Goal: Task Accomplishment & Management: Manage account settings

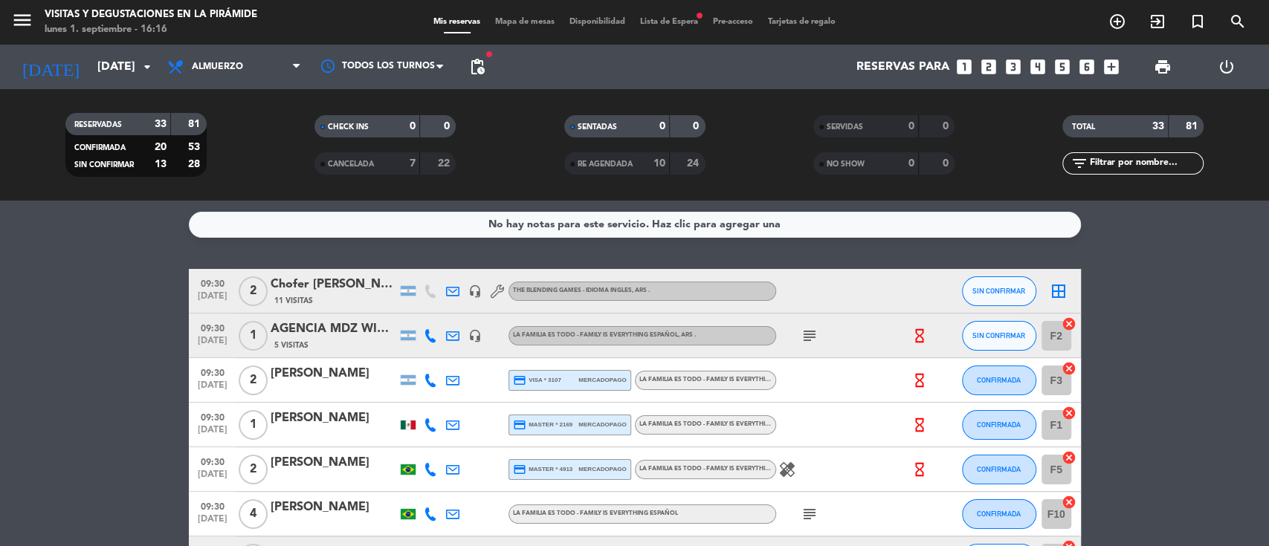
click at [339, 281] on div "Chofer [PERSON_NAME]" at bounding box center [334, 284] width 126 height 19
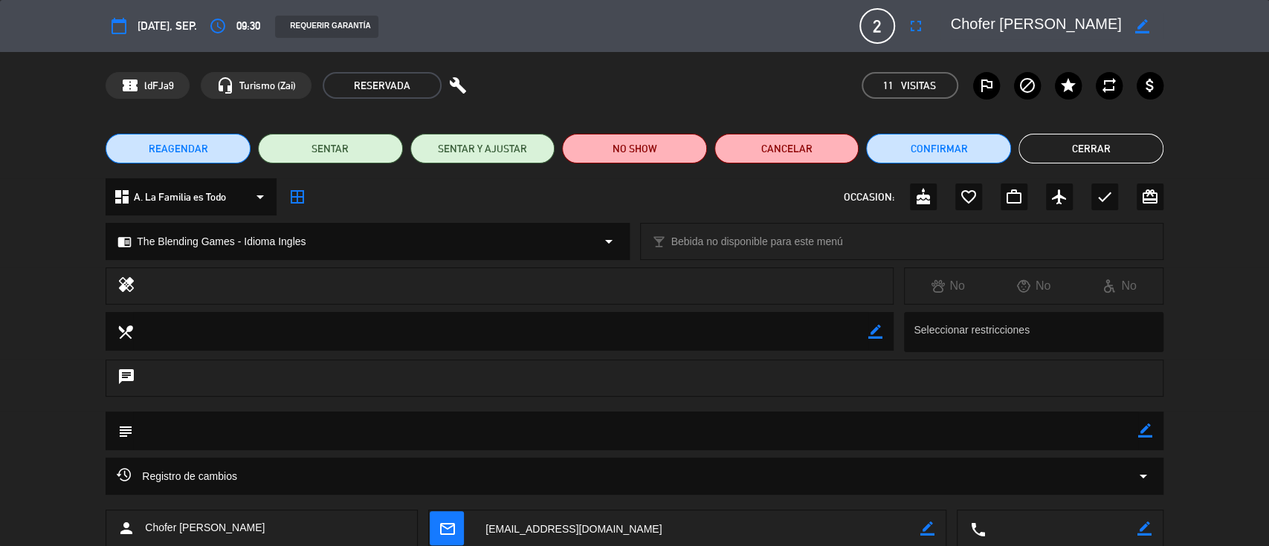
click at [202, 197] on span "A. La Familia es Todo" at bounding box center [180, 197] width 92 height 17
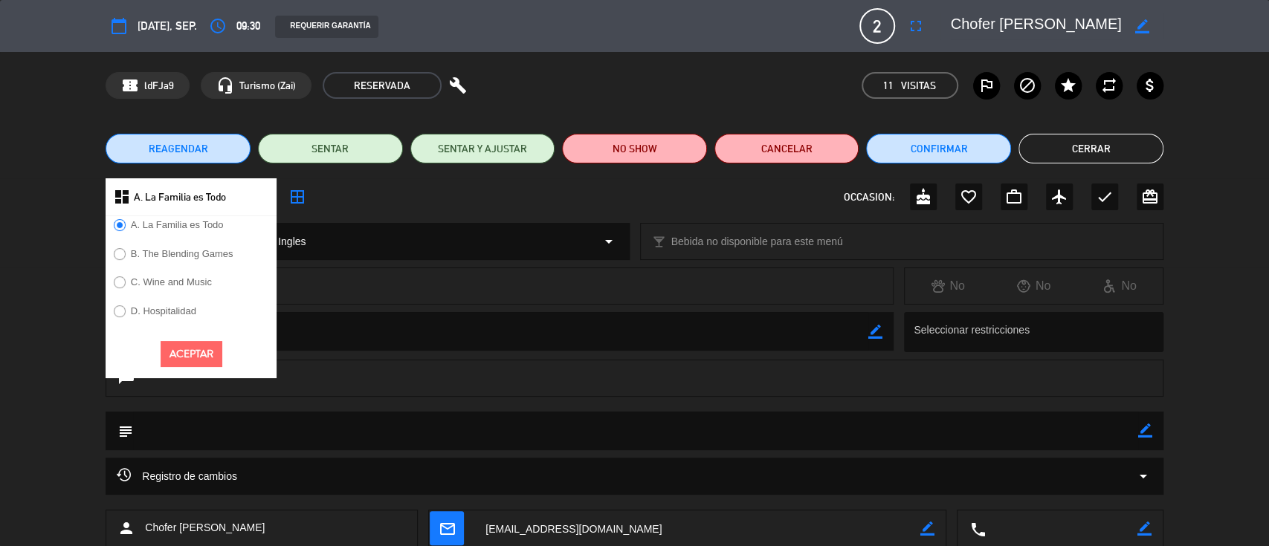
click at [170, 251] on label "B. The Blending Games" at bounding box center [182, 254] width 103 height 10
click at [173, 358] on button "Aceptar" at bounding box center [192, 354] width 62 height 26
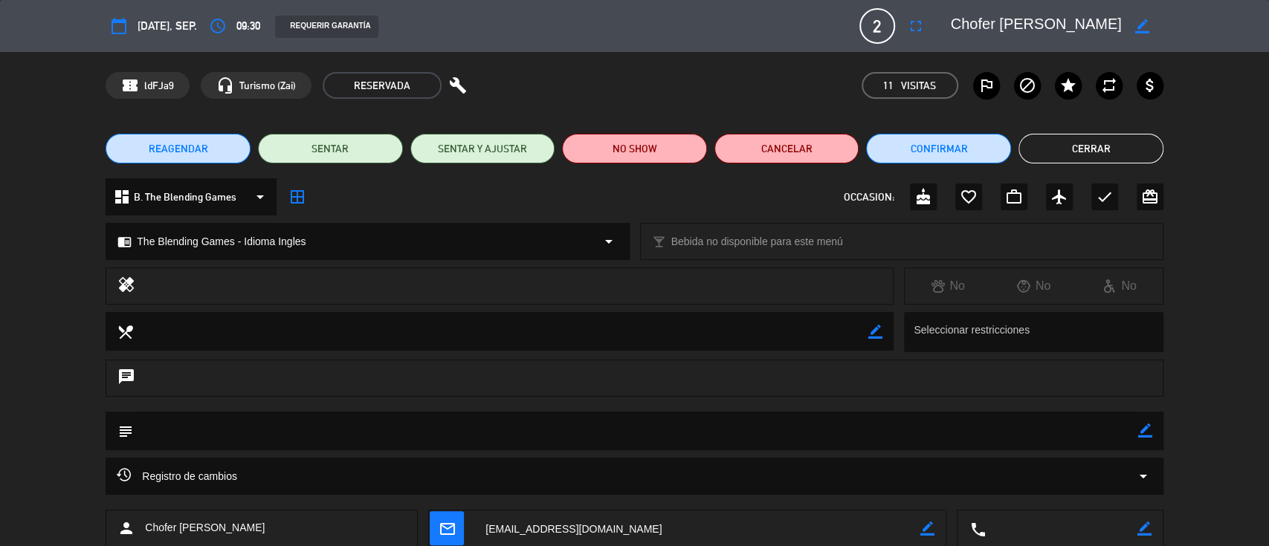
click at [310, 26] on div "REQUERIR GARANTÍA" at bounding box center [326, 27] width 103 height 22
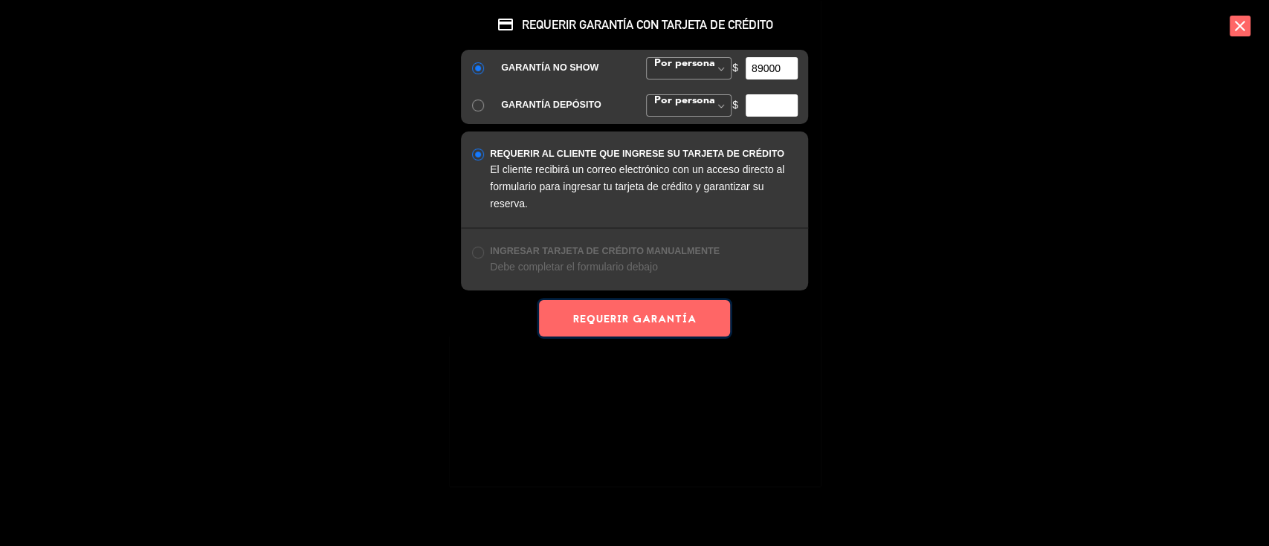
click at [589, 323] on button "REQUERIR GARANTÍA" at bounding box center [634, 318] width 190 height 36
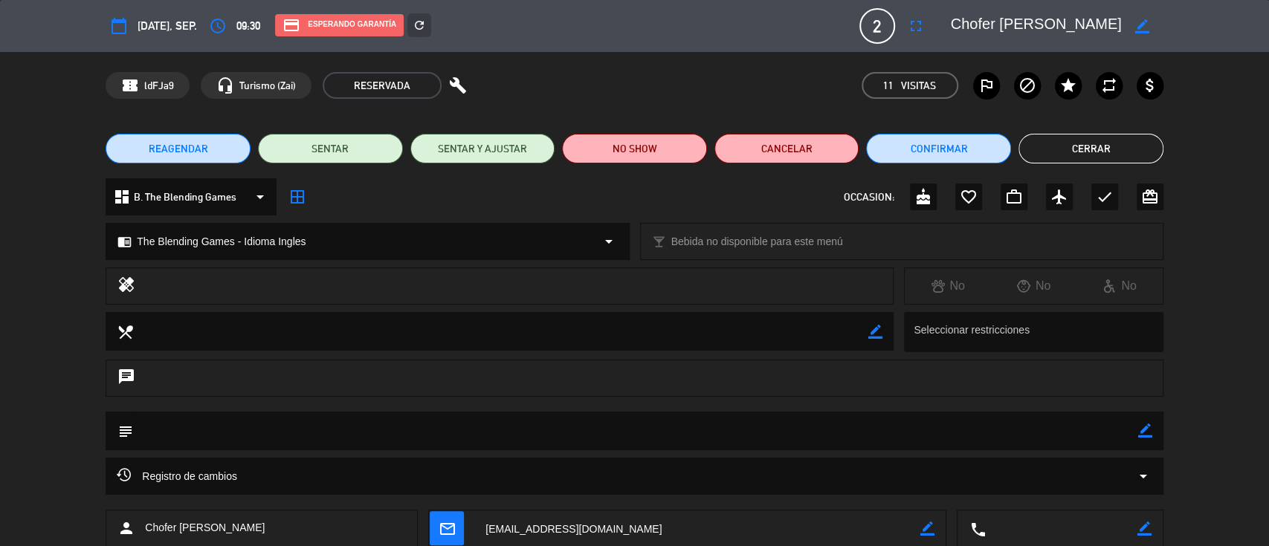
click at [298, 202] on icon "border_all" at bounding box center [297, 197] width 18 height 18
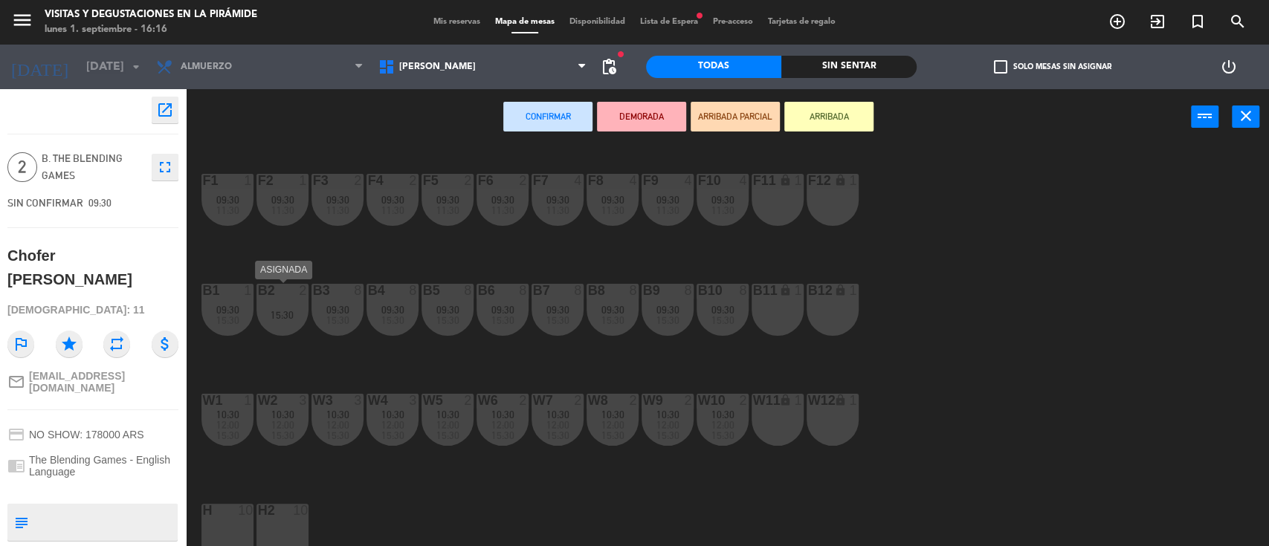
click at [277, 318] on div "15:30" at bounding box center [282, 315] width 52 height 10
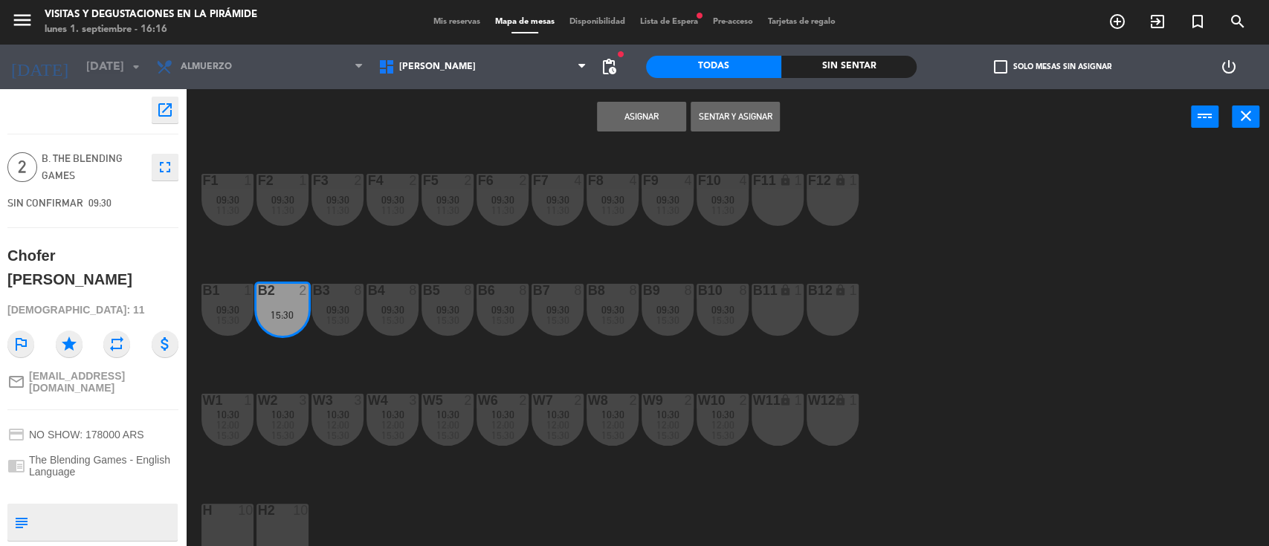
click at [771, 309] on div "B11 lock 1" at bounding box center [778, 310] width 52 height 52
click at [648, 109] on button "Asignar" at bounding box center [641, 117] width 89 height 30
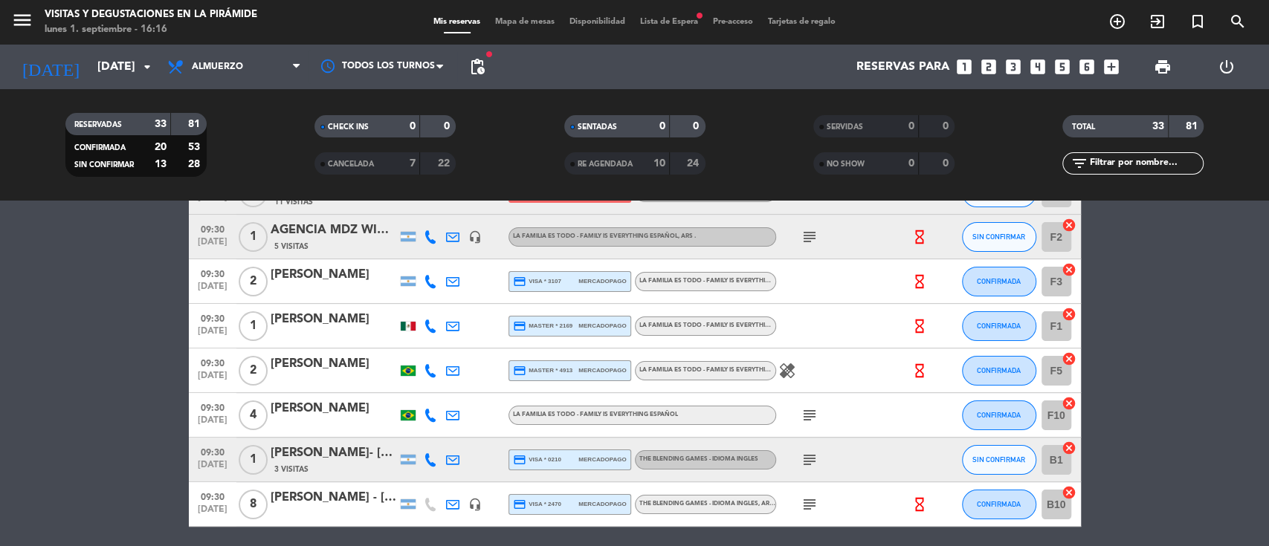
scroll to position [198, 0]
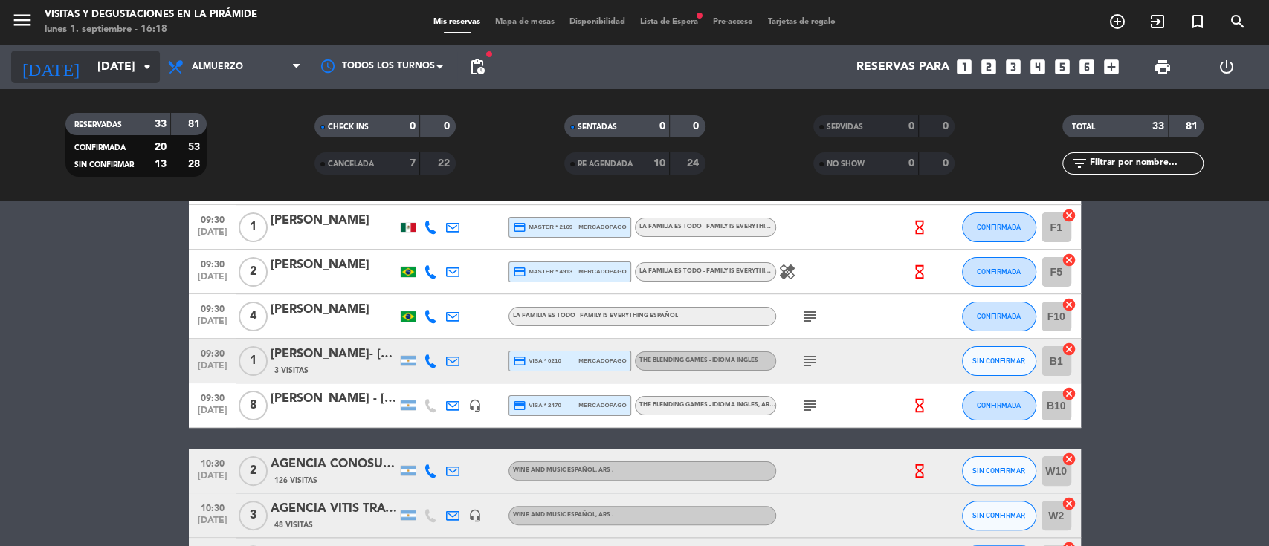
click at [91, 64] on input "[DATE]" at bounding box center [168, 67] width 157 height 29
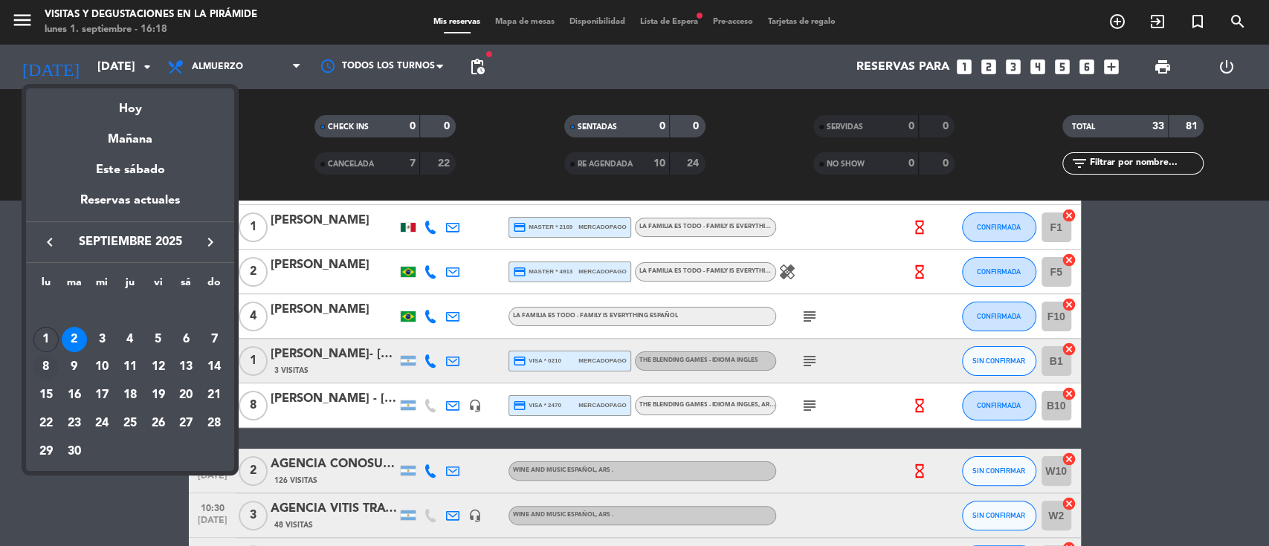
click at [44, 357] on div "8" at bounding box center [45, 367] width 25 height 25
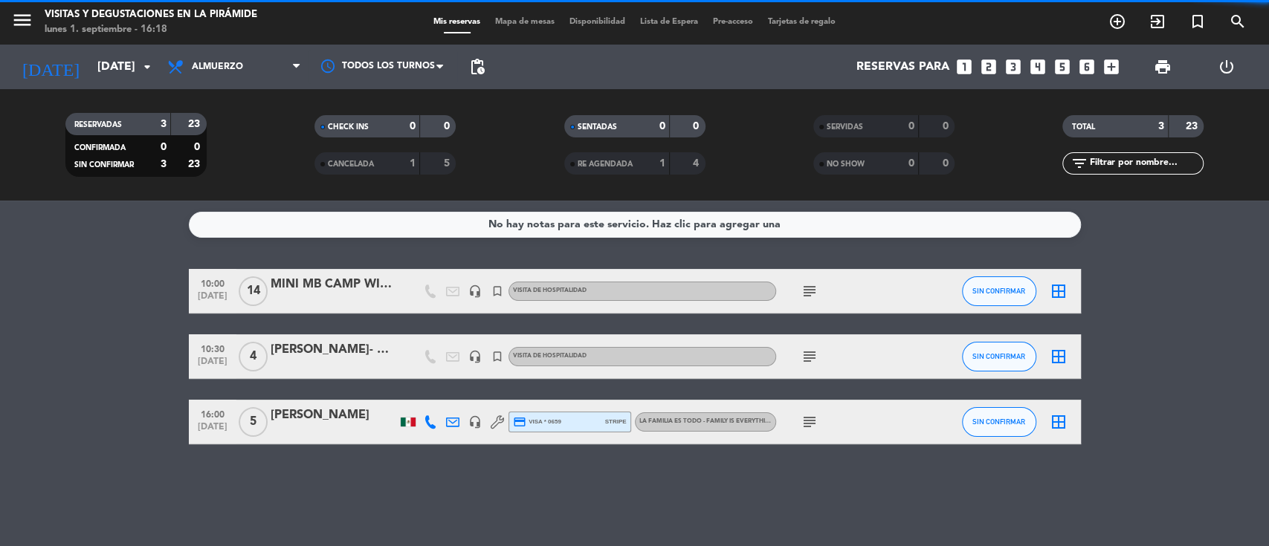
scroll to position [0, 0]
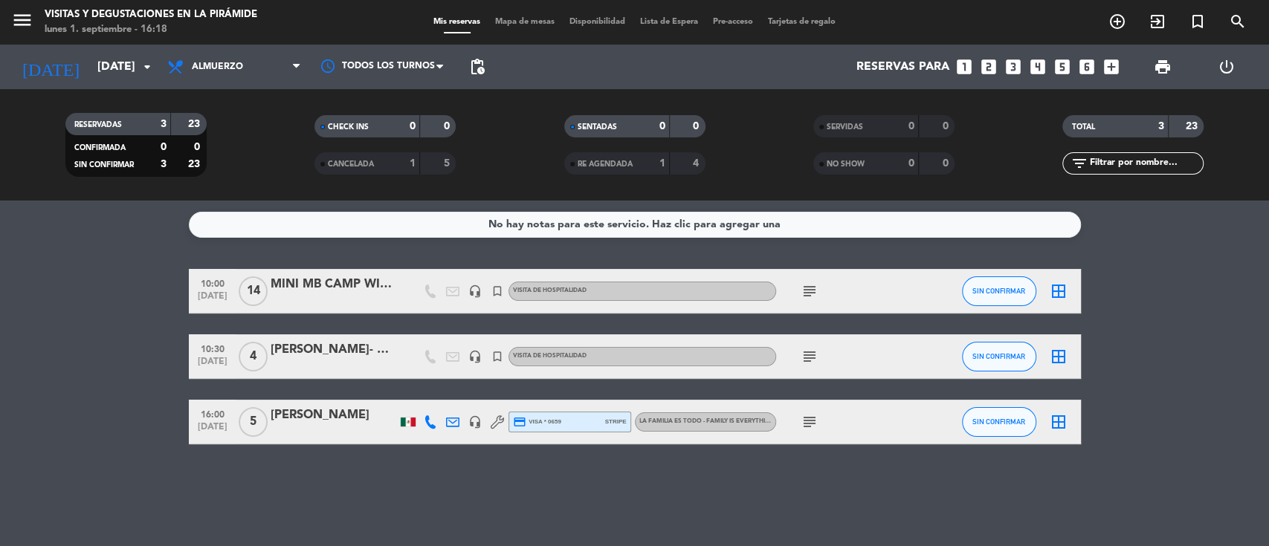
click at [434, 422] on icon at bounding box center [430, 422] width 13 height 13
click at [456, 419] on icon at bounding box center [452, 422] width 13 height 13
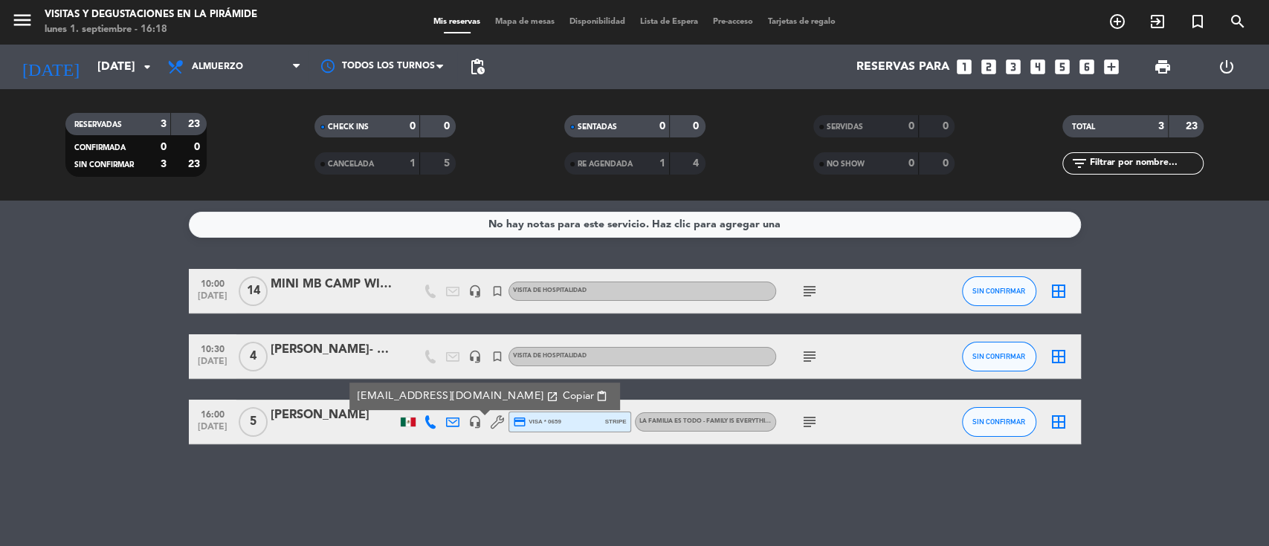
click at [807, 417] on icon "subject" at bounding box center [810, 422] width 18 height 18
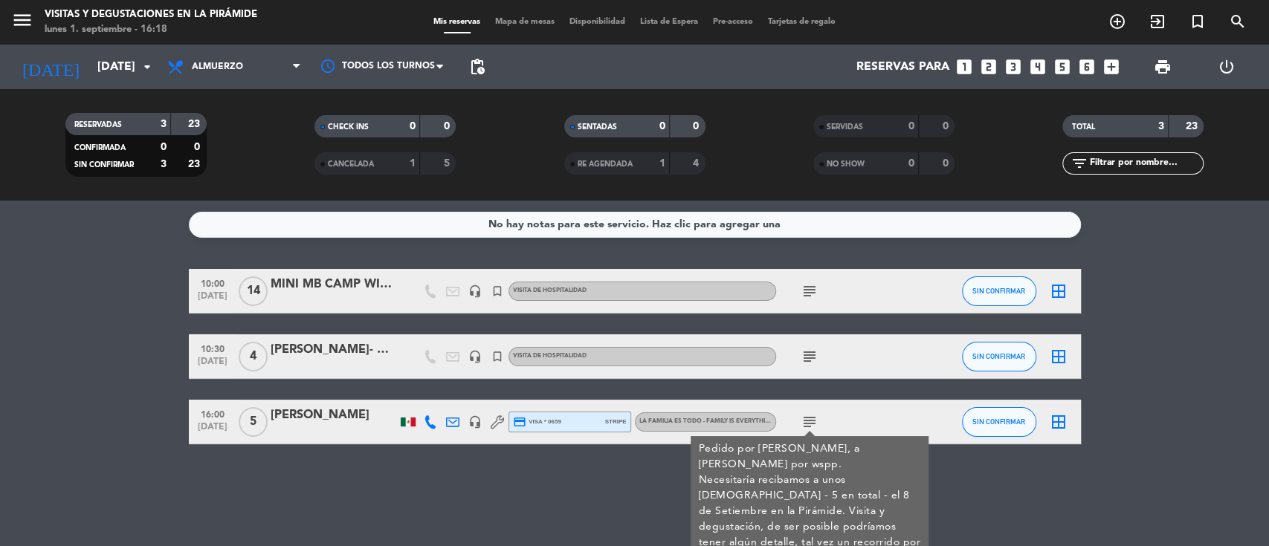
scroll to position [25, 0]
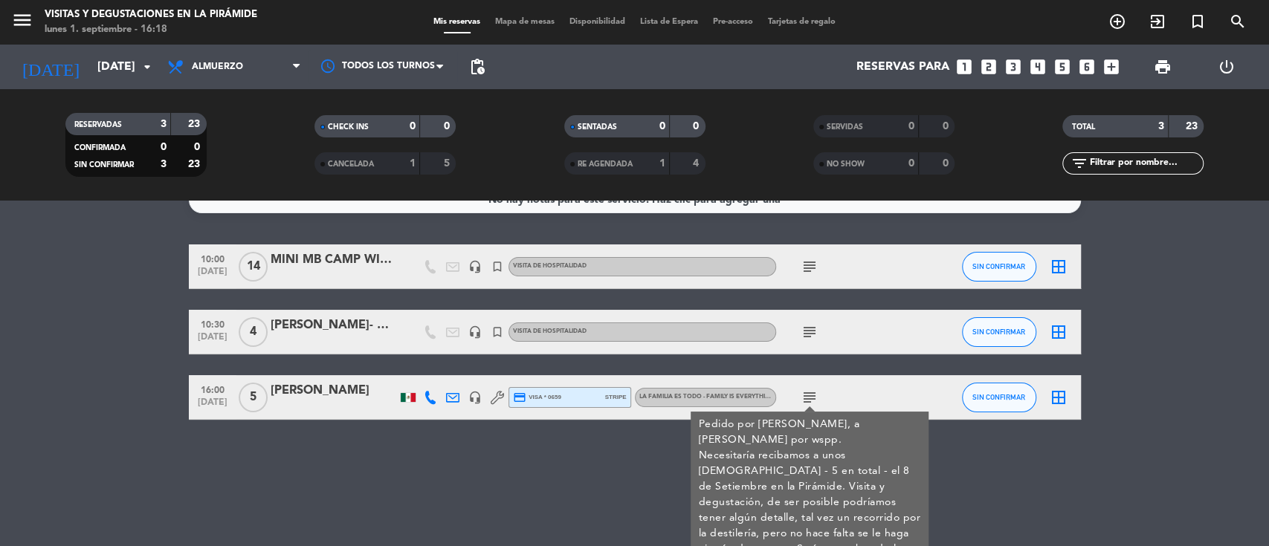
click at [453, 494] on div "No hay notas para este servicio. Haz clic para agregar una 10:00 [DATE] MINI MB…" at bounding box center [634, 374] width 1269 height 346
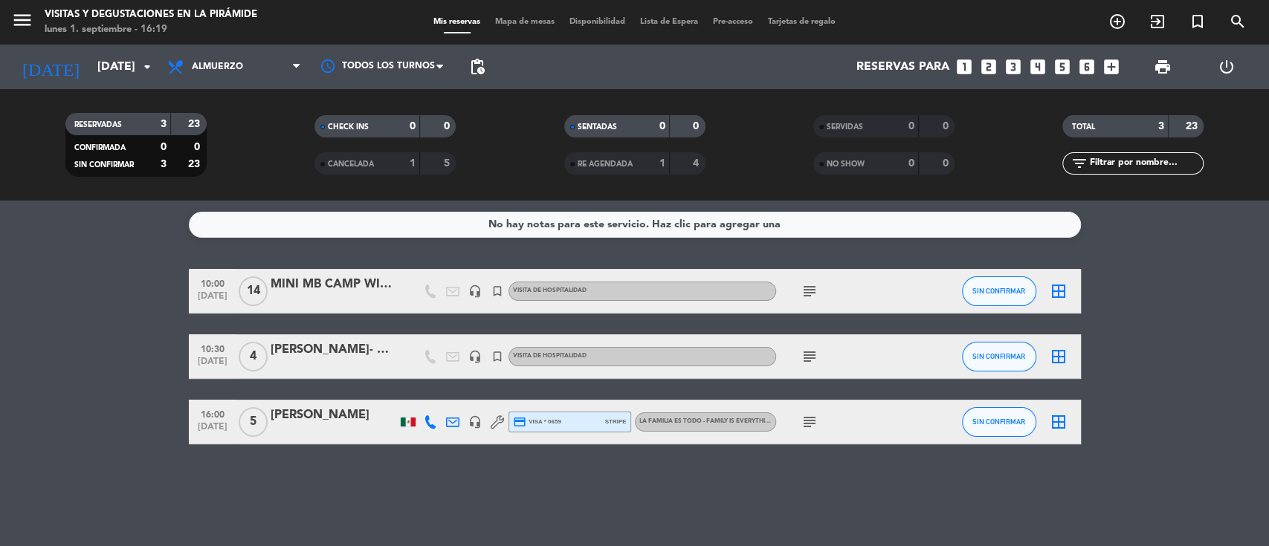
scroll to position [0, 0]
click at [810, 414] on icon "subject" at bounding box center [810, 422] width 18 height 18
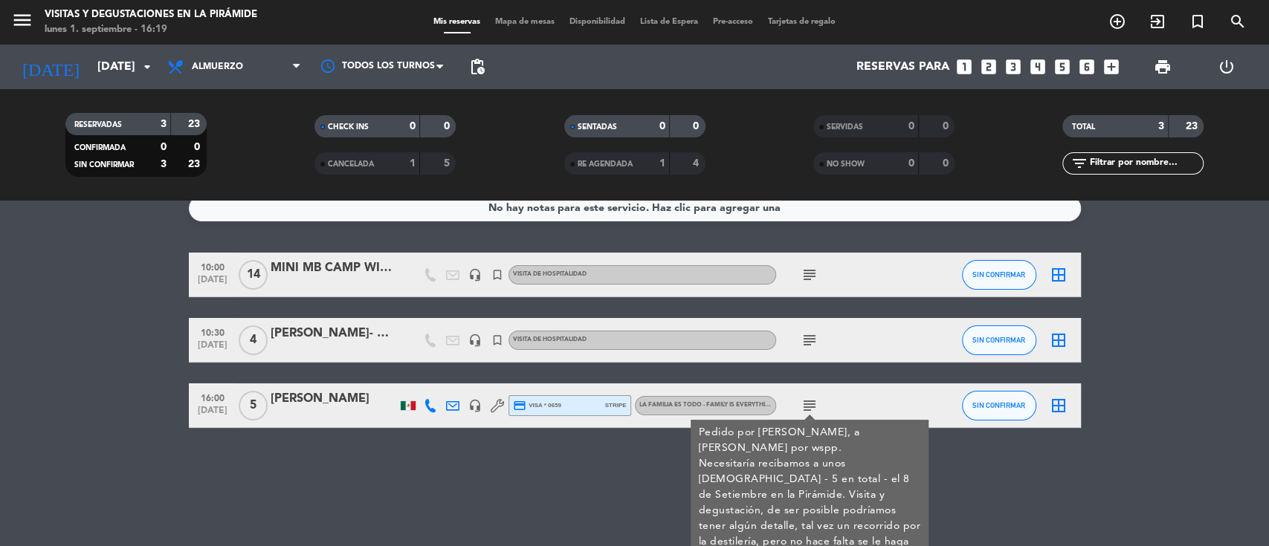
scroll to position [25, 0]
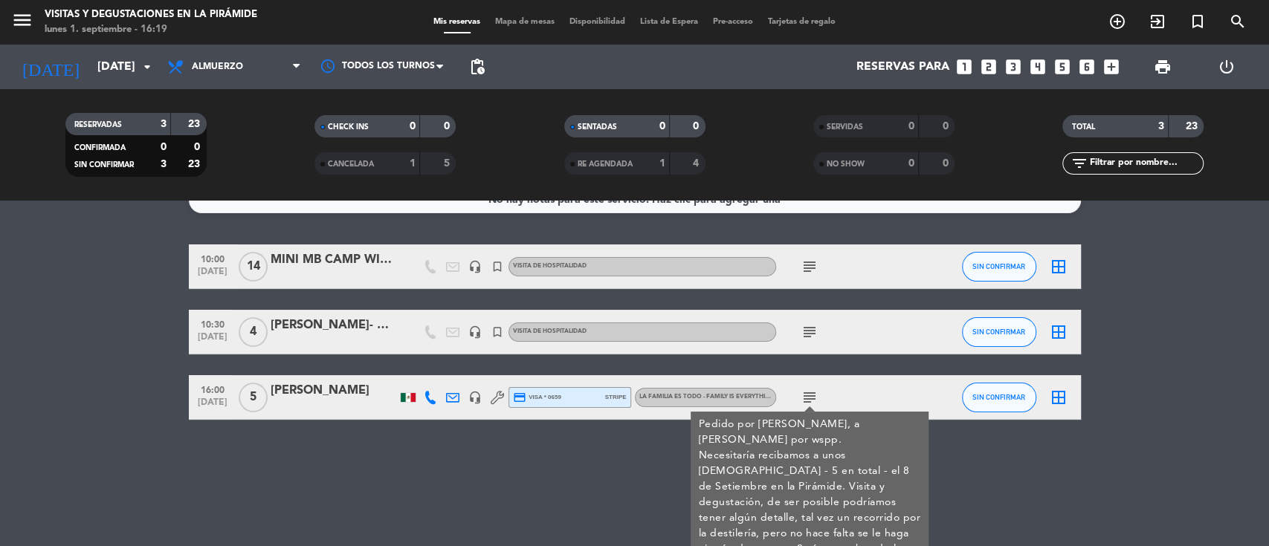
click at [332, 481] on div "No hay notas para este servicio. Haz clic para agregar una 10:00 [DATE] MINI MB…" at bounding box center [634, 374] width 1269 height 346
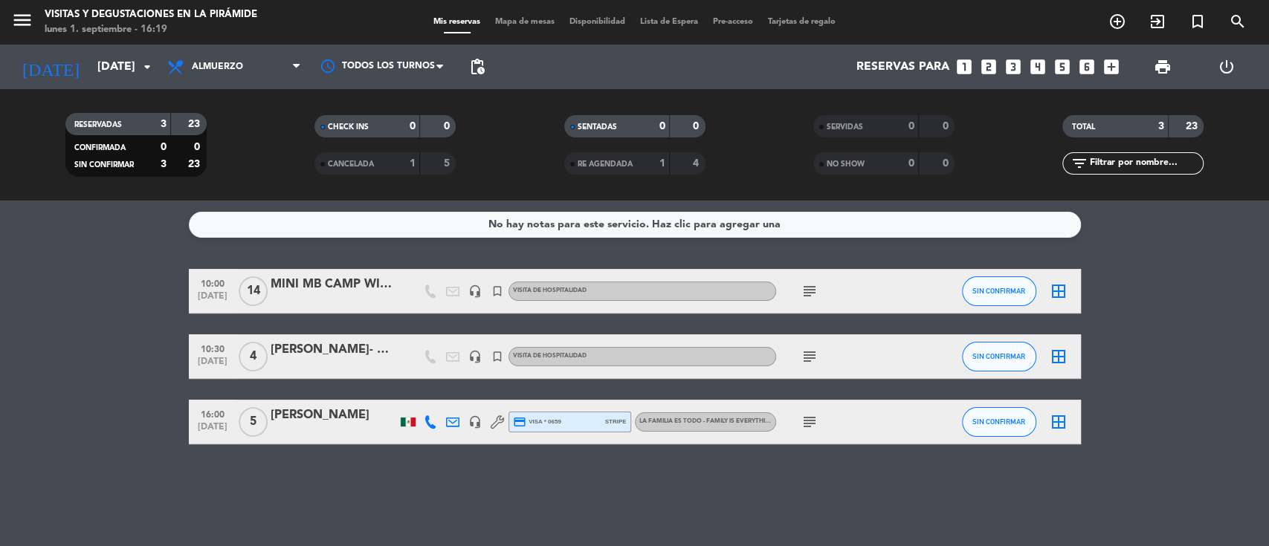
click at [807, 423] on icon "subject" at bounding box center [810, 422] width 18 height 18
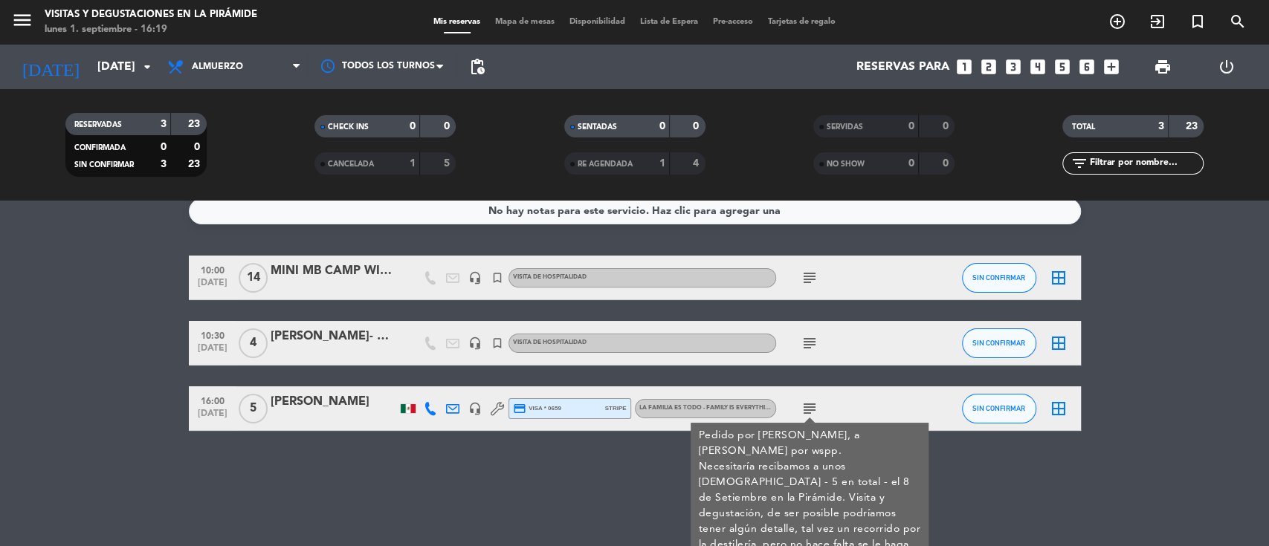
scroll to position [25, 0]
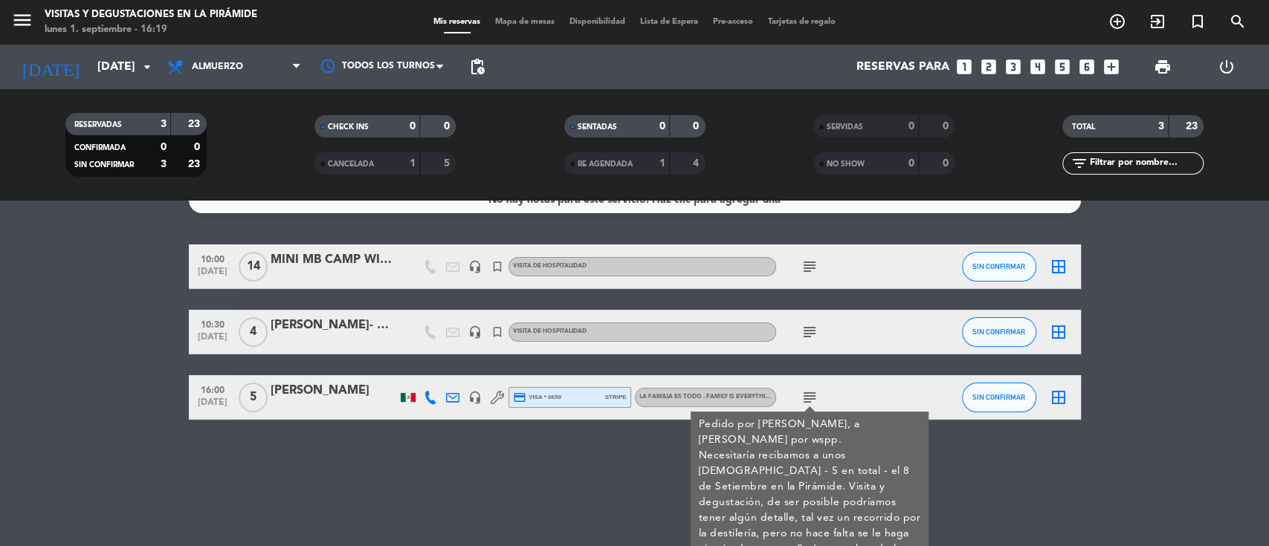
click at [535, 483] on div "No hay notas para este servicio. Haz clic para agregar una 10:00 [DATE] MINI MB…" at bounding box center [634, 374] width 1269 height 346
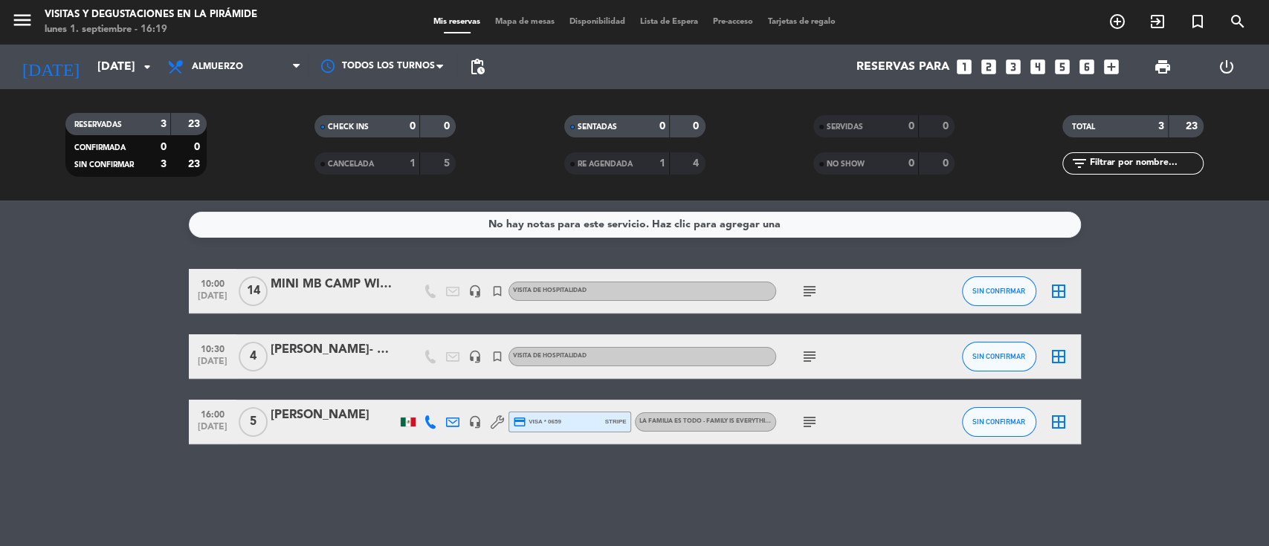
scroll to position [0, 0]
click at [91, 64] on input "[DATE]" at bounding box center [168, 67] width 157 height 29
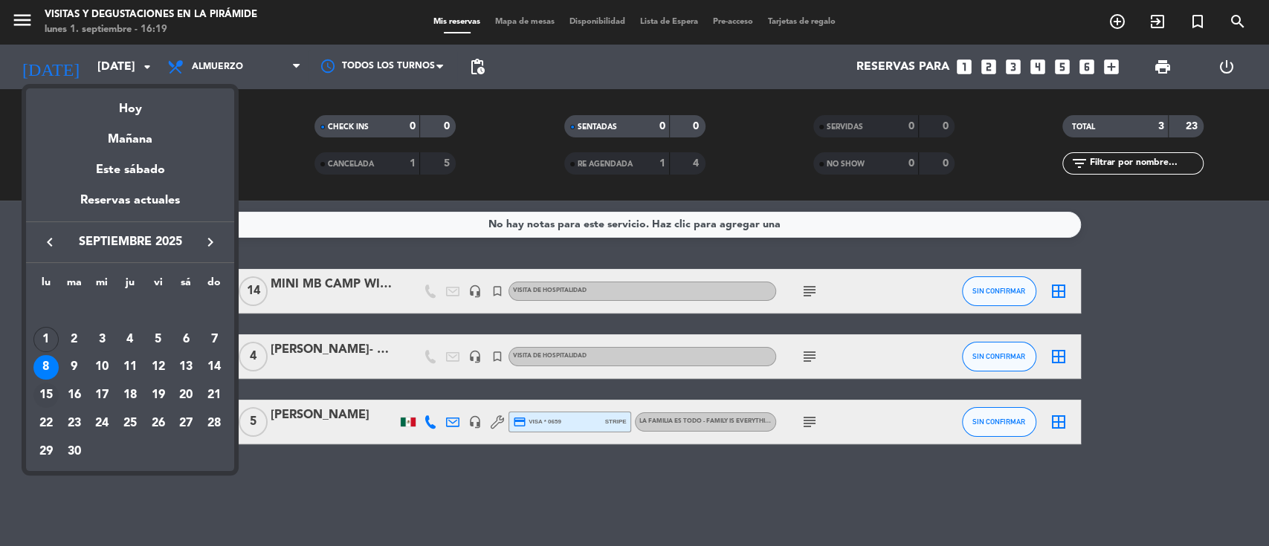
click at [42, 393] on div "15" at bounding box center [45, 395] width 25 height 25
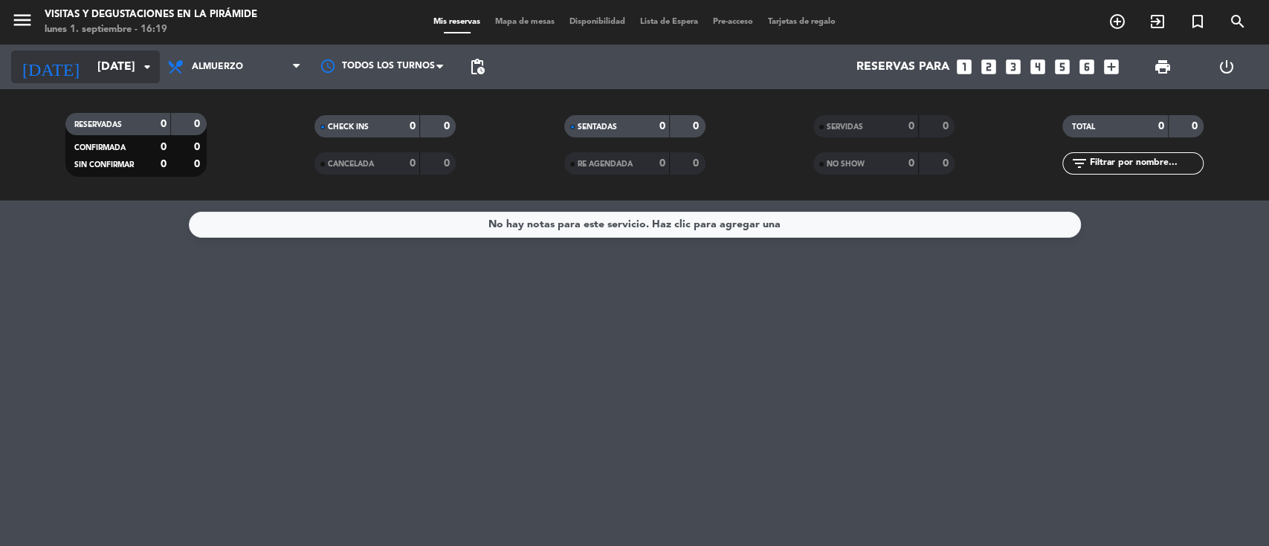
click at [124, 74] on input "[DATE]" at bounding box center [168, 67] width 157 height 29
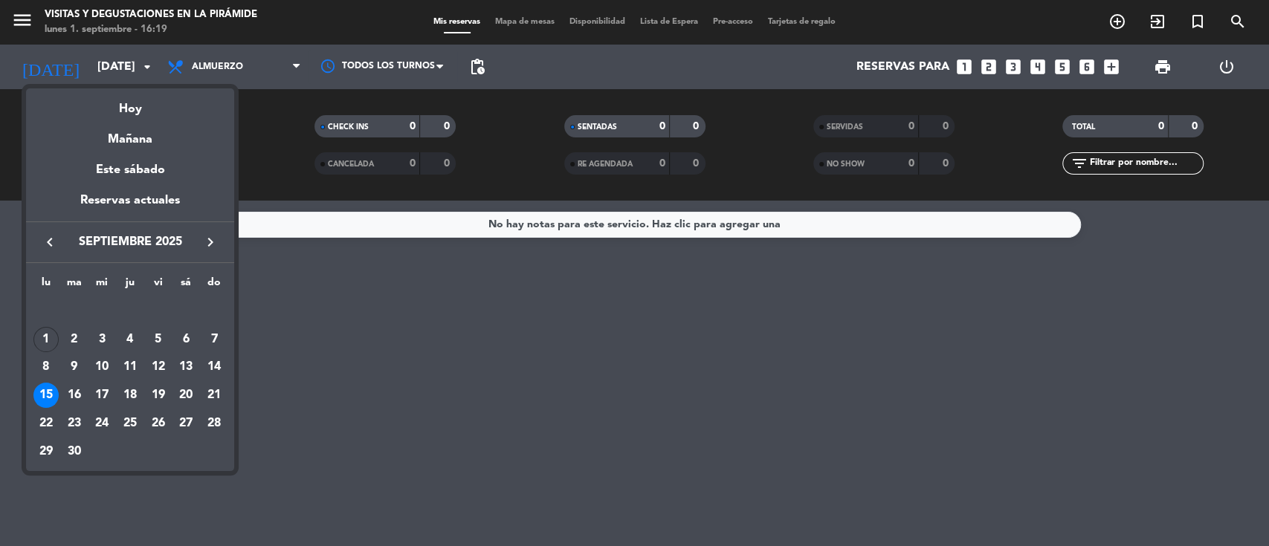
click at [307, 284] on div at bounding box center [634, 273] width 1269 height 546
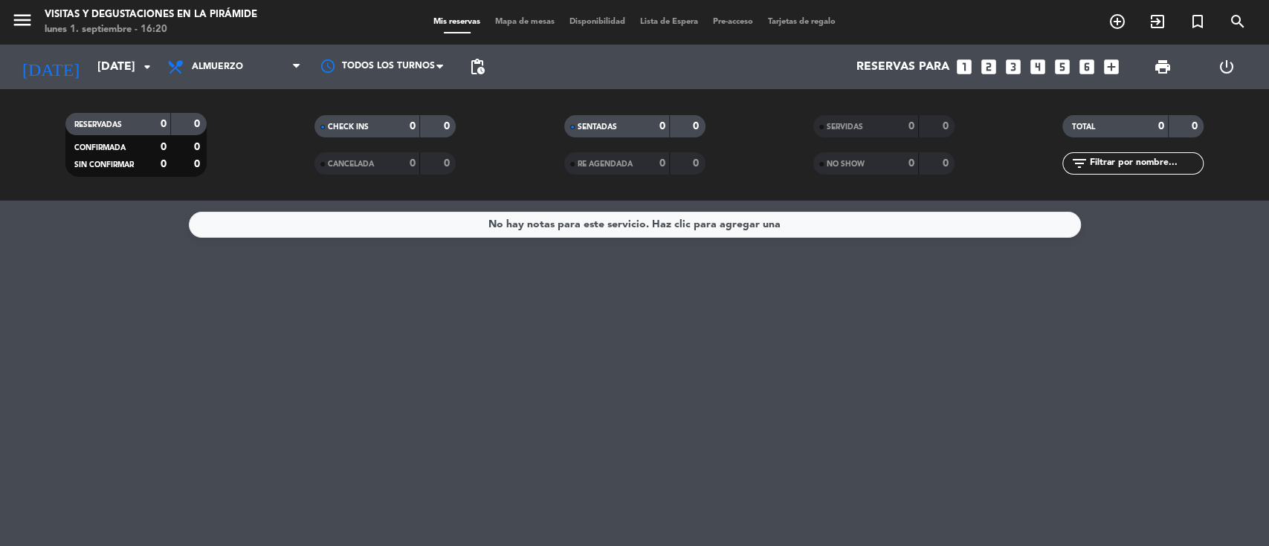
click at [172, 350] on div "No hay notas para este servicio. Haz clic para agregar una" at bounding box center [634, 374] width 1269 height 346
click at [135, 66] on input "[DATE]" at bounding box center [168, 67] width 157 height 29
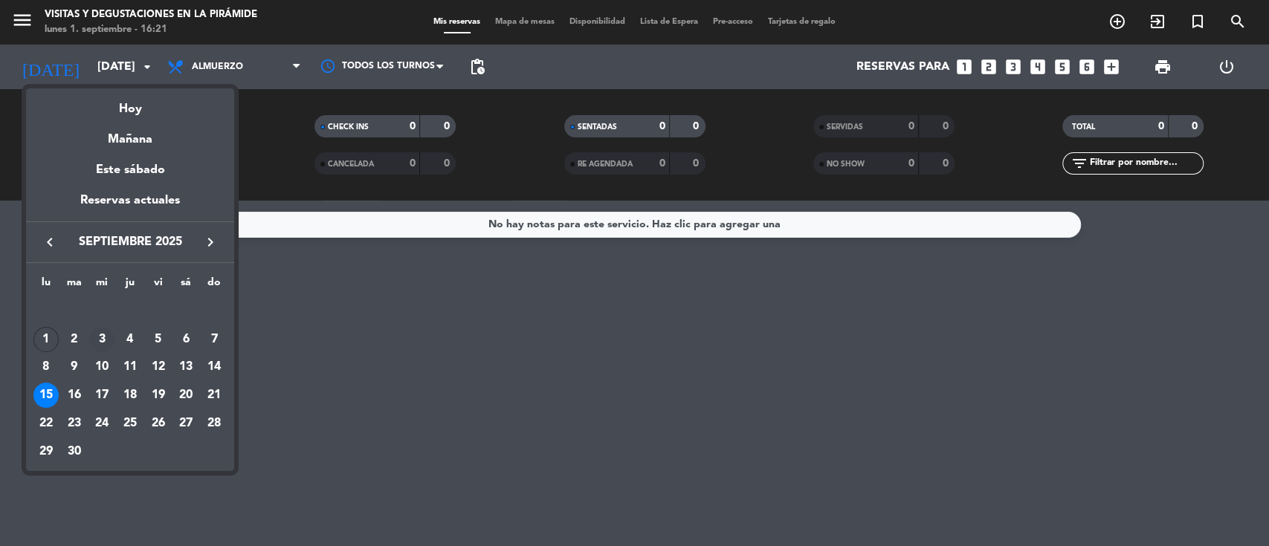
click at [103, 338] on div "3" at bounding box center [101, 339] width 25 height 25
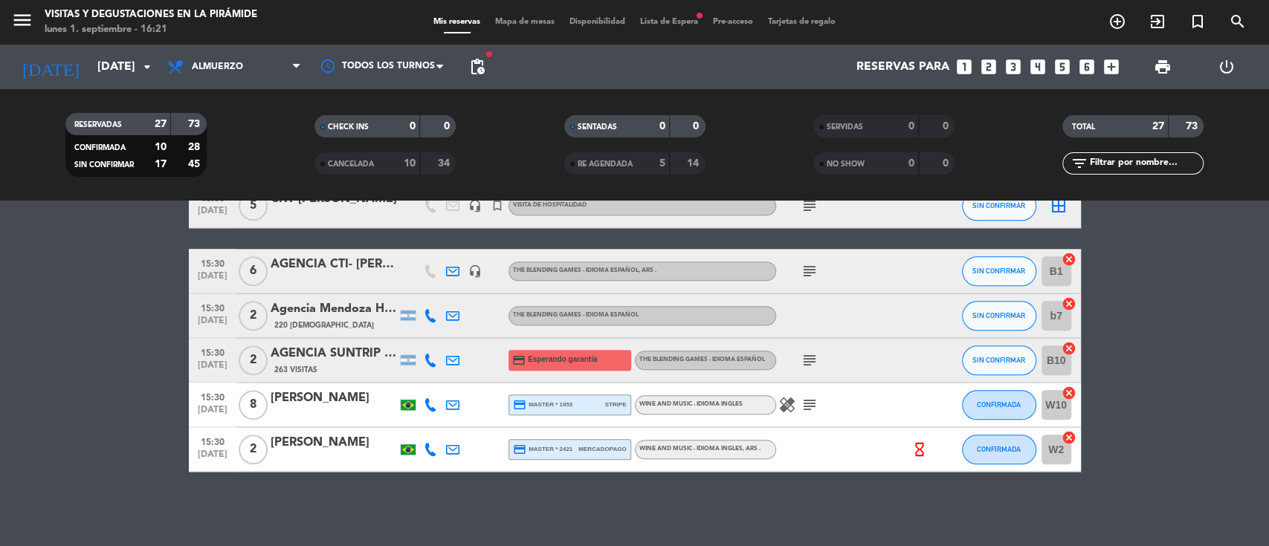
scroll to position [907, 0]
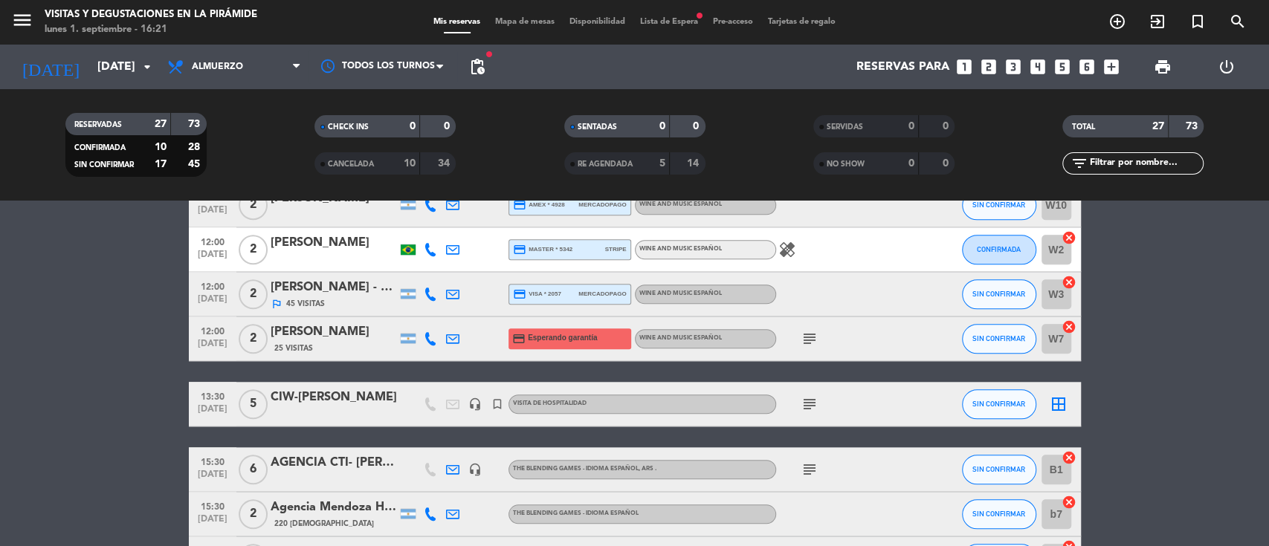
click at [809, 404] on icon "subject" at bounding box center [810, 404] width 18 height 18
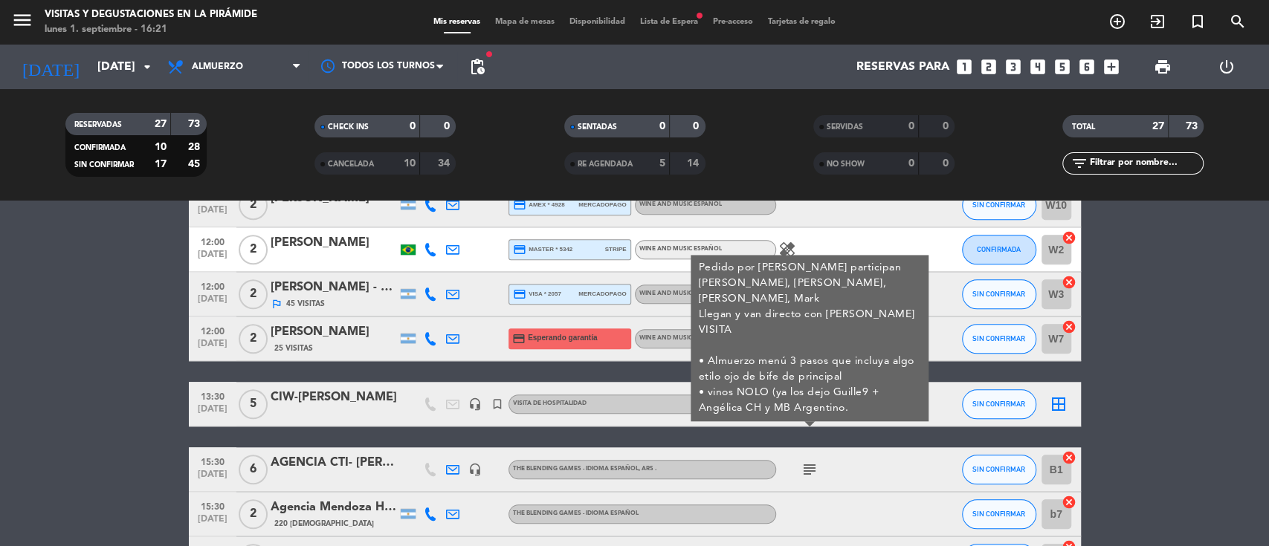
click at [0, 360] on bookings-row "09:30 [DATE] 2 [PERSON_NAME] credit_card master * 8412 stripe La Familia es Tod…" at bounding box center [634, 16] width 1269 height 1308
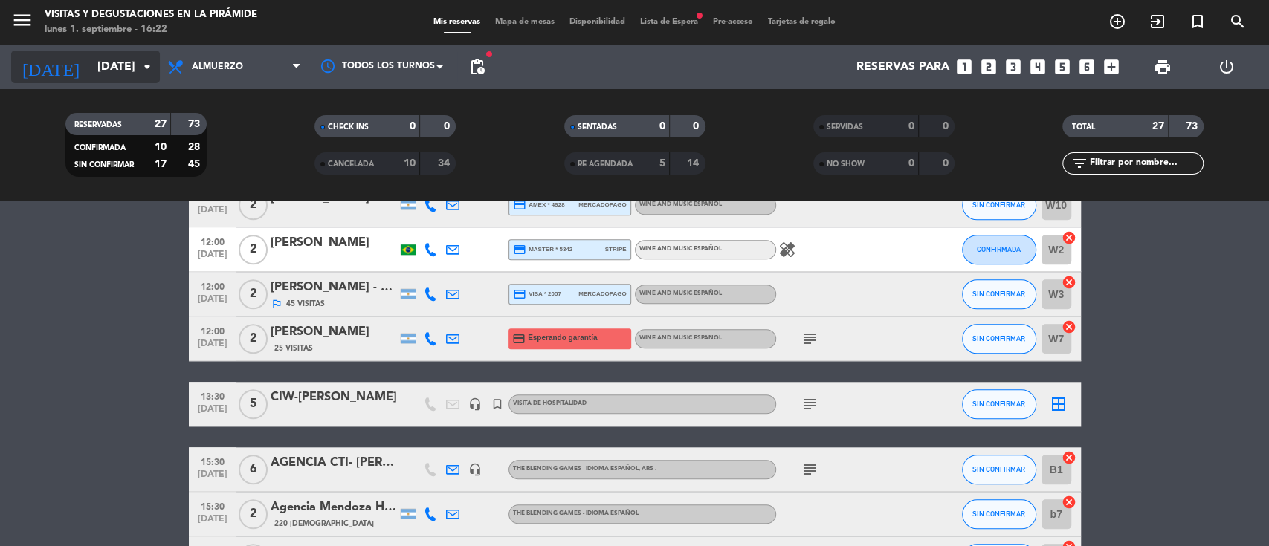
click at [103, 68] on input "[DATE]" at bounding box center [168, 67] width 157 height 29
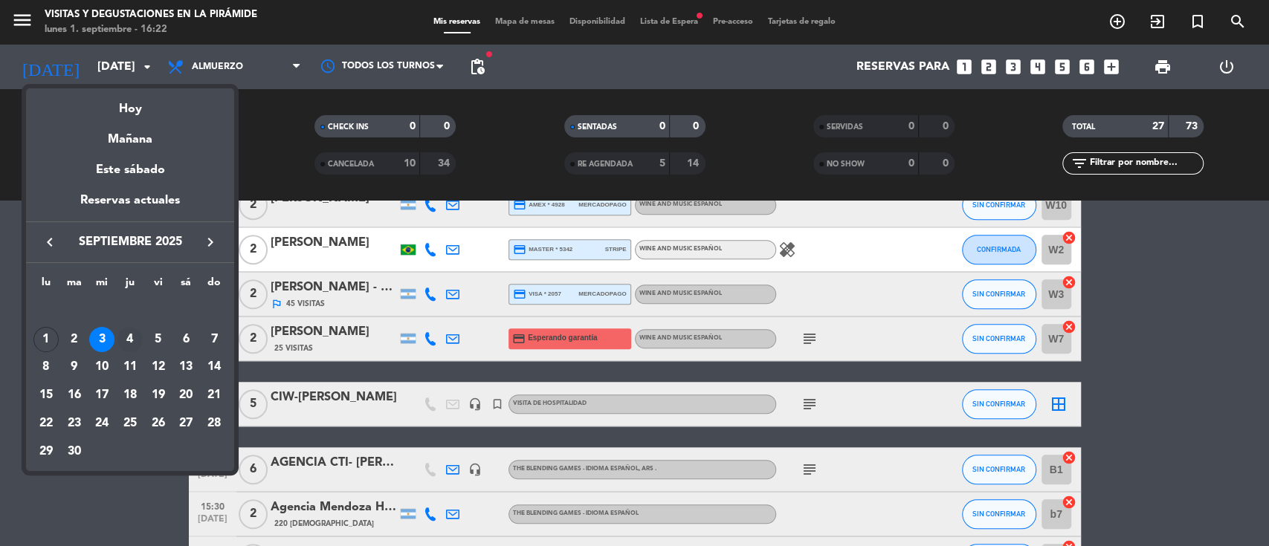
click at [131, 347] on div "4" at bounding box center [129, 339] width 25 height 25
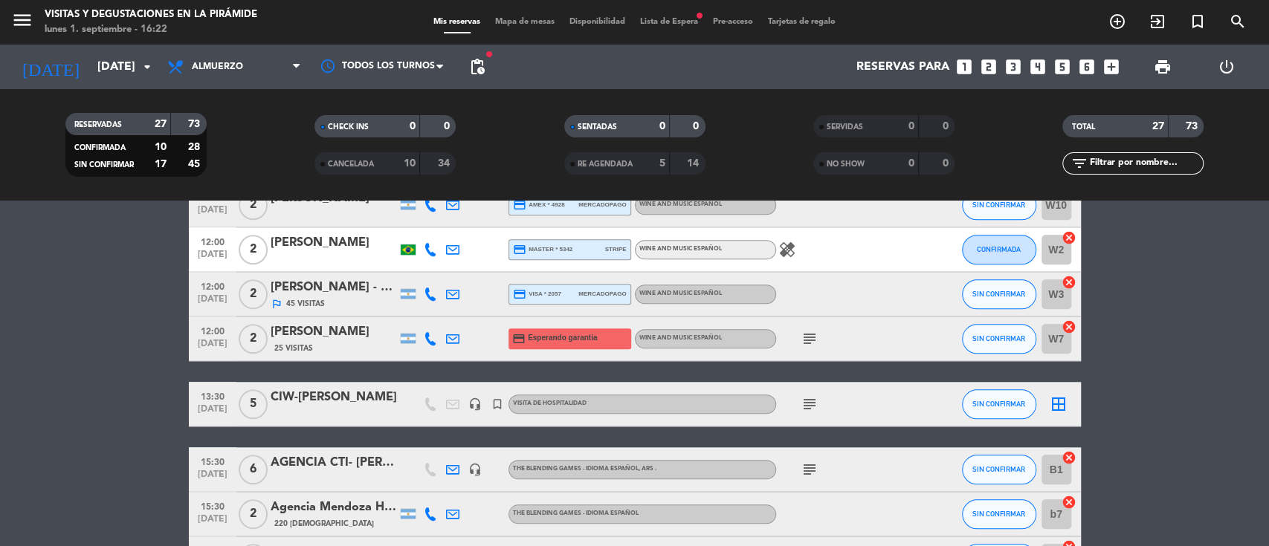
type input "[DEMOGRAPHIC_DATA][DATE]"
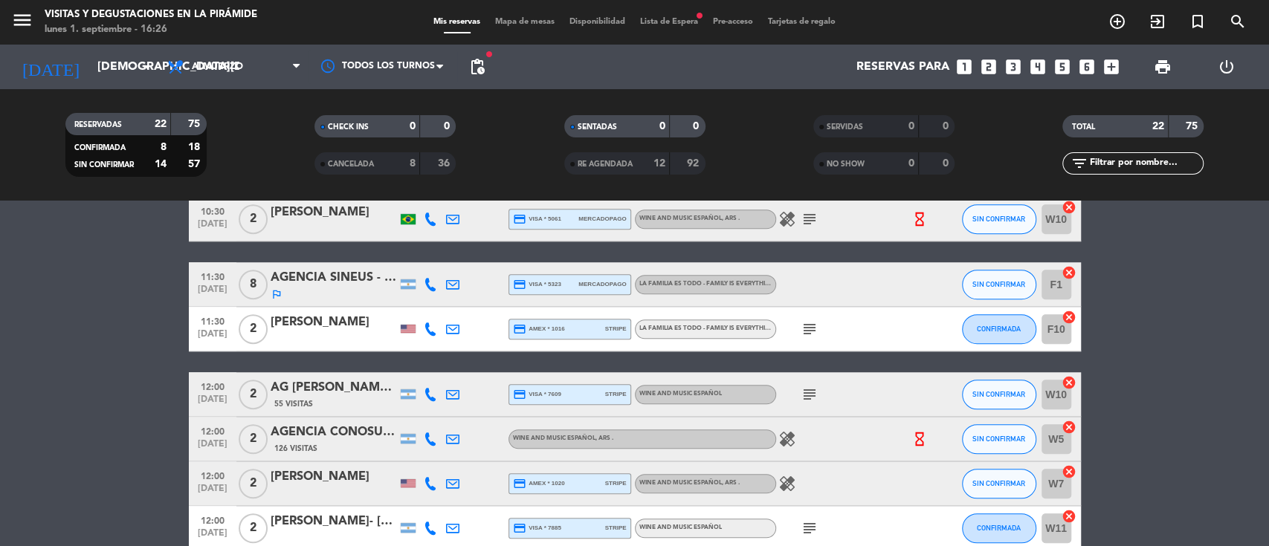
scroll to position [882, 0]
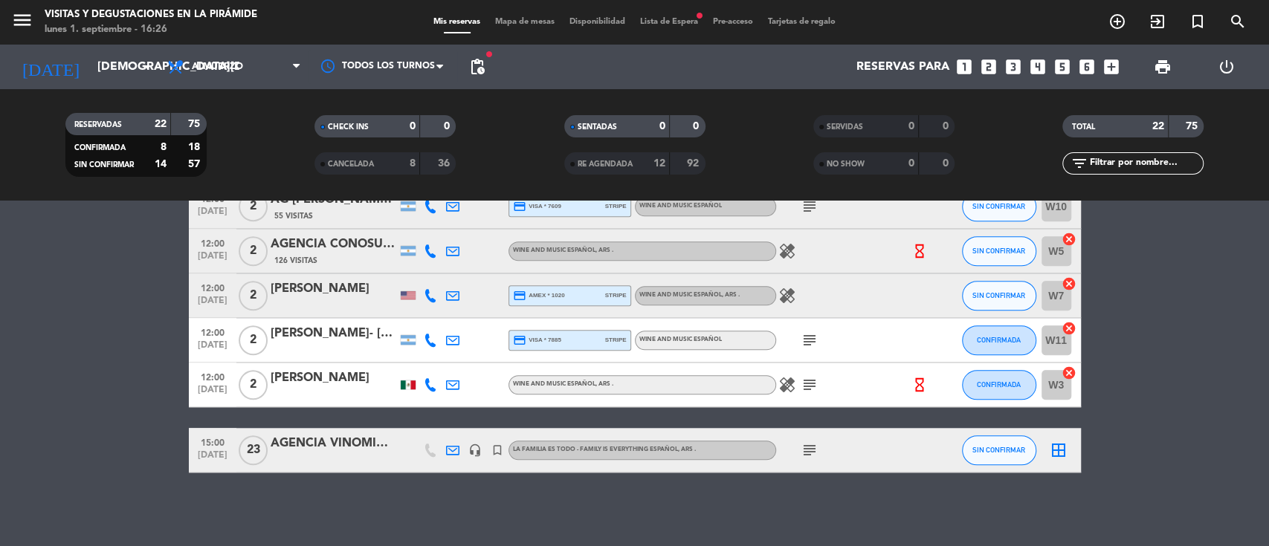
click at [325, 434] on div "AGENCIA VINOMIO - Juan de Panamá - [PERSON_NAME]" at bounding box center [334, 443] width 126 height 19
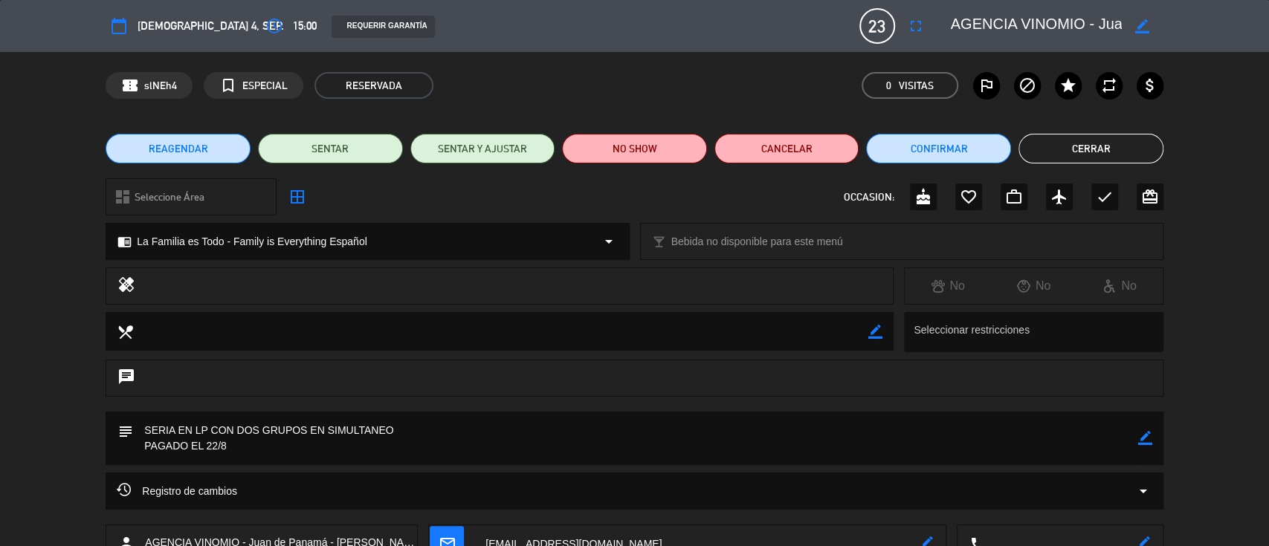
click at [1144, 435] on icon "border_color" at bounding box center [1145, 438] width 14 height 14
click at [676, 444] on textarea at bounding box center [635, 439] width 1005 height 54
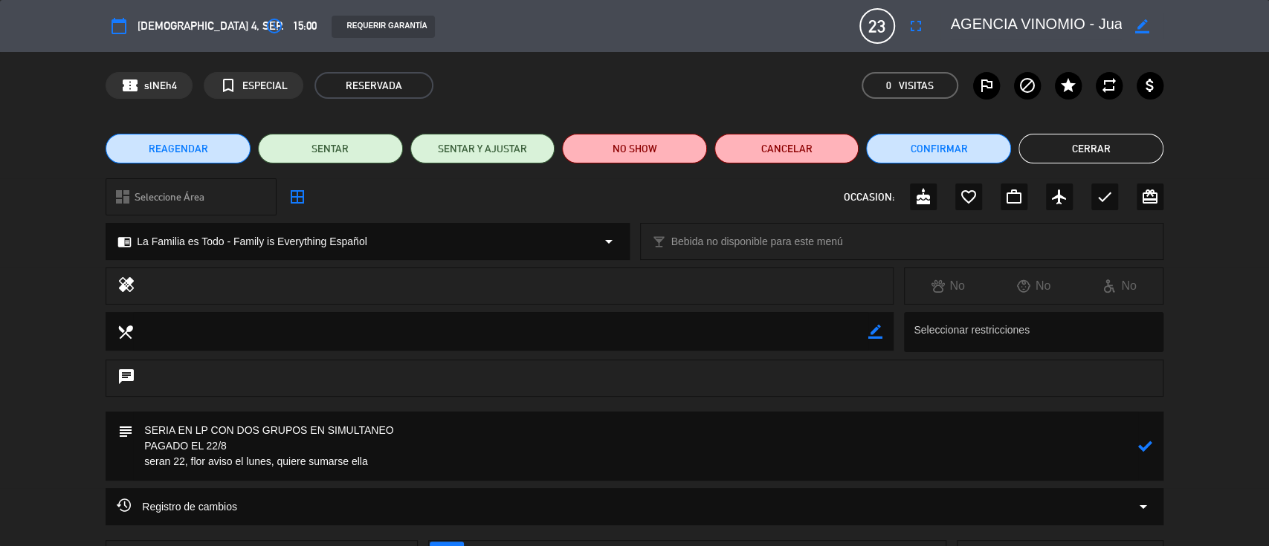
click at [1143, 443] on icon at bounding box center [1145, 446] width 14 height 14
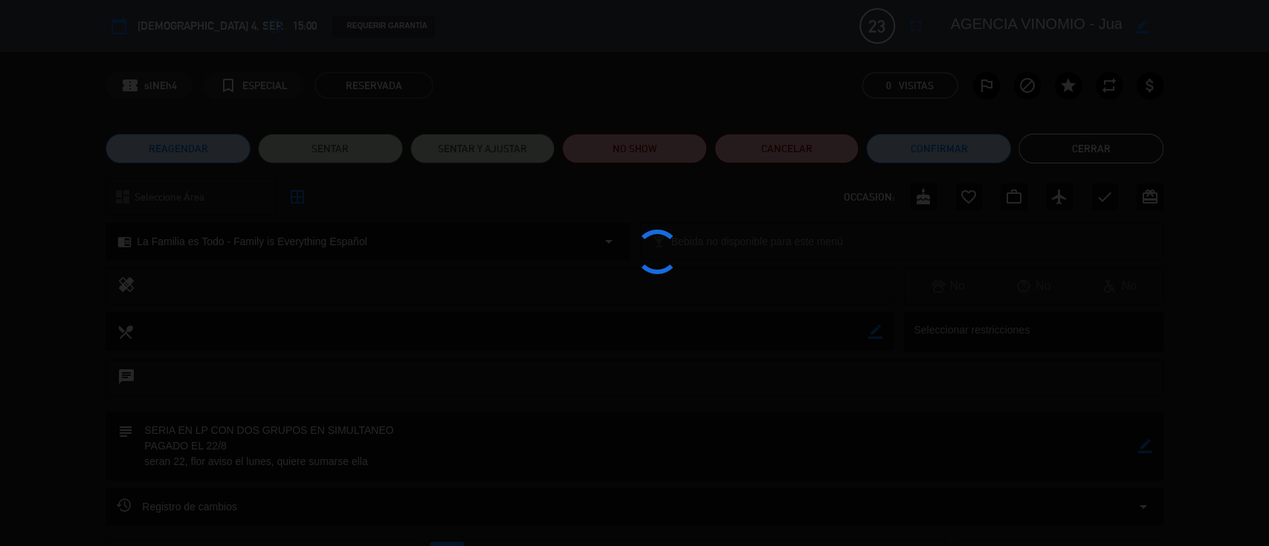
type textarea "SERIA EN LP CON DOS GRUPOS EN SIMULTANEO PAGADO EL 22/8 seran 22, flor aviso el…"
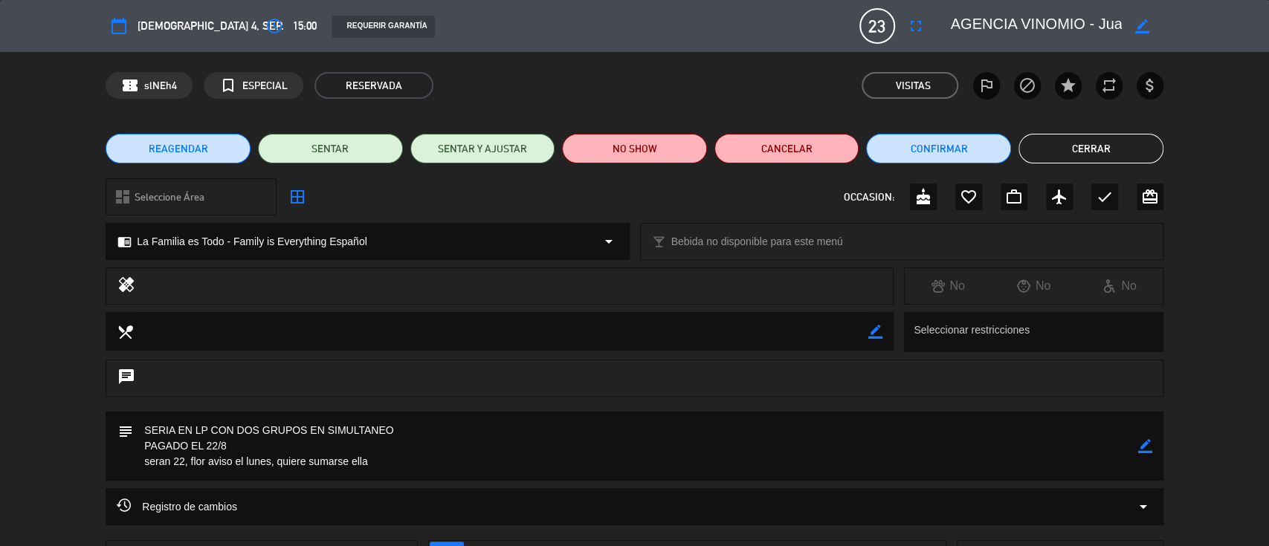
click at [1066, 145] on button "Cerrar" at bounding box center [1090, 149] width 145 height 30
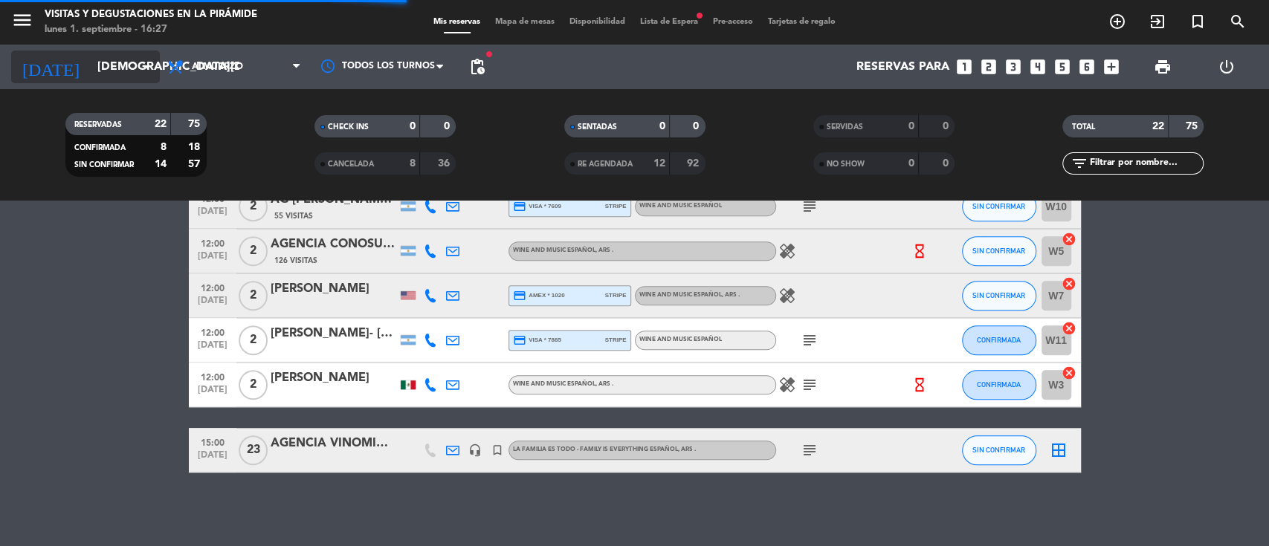
click at [109, 65] on input "[DEMOGRAPHIC_DATA][DATE]" at bounding box center [168, 67] width 157 height 29
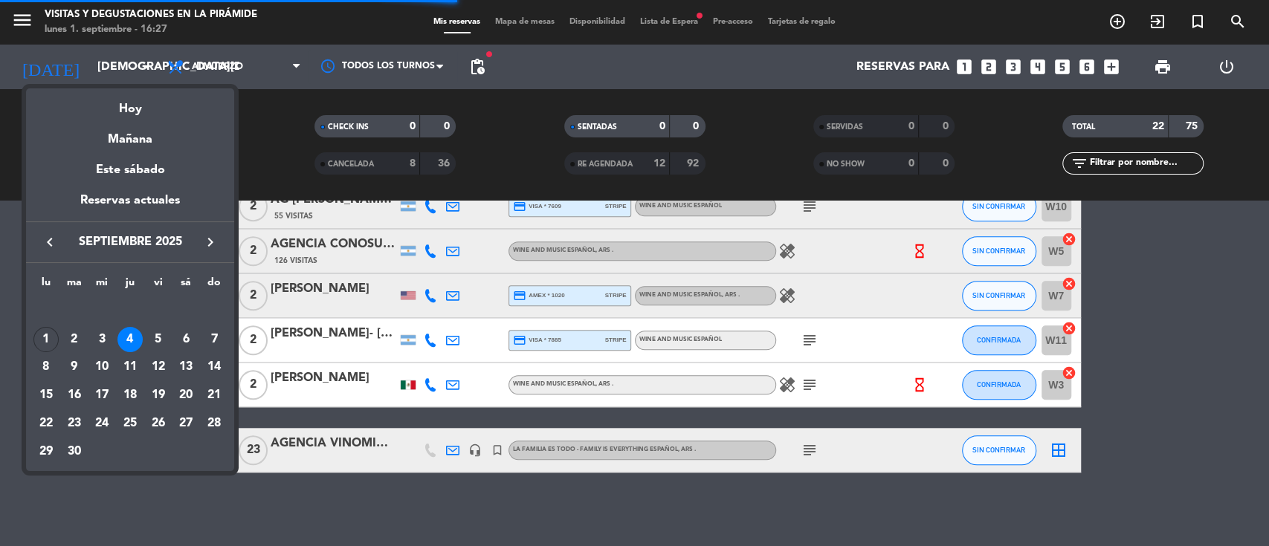
click at [213, 242] on icon "keyboard_arrow_right" at bounding box center [210, 242] width 18 height 18
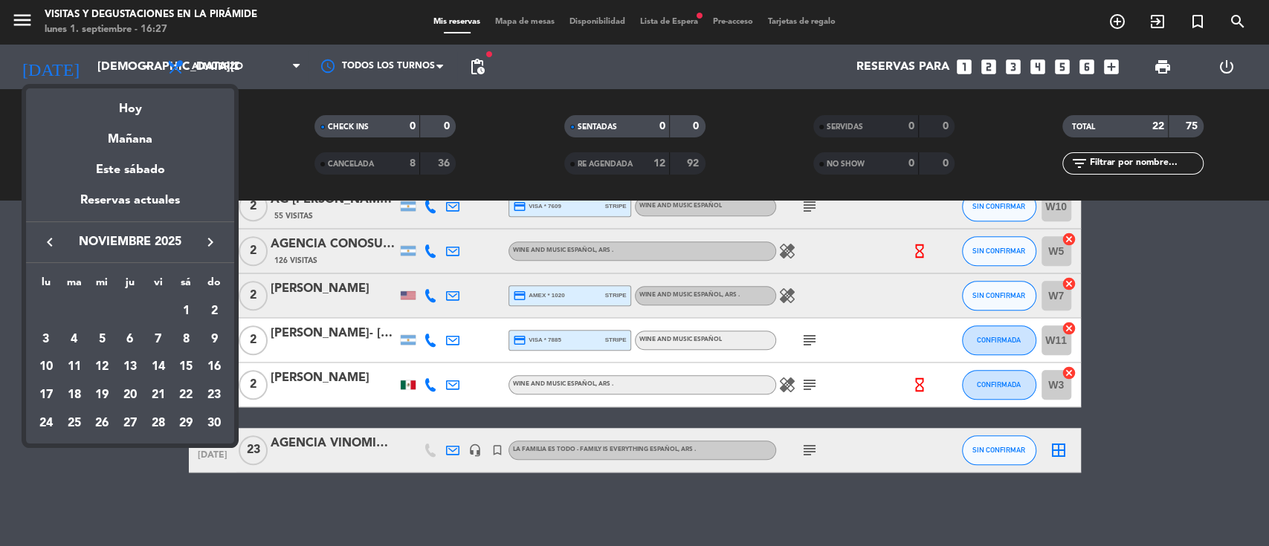
click at [107, 333] on div "5" at bounding box center [101, 339] width 25 height 25
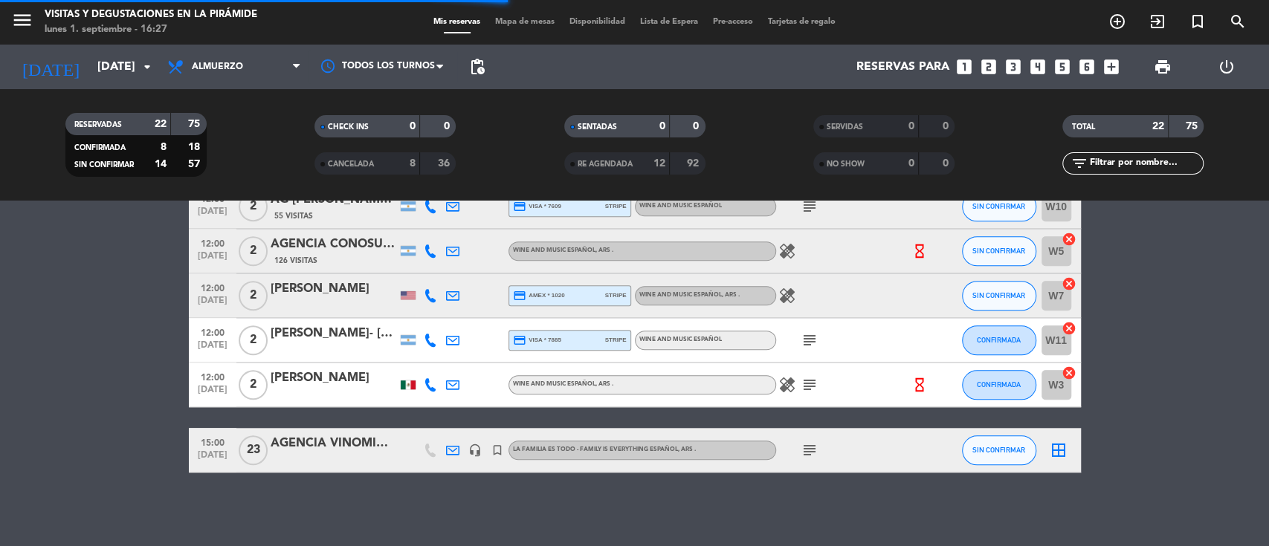
scroll to position [0, 0]
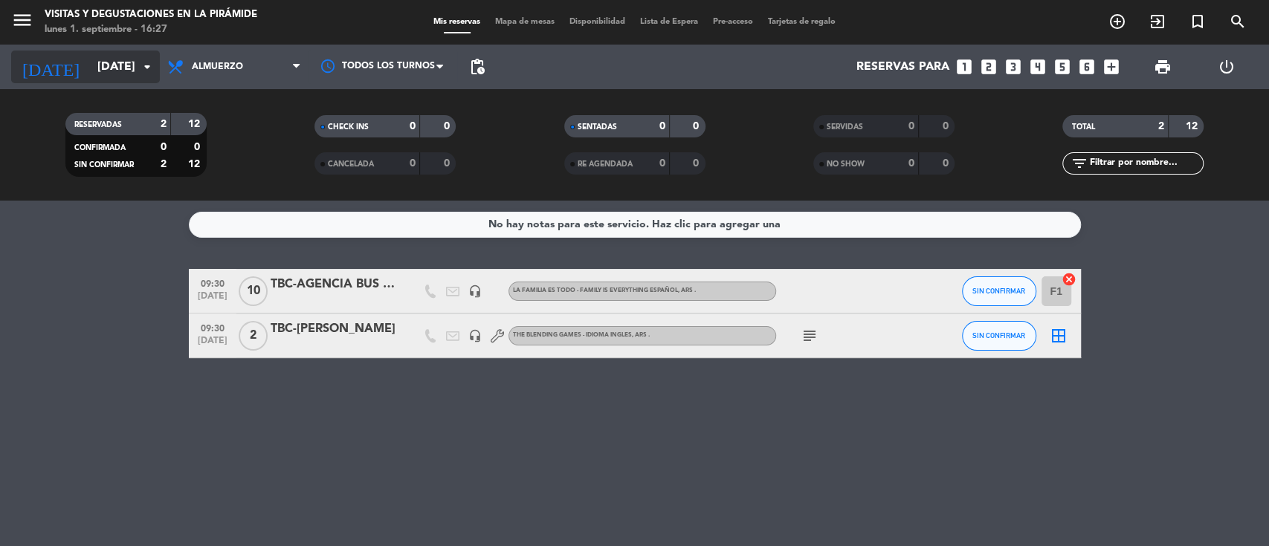
click at [98, 51] on div "[DATE] [DATE] arrow_drop_down" at bounding box center [85, 67] width 149 height 33
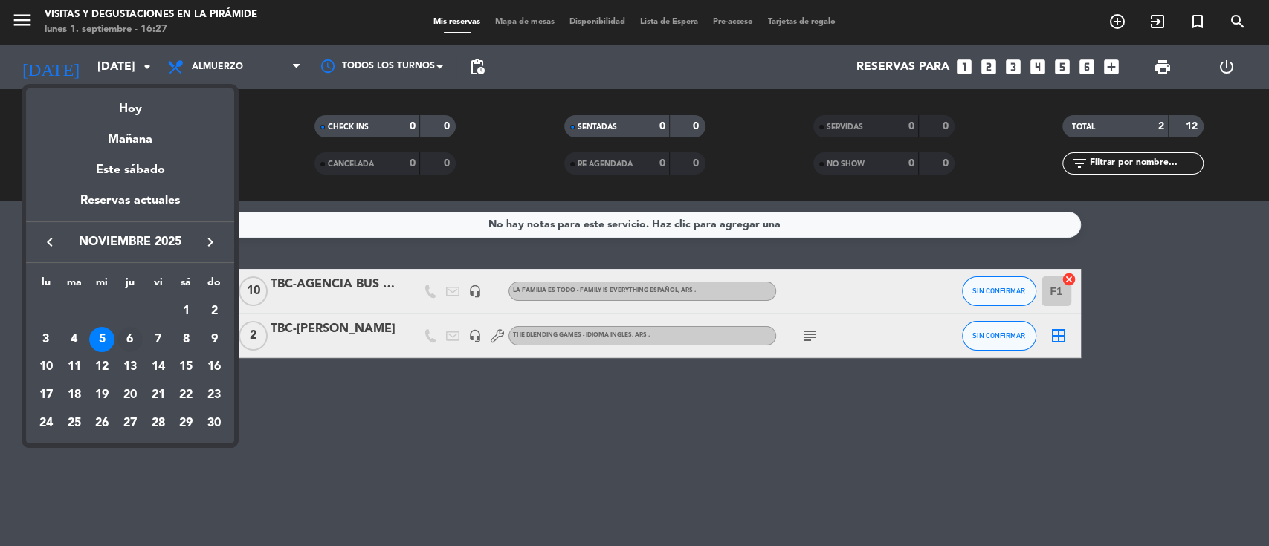
click at [132, 340] on div "6" at bounding box center [129, 339] width 25 height 25
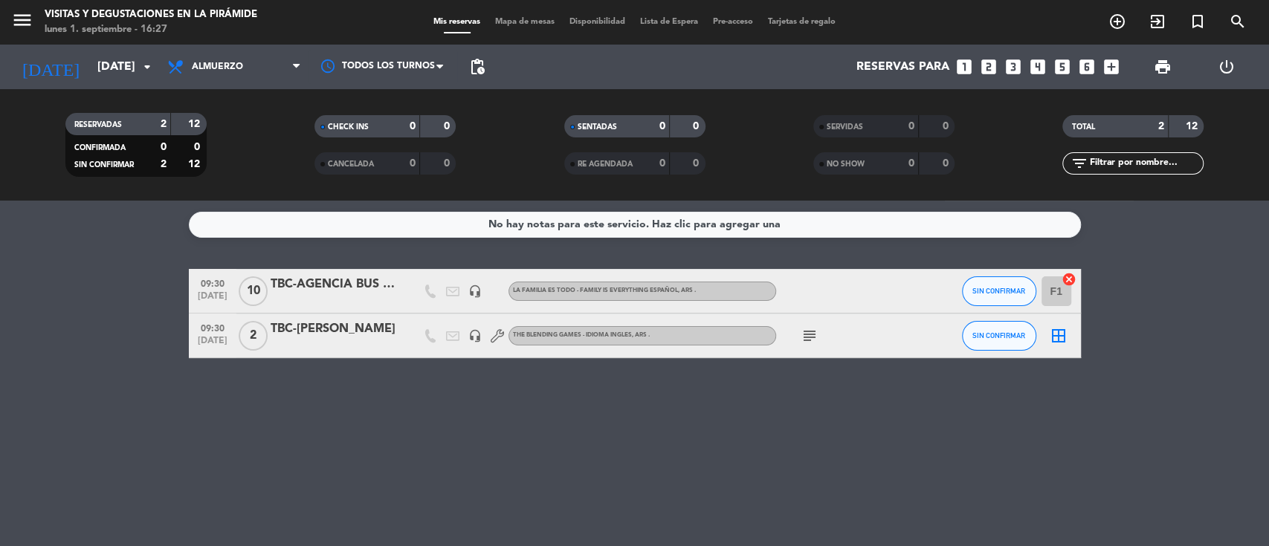
type input "[DEMOGRAPHIC_DATA][DATE]"
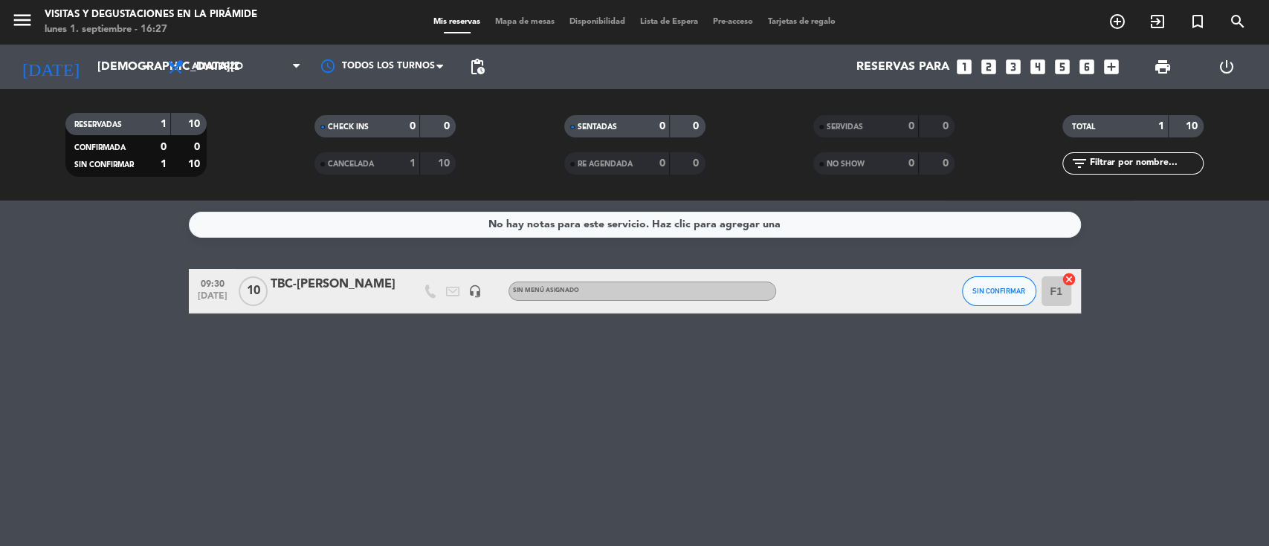
click at [356, 288] on div "TBC-[PERSON_NAME]" at bounding box center [334, 284] width 126 height 19
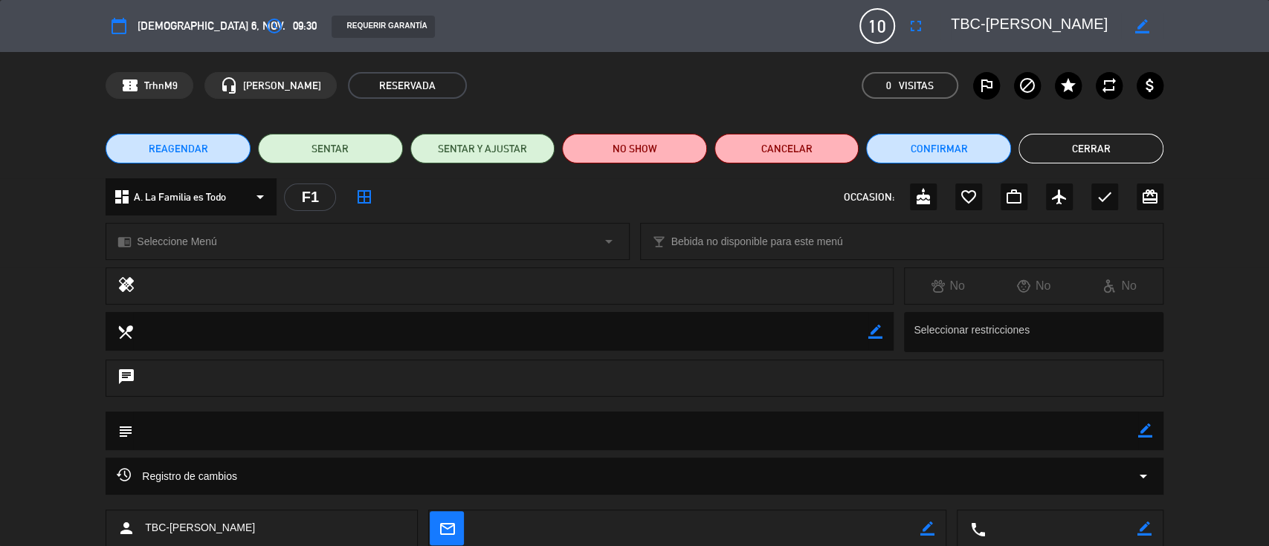
click at [1143, 427] on icon "border_color" at bounding box center [1145, 431] width 14 height 14
click at [1097, 430] on textarea at bounding box center [635, 431] width 1005 height 38
type textarea "mail 3/9"
click at [1145, 426] on icon at bounding box center [1145, 431] width 14 height 14
click at [917, 22] on icon "fullscreen" at bounding box center [916, 26] width 18 height 18
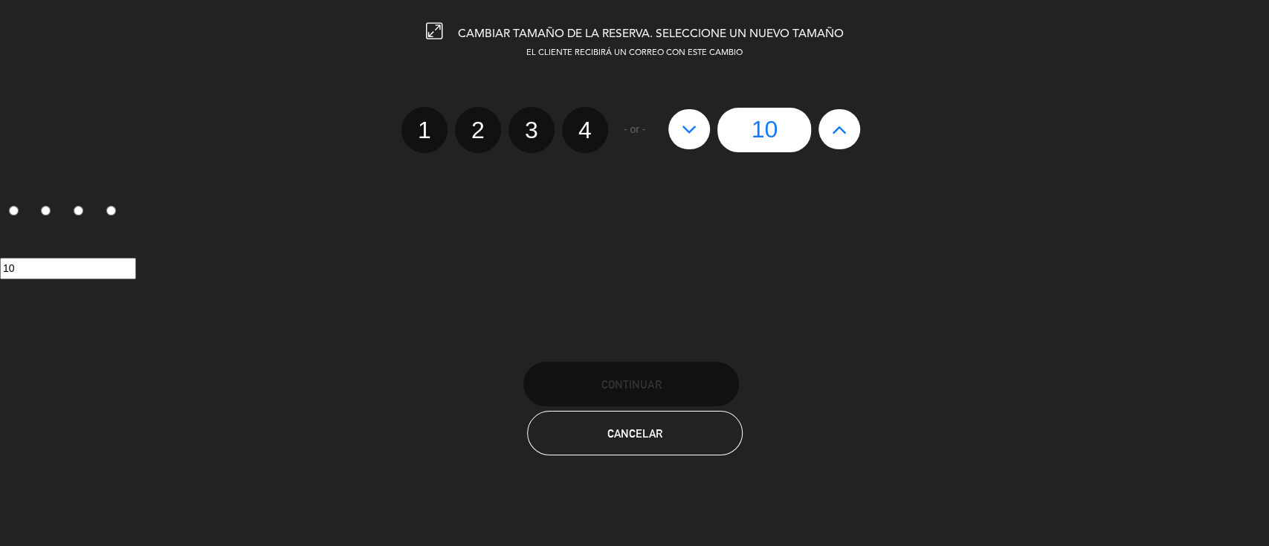
click at [849, 134] on button at bounding box center [839, 129] width 42 height 40
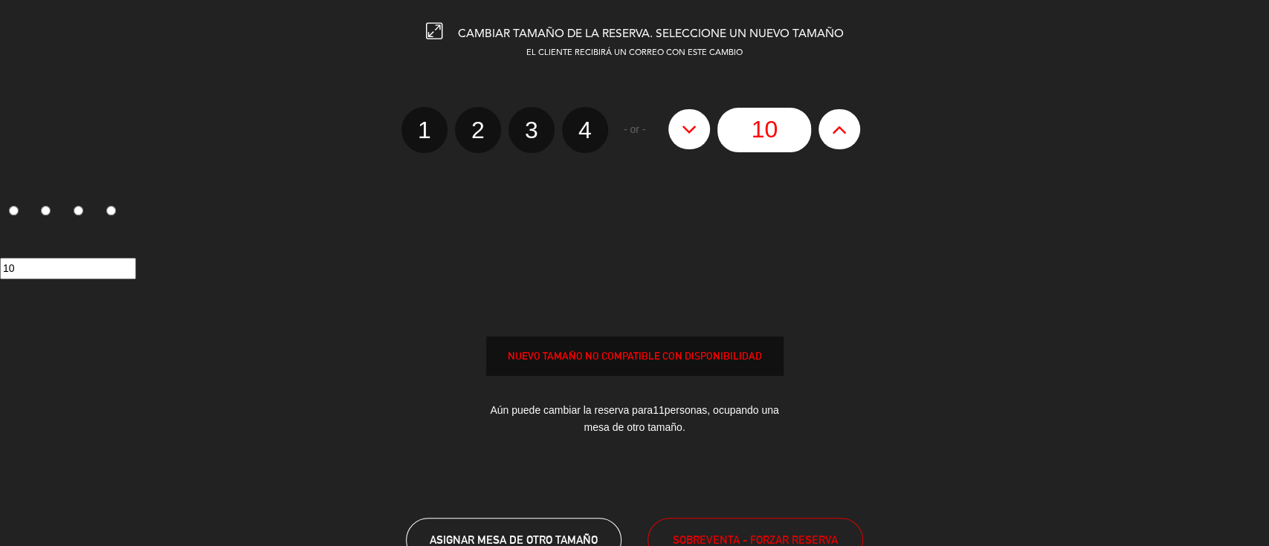
type input "11"
click at [849, 134] on button at bounding box center [839, 129] width 42 height 40
type input "12"
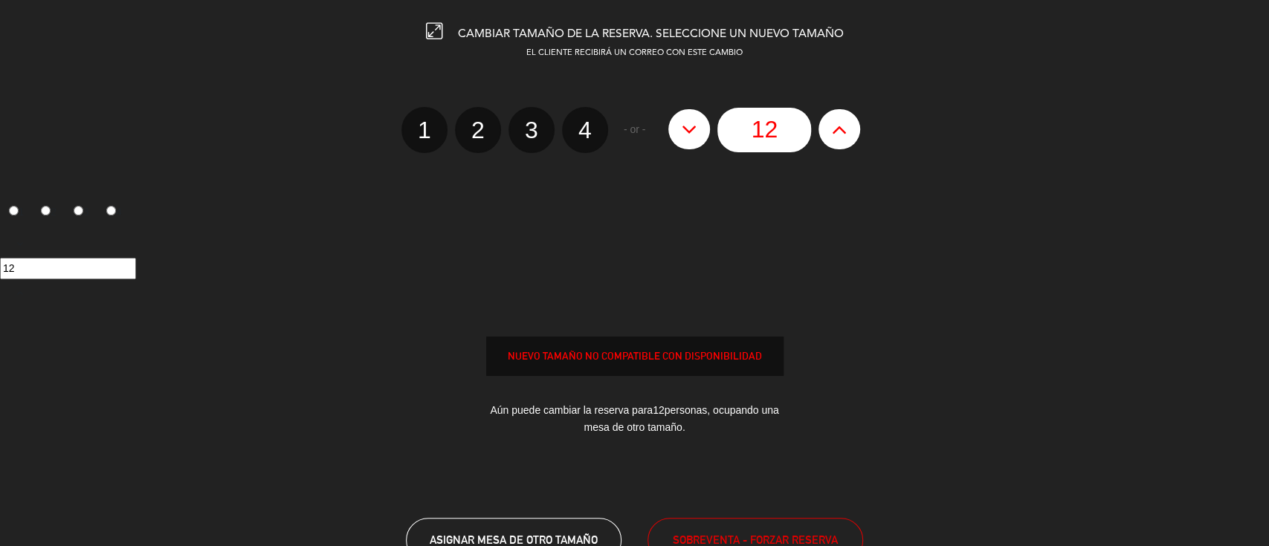
click at [849, 134] on button at bounding box center [839, 129] width 42 height 40
type input "13"
click at [830, 129] on button at bounding box center [839, 129] width 42 height 40
type input "14"
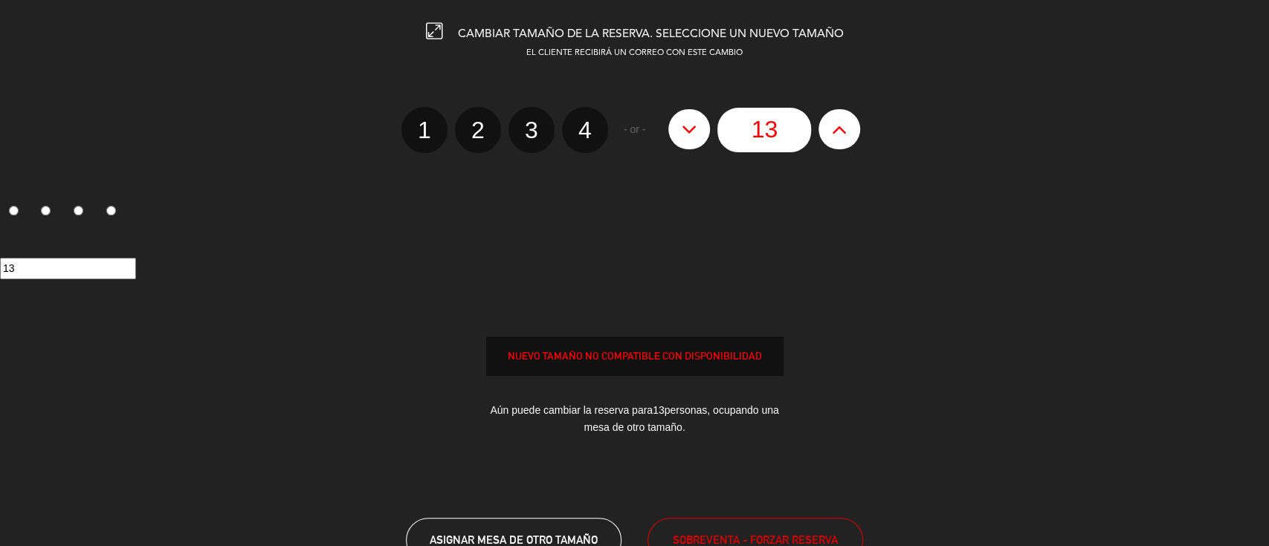
type input "14"
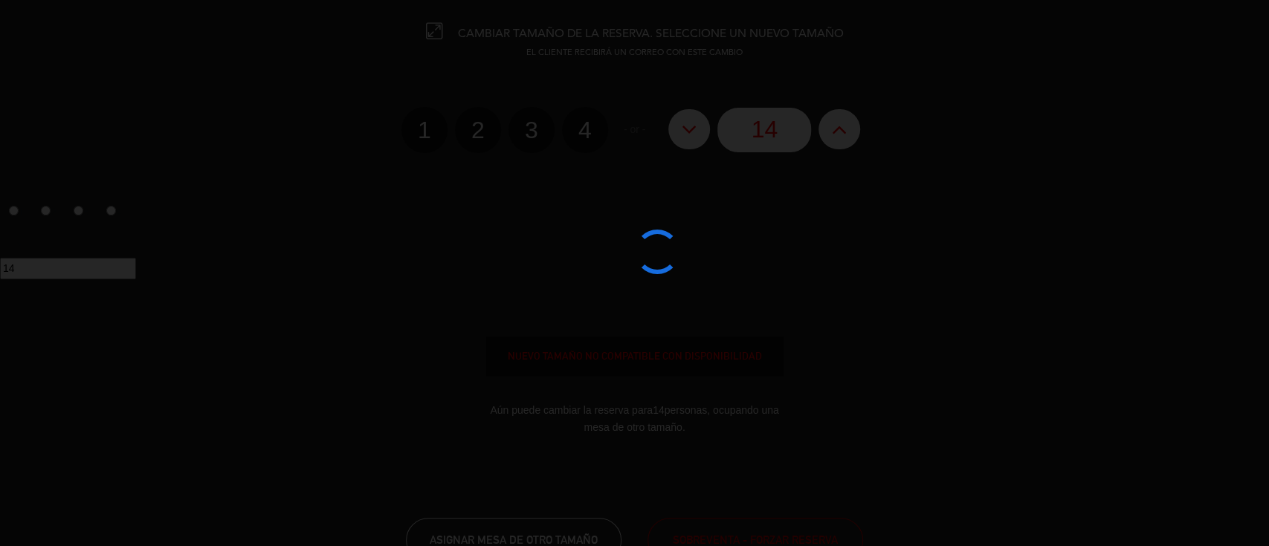
click at [846, 124] on div at bounding box center [634, 273] width 1269 height 546
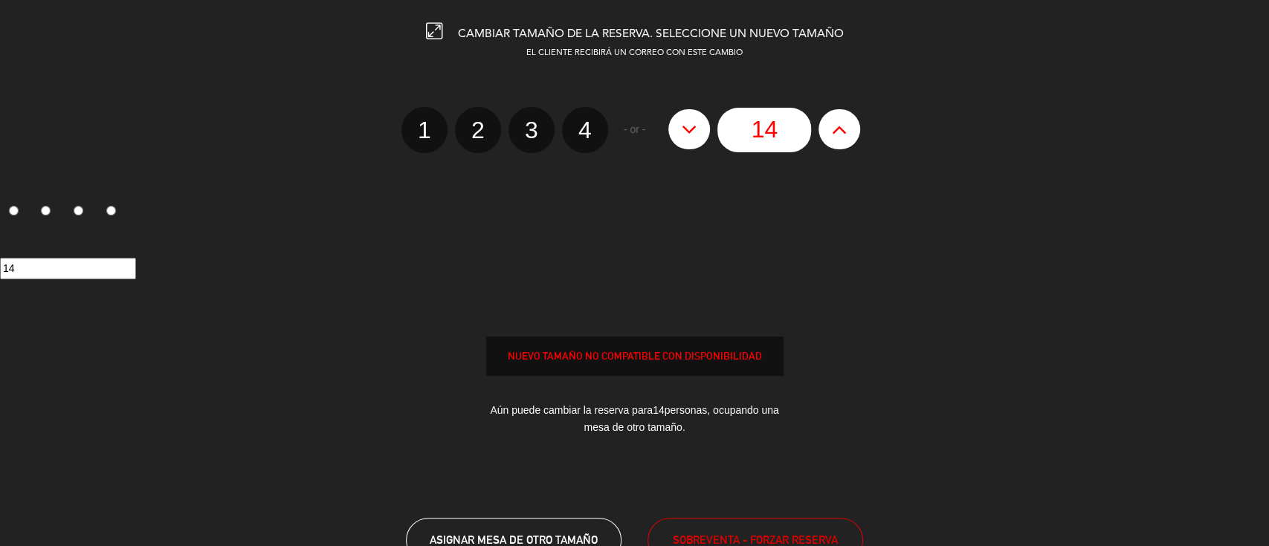
click at [839, 128] on icon at bounding box center [840, 129] width 16 height 24
type input "15"
click at [698, 532] on span "SOBREVENTA - FORZAR RESERVA" at bounding box center [755, 540] width 165 height 17
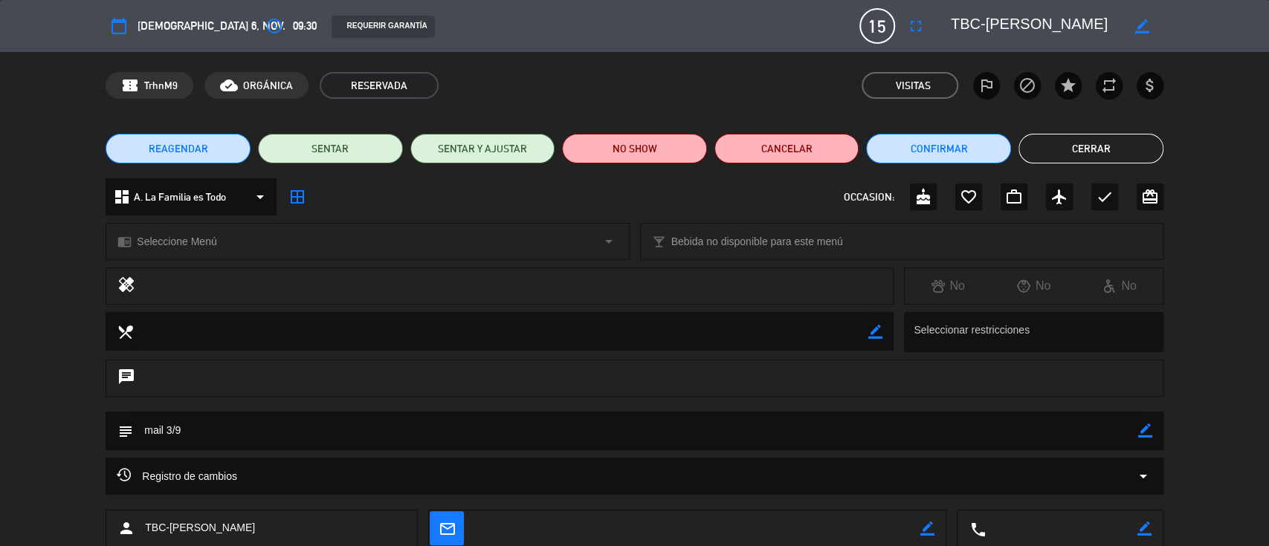
click at [303, 196] on icon "border_all" at bounding box center [297, 197] width 18 height 18
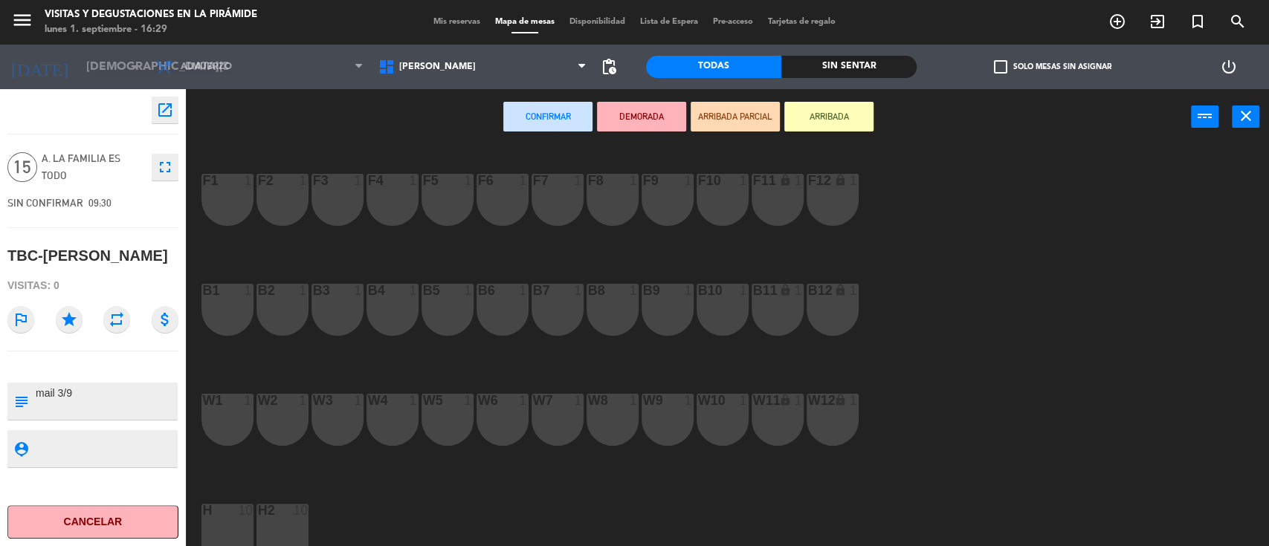
click at [236, 204] on div "F1 1" at bounding box center [227, 200] width 52 height 52
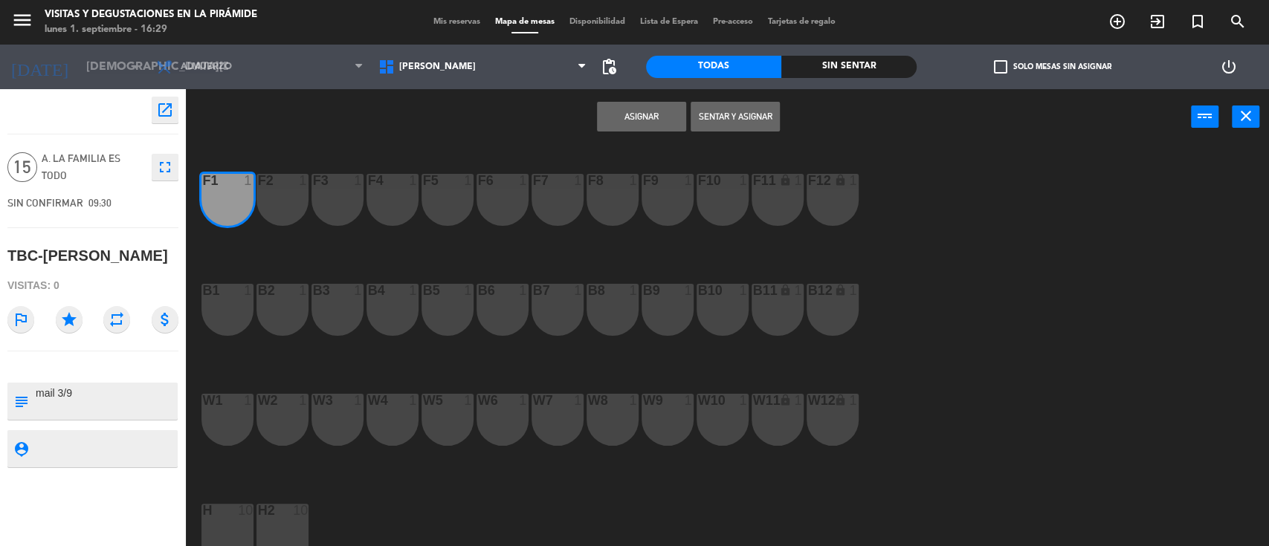
click at [280, 206] on div "F2 1" at bounding box center [282, 200] width 52 height 52
click at [326, 210] on div "F3 1" at bounding box center [337, 200] width 52 height 52
drag, startPoint x: 384, startPoint y: 210, endPoint x: 424, endPoint y: 212, distance: 39.5
click at [385, 210] on div "F4 1" at bounding box center [392, 200] width 52 height 52
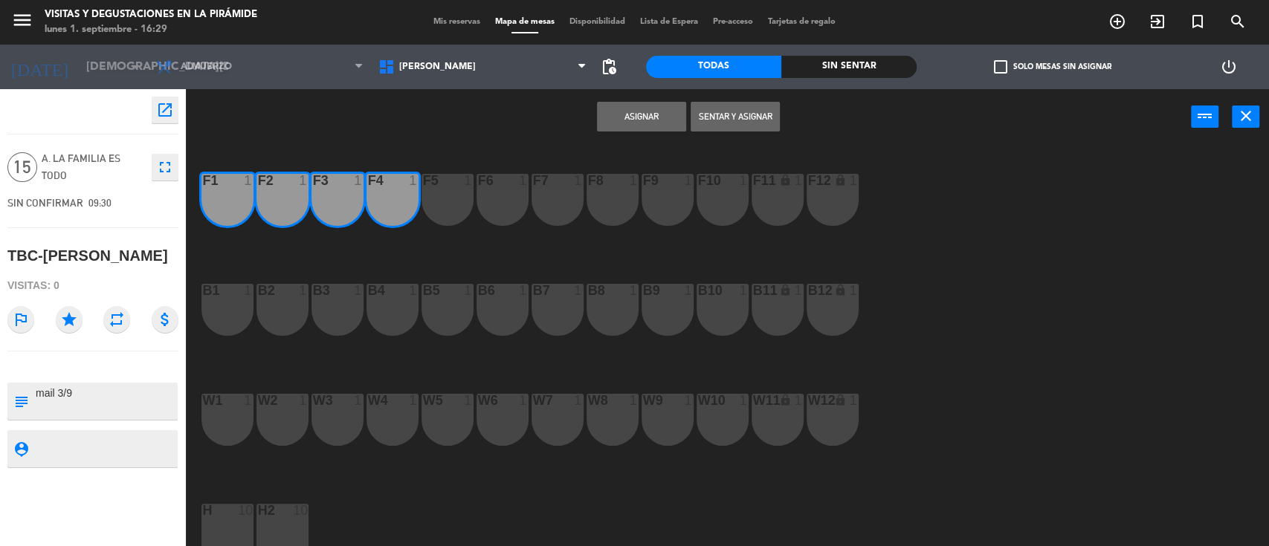
drag, startPoint x: 442, startPoint y: 211, endPoint x: 485, endPoint y: 209, distance: 43.2
click at [443, 211] on div "F5 1" at bounding box center [448, 200] width 52 height 52
click at [498, 207] on div "F6 1" at bounding box center [503, 200] width 52 height 52
click at [563, 214] on div "F7 1" at bounding box center [558, 200] width 52 height 52
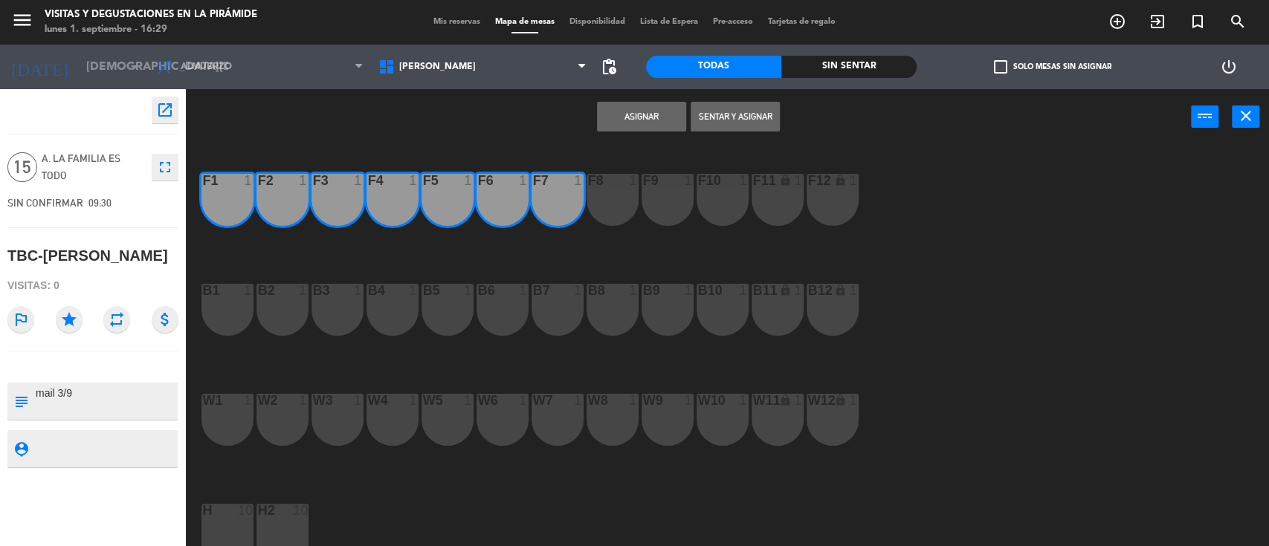
drag, startPoint x: 620, startPoint y: 210, endPoint x: 672, endPoint y: 216, distance: 52.3
click at [622, 210] on div "F8 1" at bounding box center [613, 200] width 52 height 52
click at [674, 216] on div "F9 1" at bounding box center [668, 200] width 52 height 52
click at [746, 214] on div "F10 1" at bounding box center [723, 200] width 52 height 52
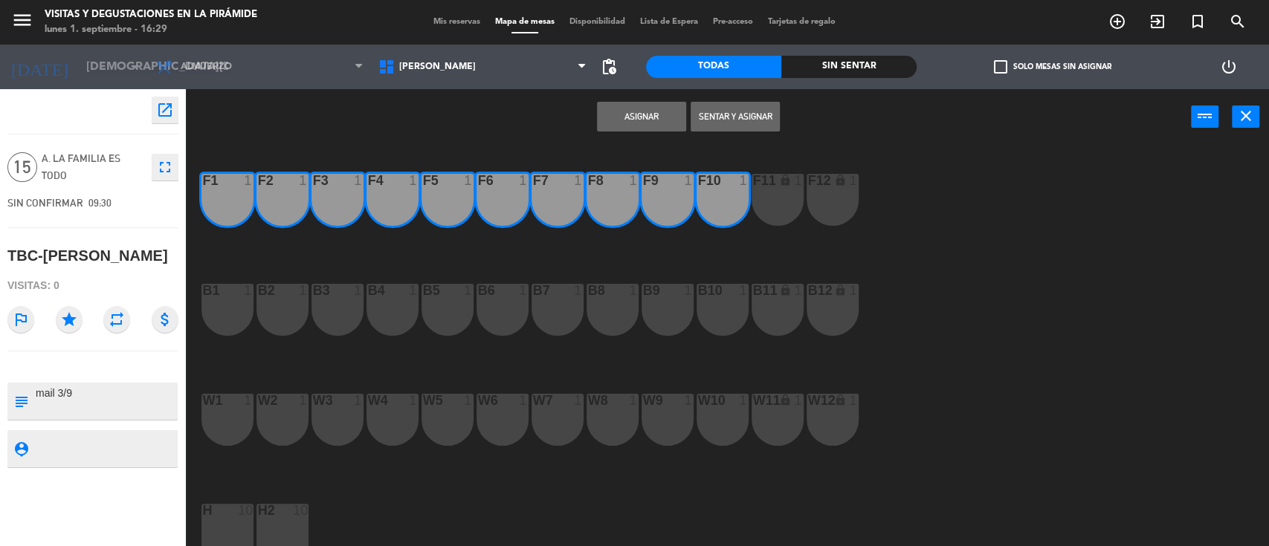
click at [785, 205] on div "F11 lock 1" at bounding box center [778, 200] width 52 height 52
click at [807, 202] on div "F12 lock 1" at bounding box center [833, 200] width 52 height 52
click at [637, 118] on button "Asignar" at bounding box center [641, 117] width 89 height 30
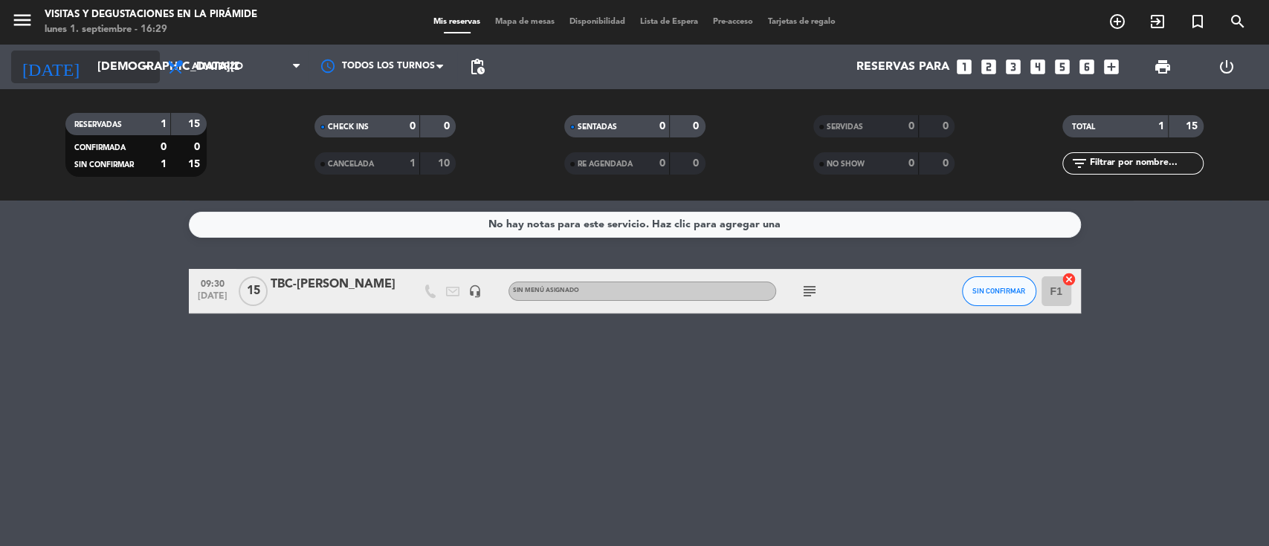
click at [97, 62] on input "[DEMOGRAPHIC_DATA][DATE]" at bounding box center [168, 67] width 157 height 29
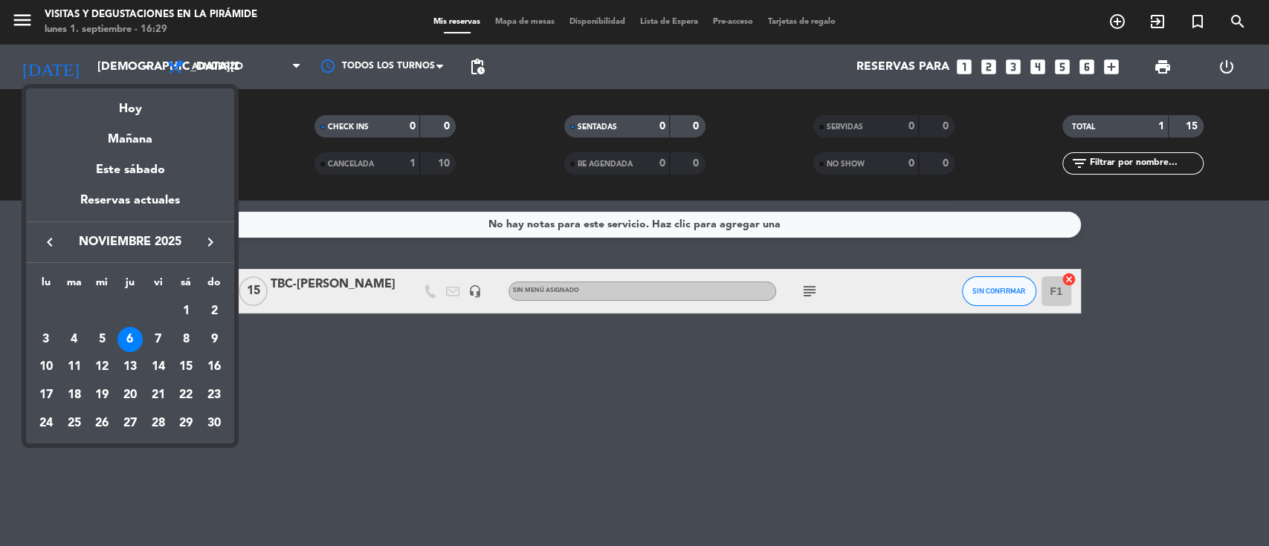
click at [214, 242] on icon "keyboard_arrow_right" at bounding box center [210, 242] width 18 height 18
click at [184, 345] on div "6" at bounding box center [185, 339] width 25 height 25
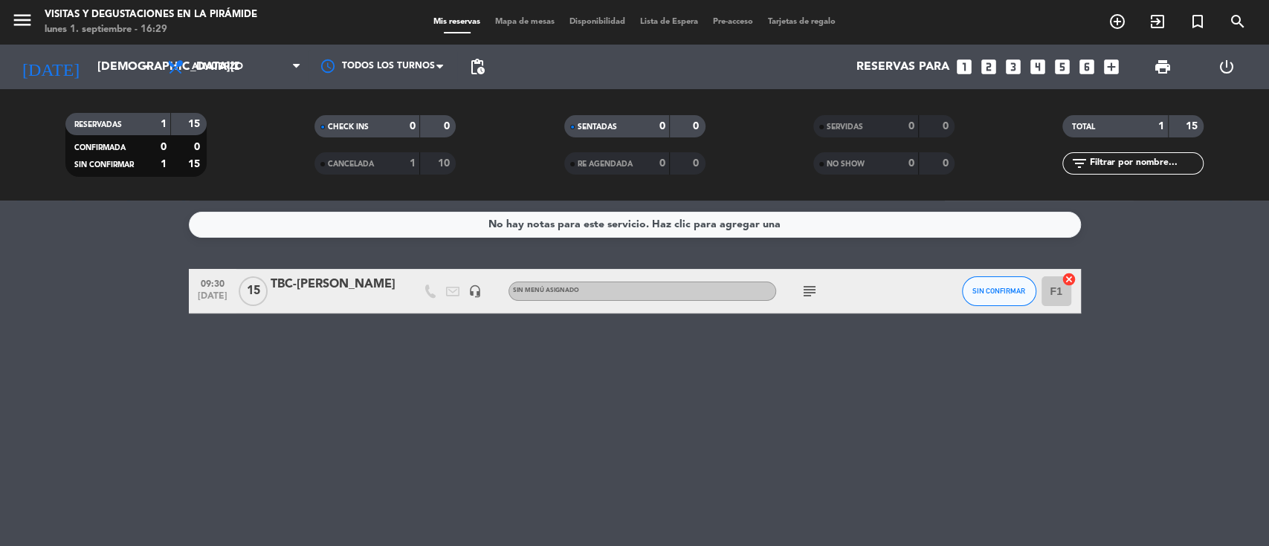
type input "sáb. 6 dic."
click at [810, 294] on icon "subject" at bounding box center [810, 291] width 18 height 18
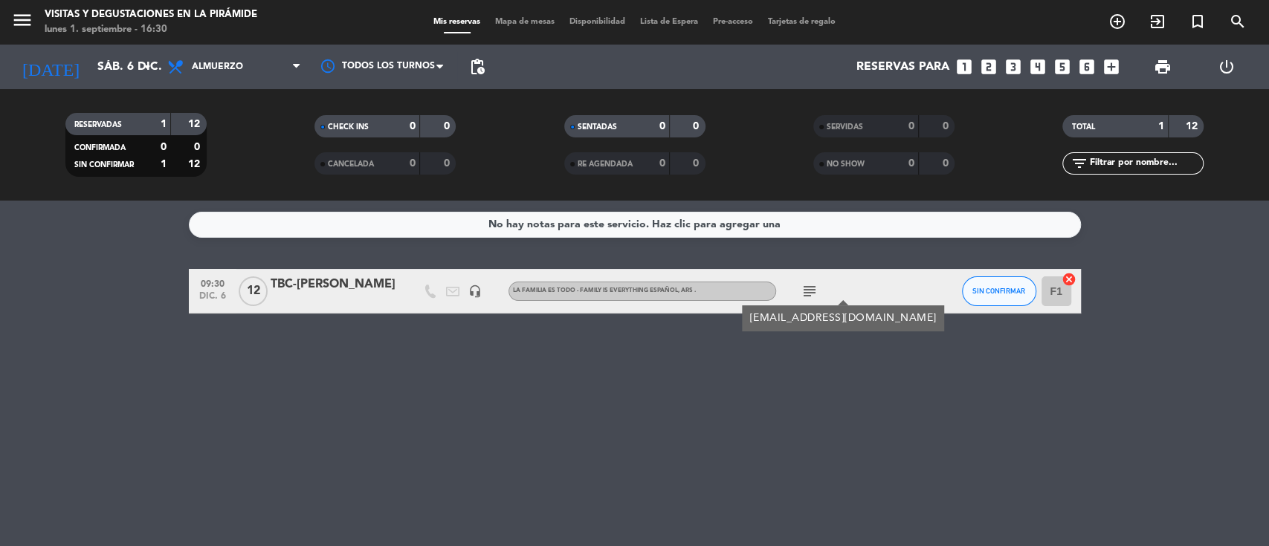
click at [338, 294] on div "TBC-[PERSON_NAME]" at bounding box center [334, 284] width 126 height 19
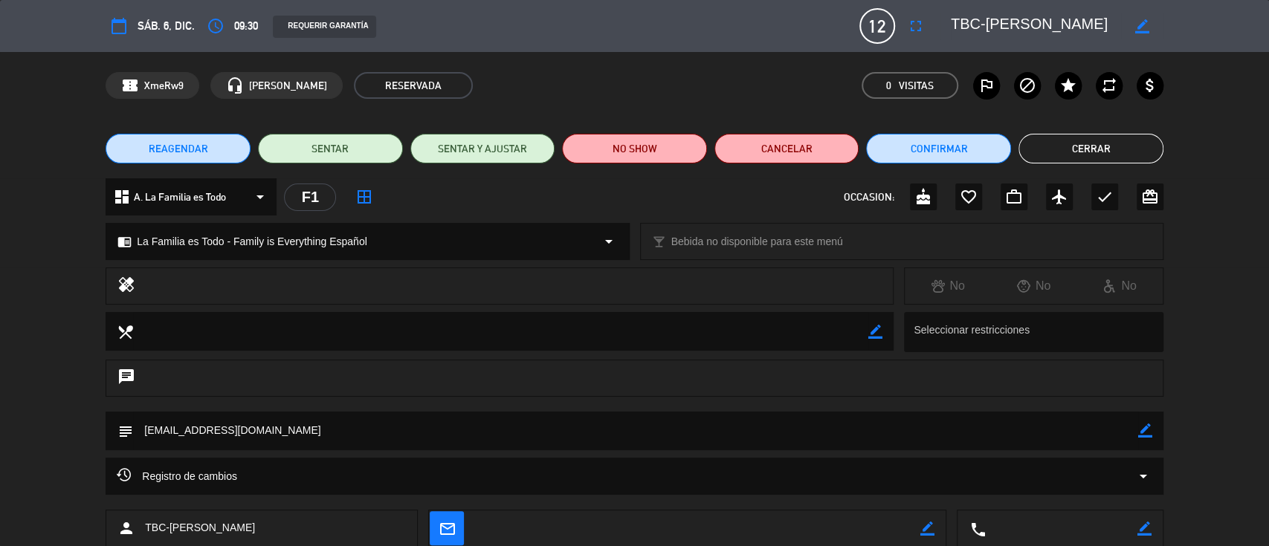
click at [217, 152] on button "REAGENDAR" at bounding box center [178, 149] width 145 height 30
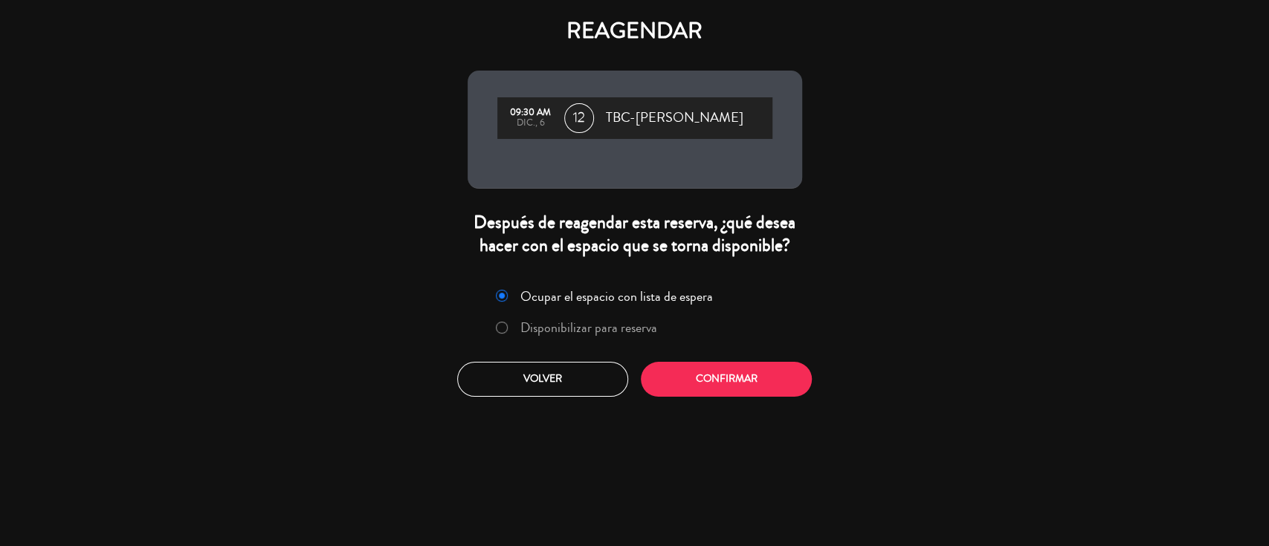
click at [688, 401] on div "Ocupar el espacio con lista de espera Disponibilizar para reserva Volver Confir…" at bounding box center [634, 340] width 357 height 135
click at [685, 371] on button "Confirmar" at bounding box center [726, 379] width 171 height 35
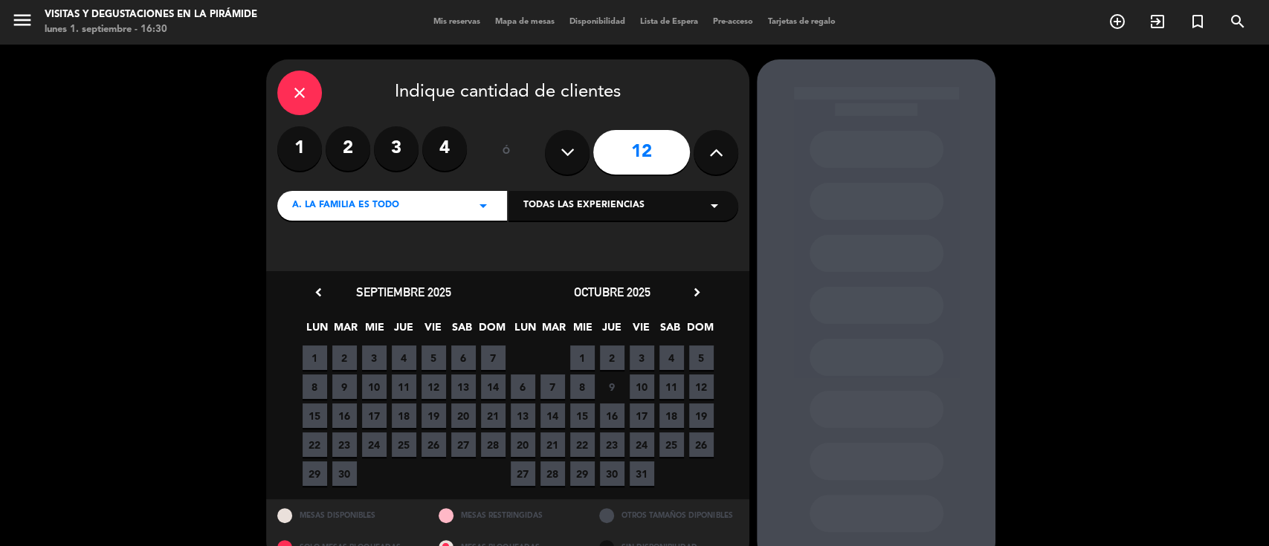
click at [695, 293] on icon "chevron_right" at bounding box center [697, 293] width 16 height 16
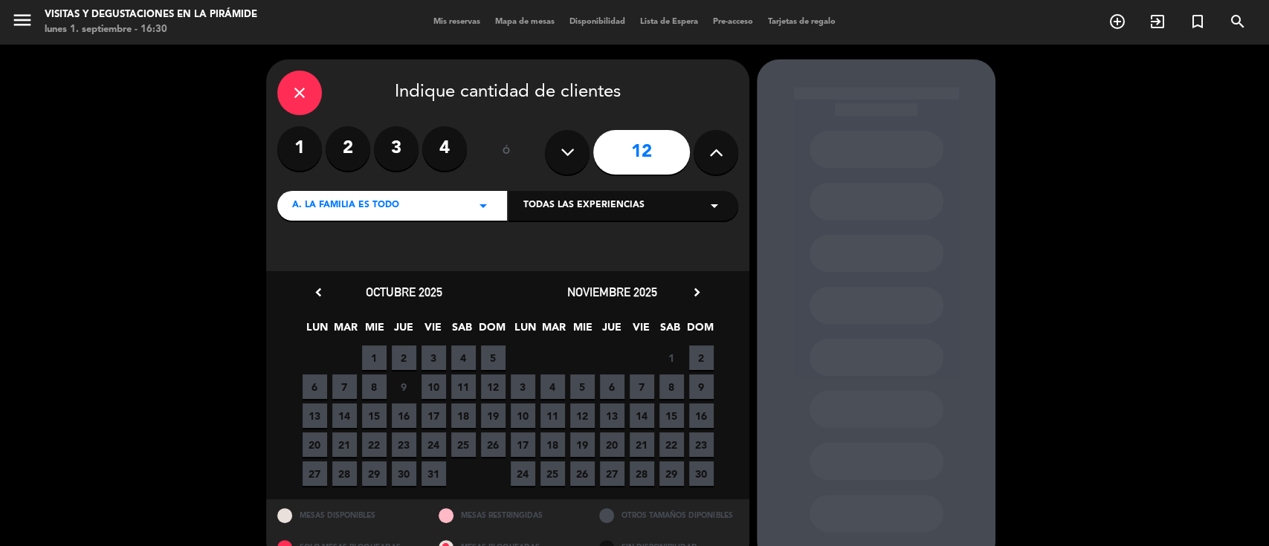
drag, startPoint x: 698, startPoint y: 288, endPoint x: 692, endPoint y: 318, distance: 31.1
click at [698, 287] on icon "chevron_right" at bounding box center [697, 293] width 16 height 16
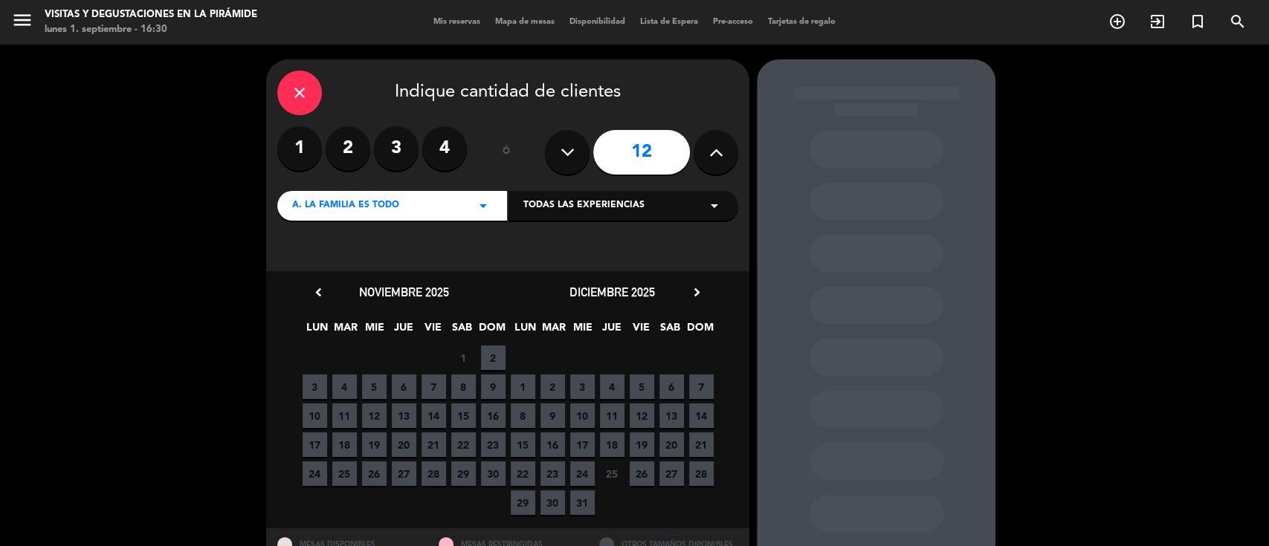
click at [671, 390] on span "6" at bounding box center [671, 387] width 25 height 25
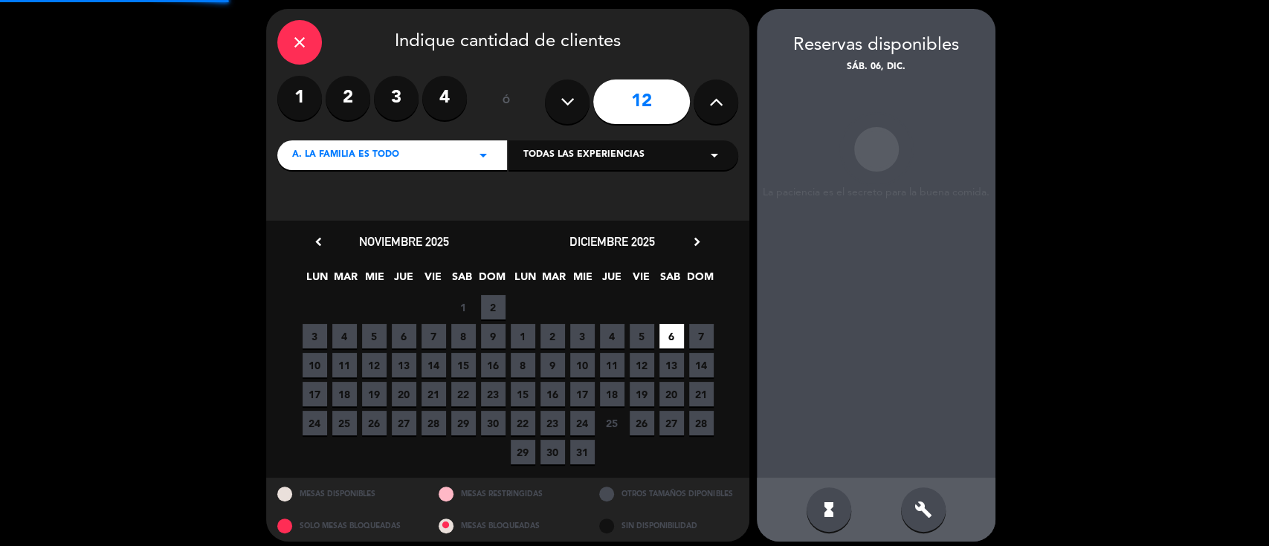
scroll to position [59, 0]
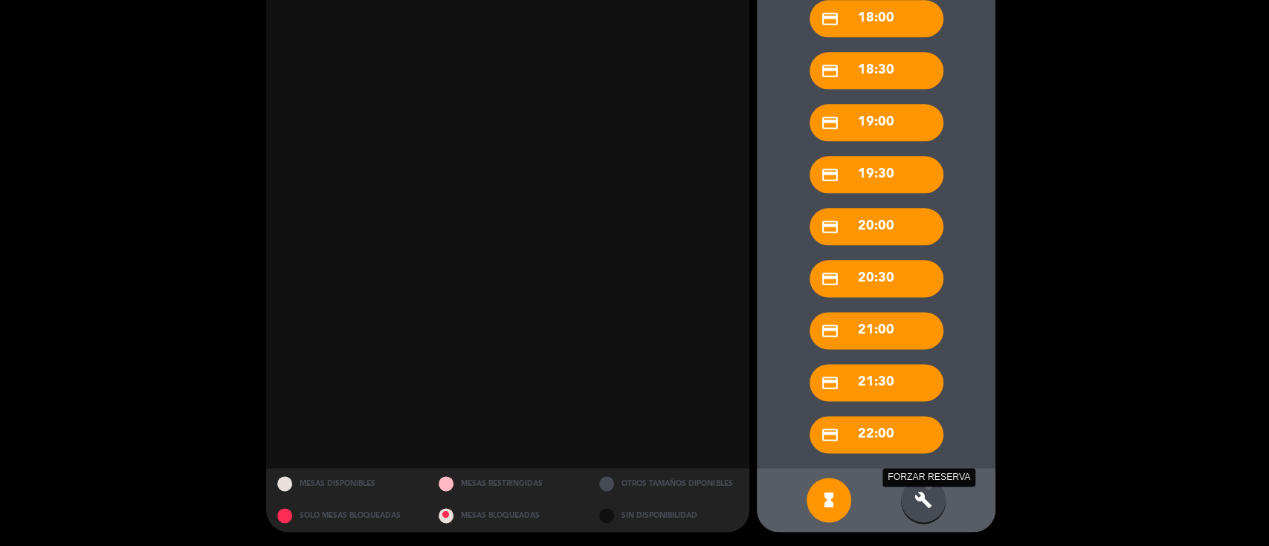
click at [931, 504] on icon "build" at bounding box center [923, 500] width 18 height 18
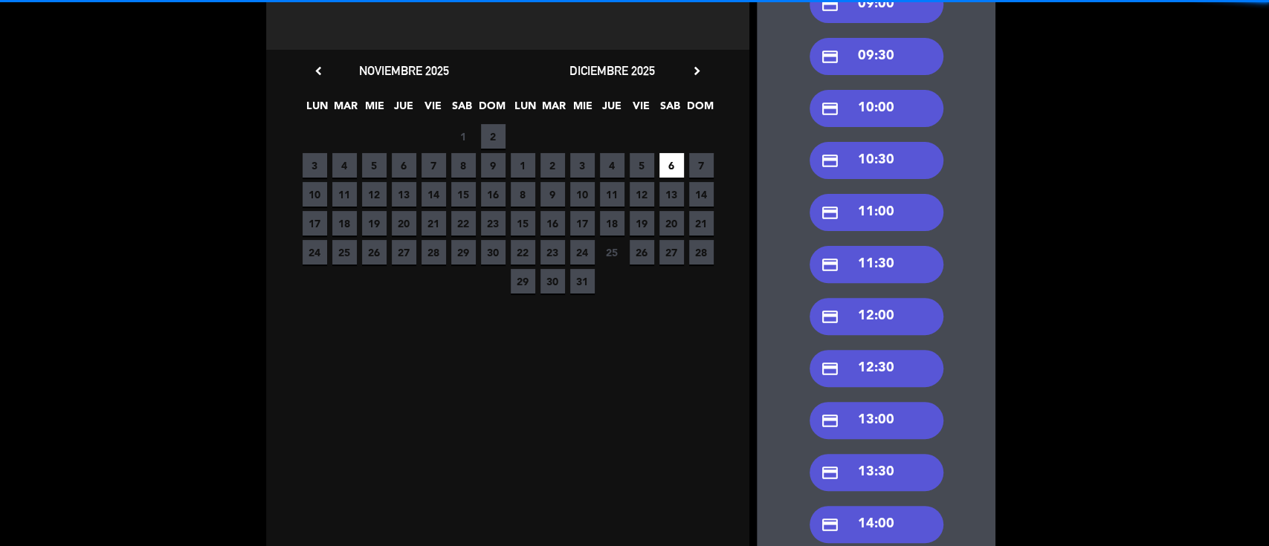
scroll to position [0, 0]
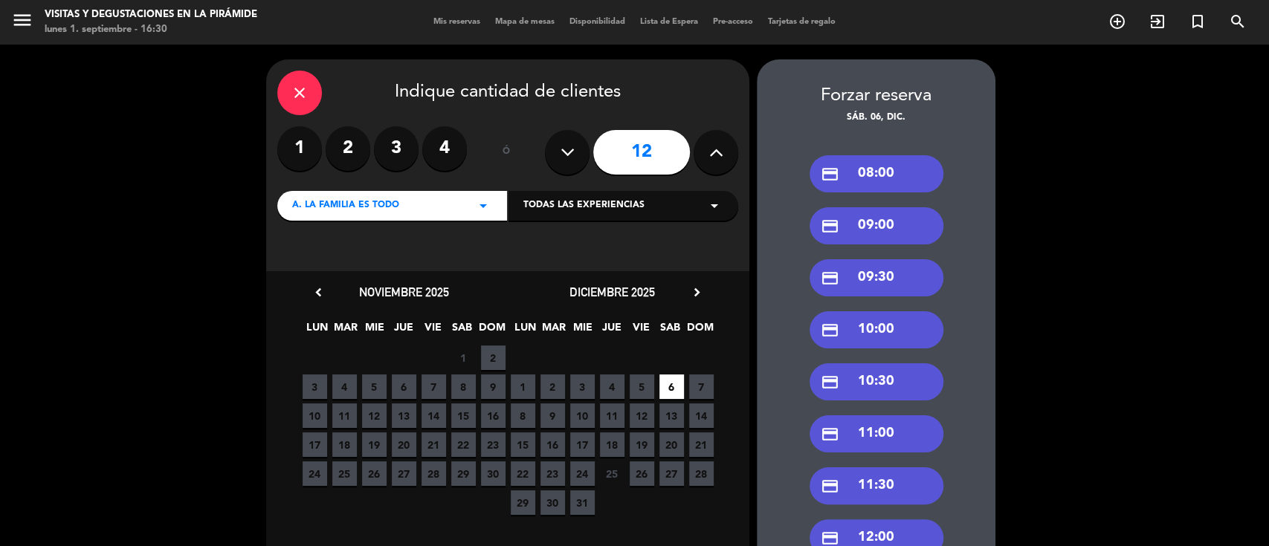
drag, startPoint x: 883, startPoint y: 336, endPoint x: 857, endPoint y: 327, distance: 27.5
click at [883, 335] on div "credit_card 10:00" at bounding box center [877, 329] width 134 height 37
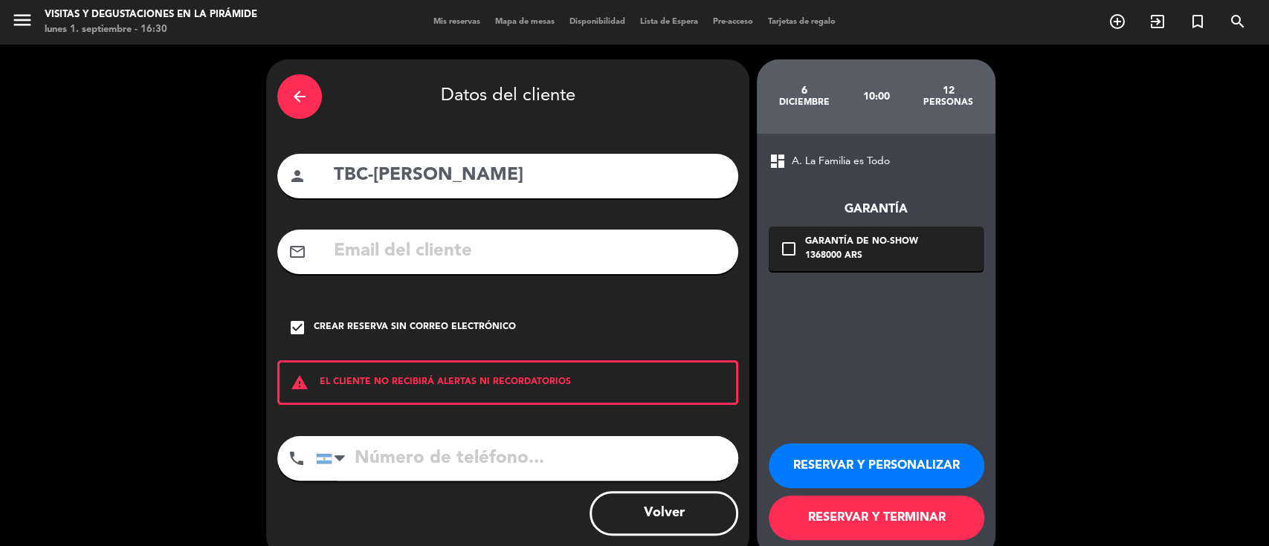
click at [842, 455] on button "RESERVAR Y PERSONALIZAR" at bounding box center [877, 466] width 216 height 45
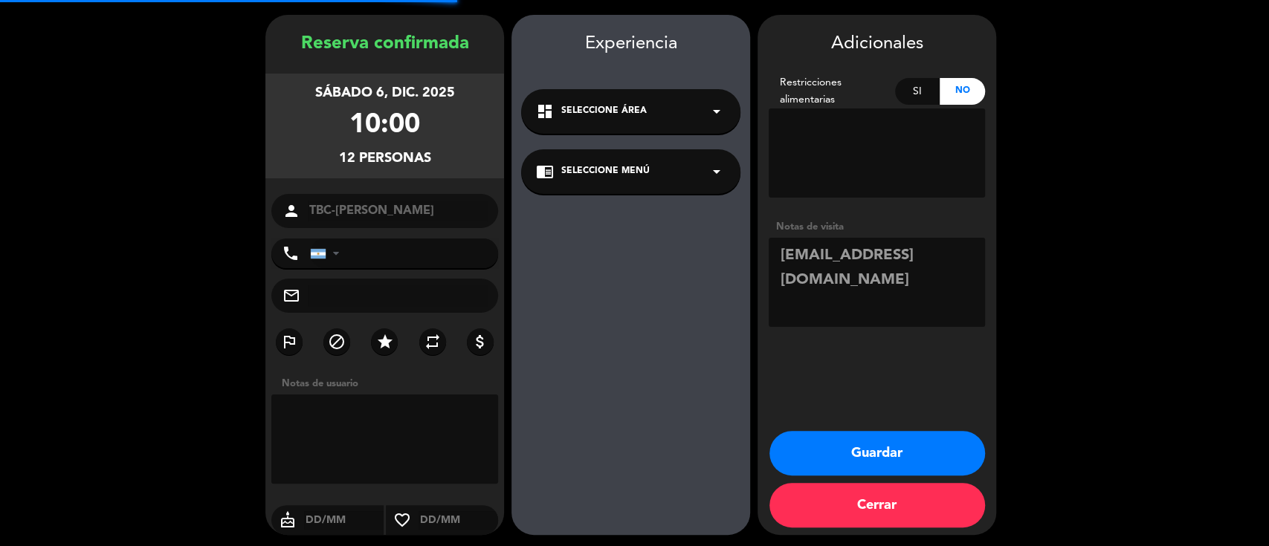
scroll to position [48, 0]
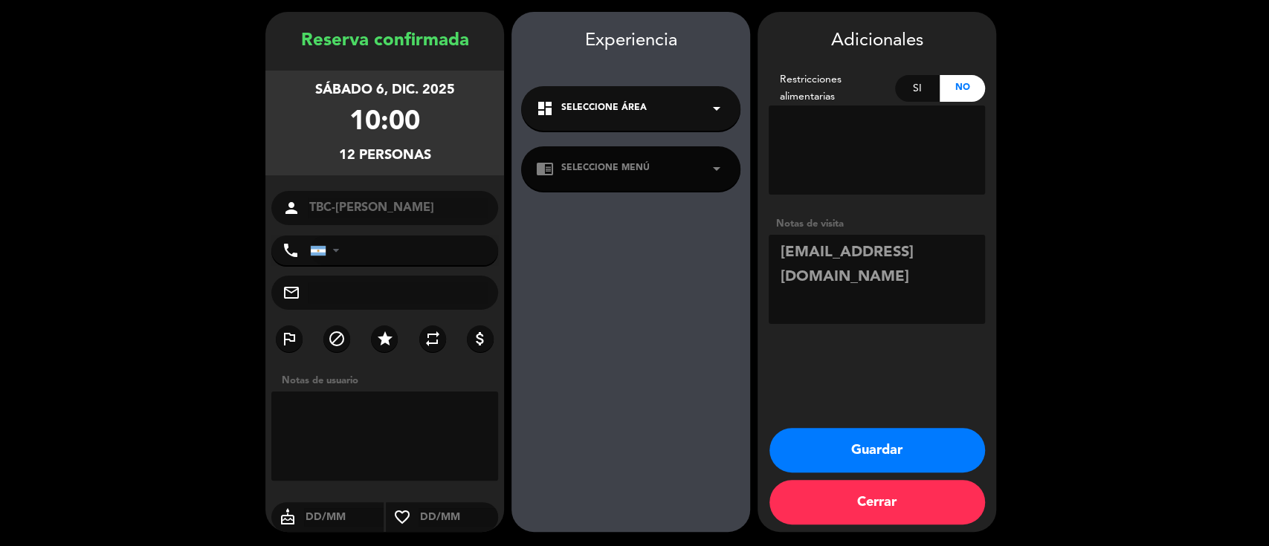
click at [641, 106] on span "Seleccione Área" at bounding box center [603, 108] width 85 height 15
drag, startPoint x: 620, startPoint y: 220, endPoint x: 624, endPoint y: 198, distance: 22.7
click at [619, 223] on div "Experiencia dashboard Seleccione Área arrow_drop_down D. Hospitalidad chrome_re…" at bounding box center [630, 287] width 239 height 520
click at [624, 181] on div "chrome_reader_mode Seleccione Menú arrow_drop_down" at bounding box center [630, 168] width 219 height 45
drag, startPoint x: 949, startPoint y: 271, endPoint x: 955, endPoint y: 261, distance: 11.3
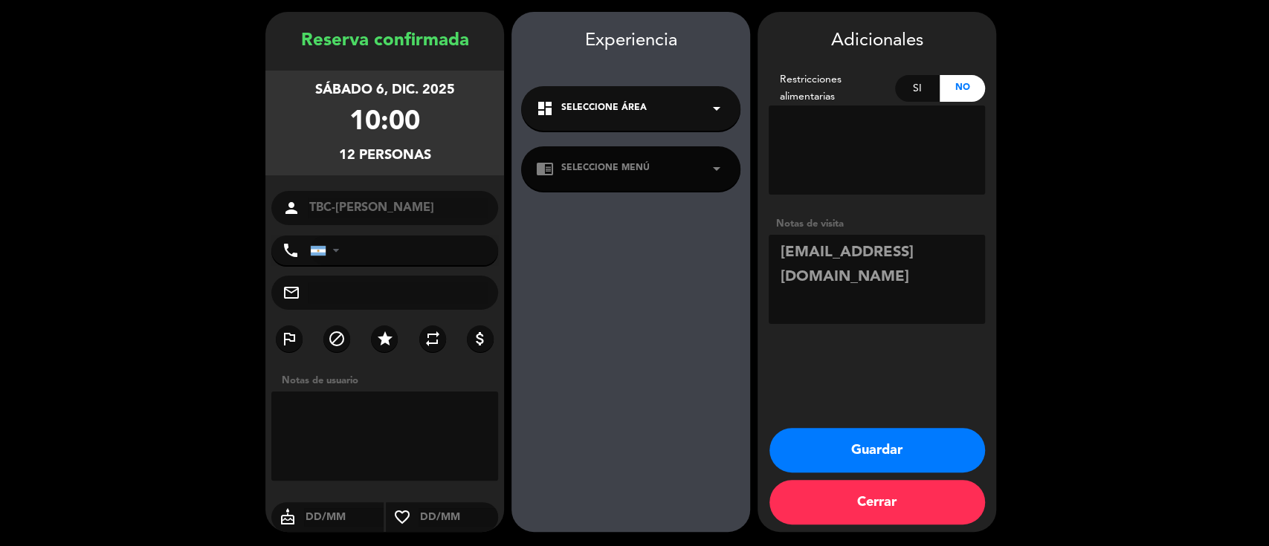
click at [949, 271] on textarea at bounding box center [877, 279] width 216 height 89
drag, startPoint x: 959, startPoint y: 253, endPoint x: 634, endPoint y: 253, distance: 324.9
click at [634, 253] on booking-confirmed "Reserva confirmada [DATE] 10:00 12 personas person TBC-[PERSON_NAME] phone [GEO…" at bounding box center [634, 272] width 1239 height 520
type textarea "mail 3/9"
click at [894, 443] on button "Guardar" at bounding box center [877, 450] width 216 height 45
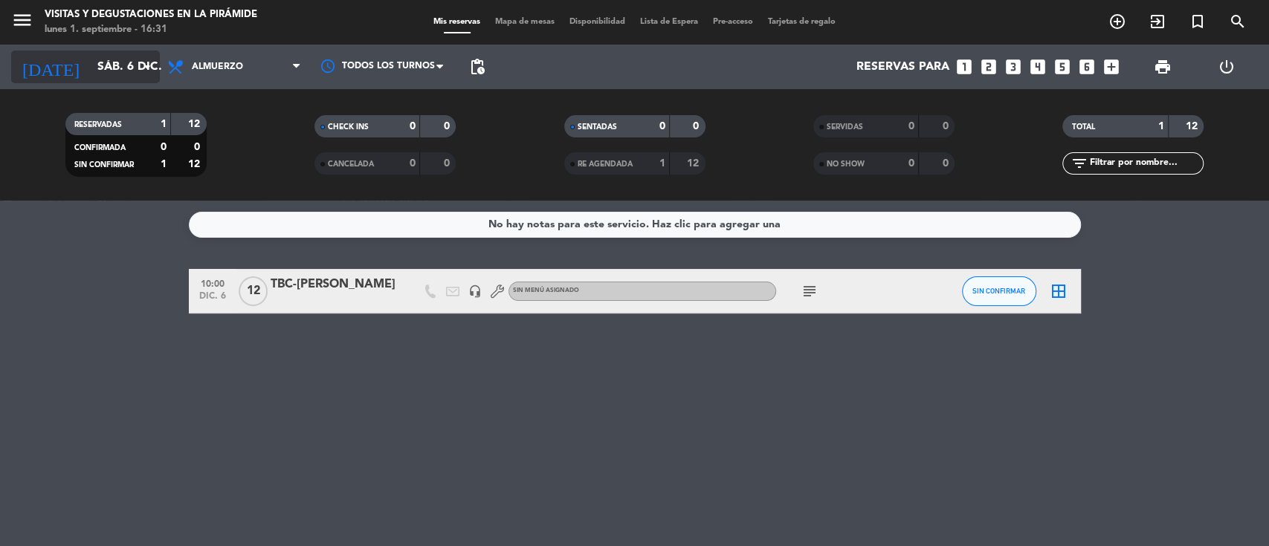
click at [118, 53] on input "sáb. 6 dic." at bounding box center [168, 67] width 157 height 29
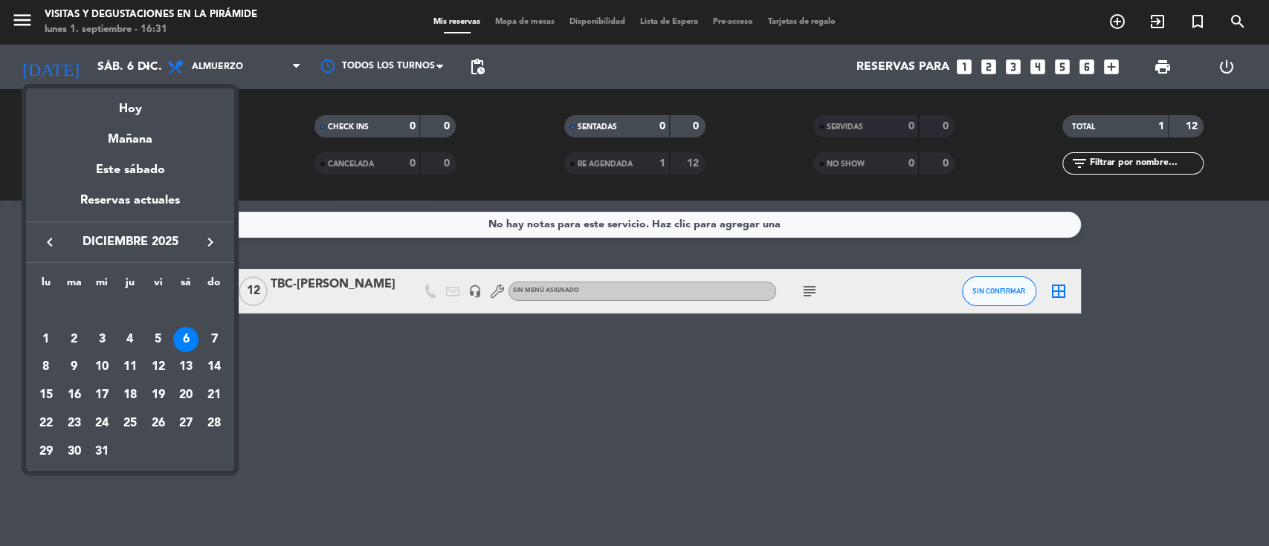
click at [56, 242] on icon "keyboard_arrow_left" at bounding box center [50, 242] width 18 height 18
click at [181, 340] on div "8" at bounding box center [185, 339] width 25 height 25
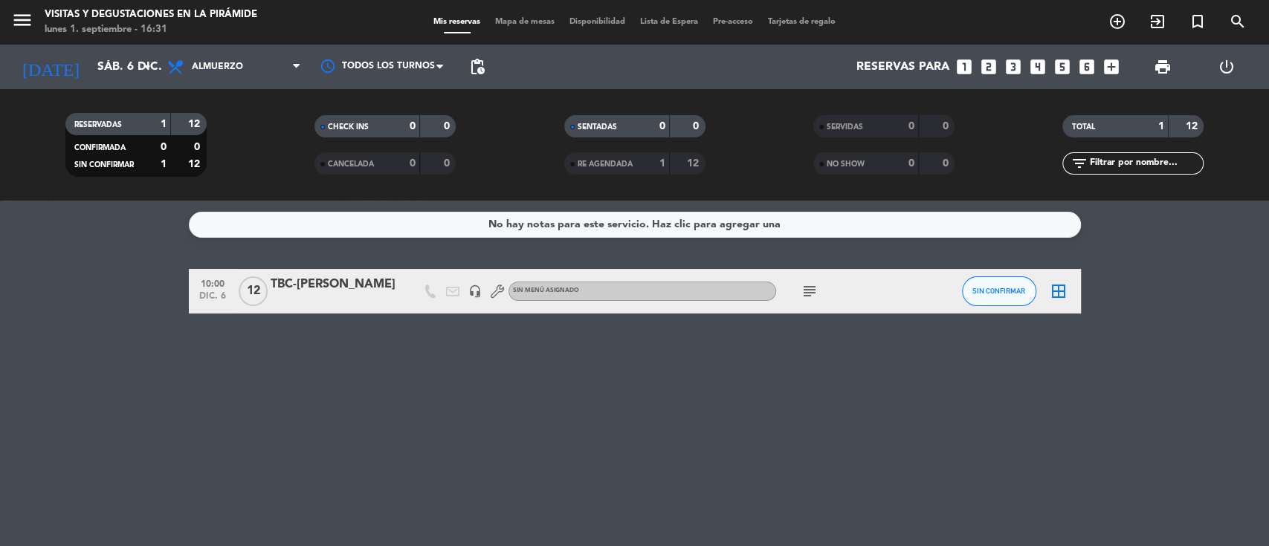
type input "[DATE]"
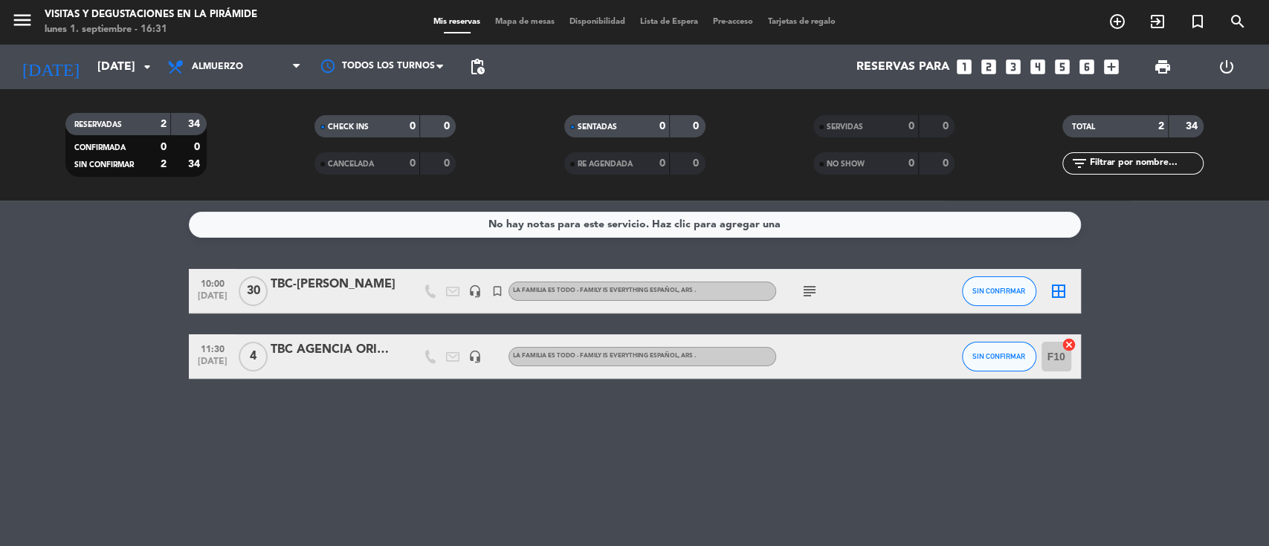
click at [361, 280] on div "TBC-[PERSON_NAME]" at bounding box center [334, 284] width 126 height 19
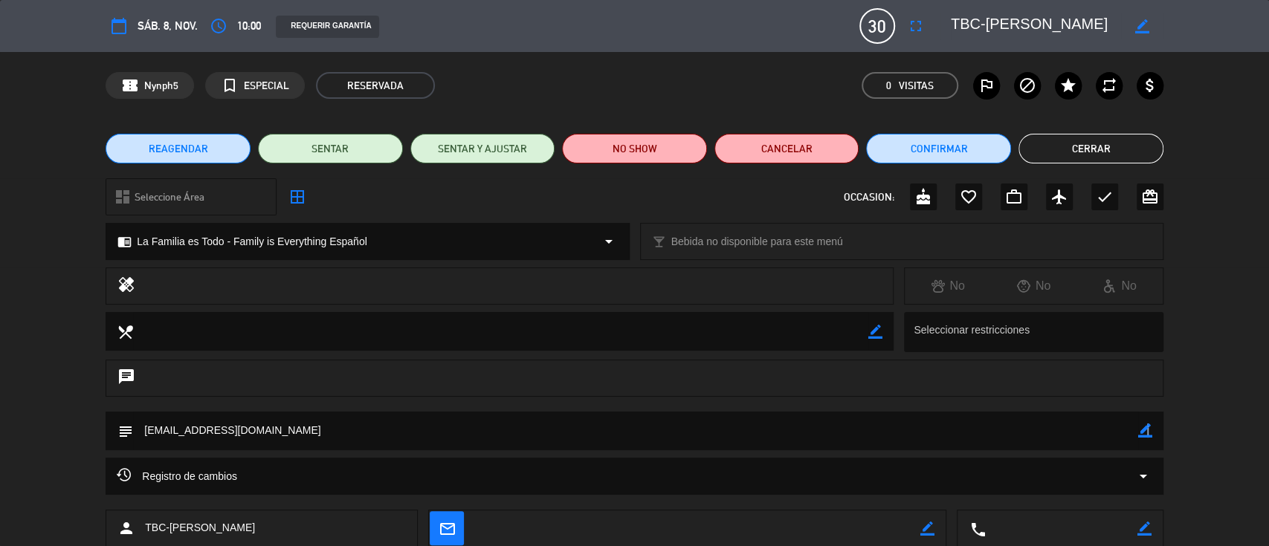
click at [1145, 431] on icon "border_color" at bounding box center [1145, 431] width 14 height 14
click at [1108, 428] on textarea at bounding box center [635, 431] width 1005 height 38
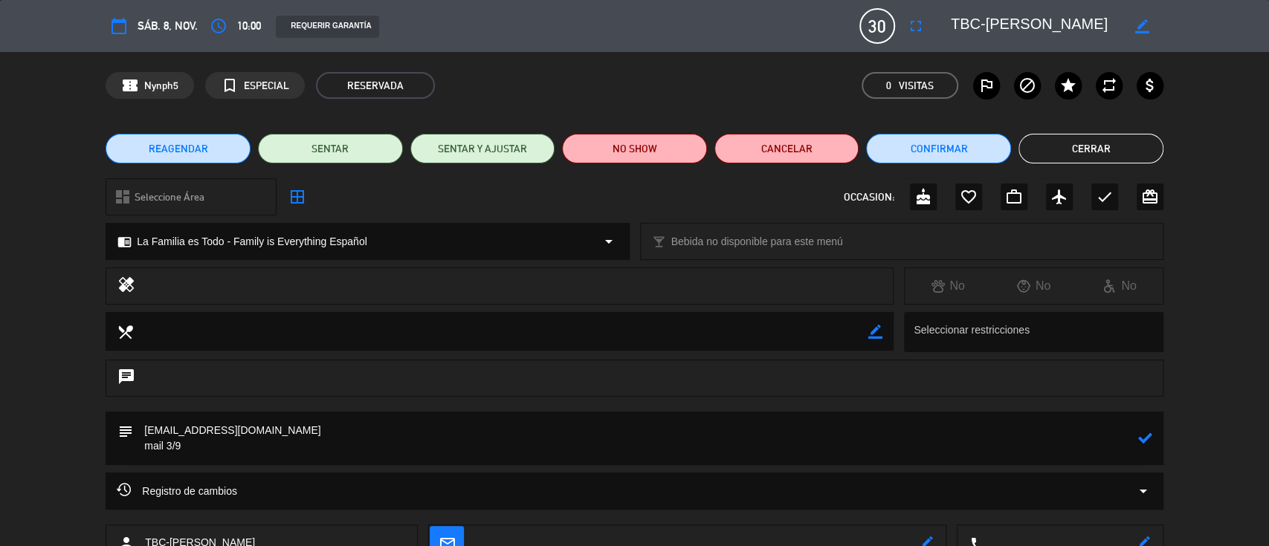
type textarea "[EMAIL_ADDRESS][DOMAIN_NAME] mail 3/9"
click at [1142, 440] on icon at bounding box center [1145, 438] width 14 height 14
click at [1090, 155] on button "Cerrar" at bounding box center [1090, 149] width 145 height 30
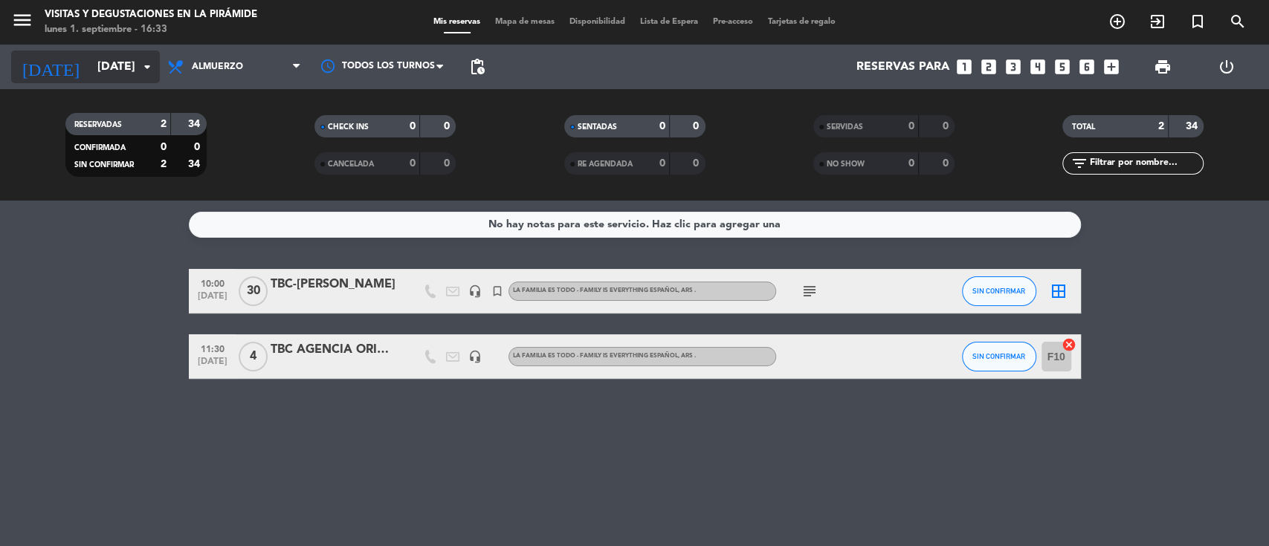
click at [90, 54] on input "[DATE]" at bounding box center [168, 67] width 157 height 29
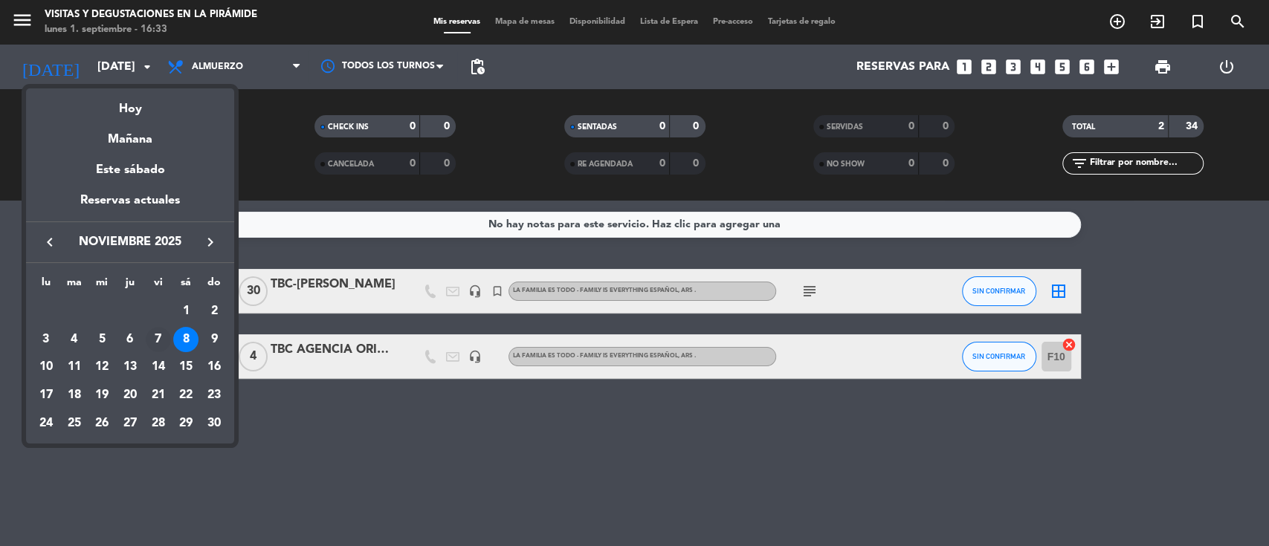
click at [157, 343] on div "7" at bounding box center [158, 339] width 25 height 25
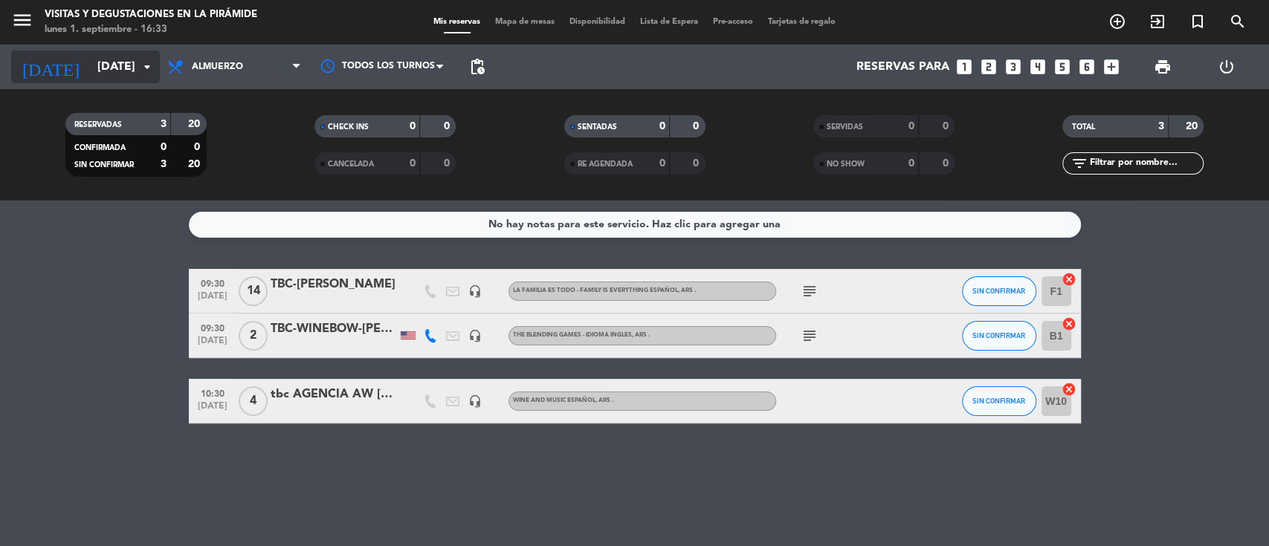
click at [99, 66] on input "[DATE]" at bounding box center [168, 67] width 157 height 29
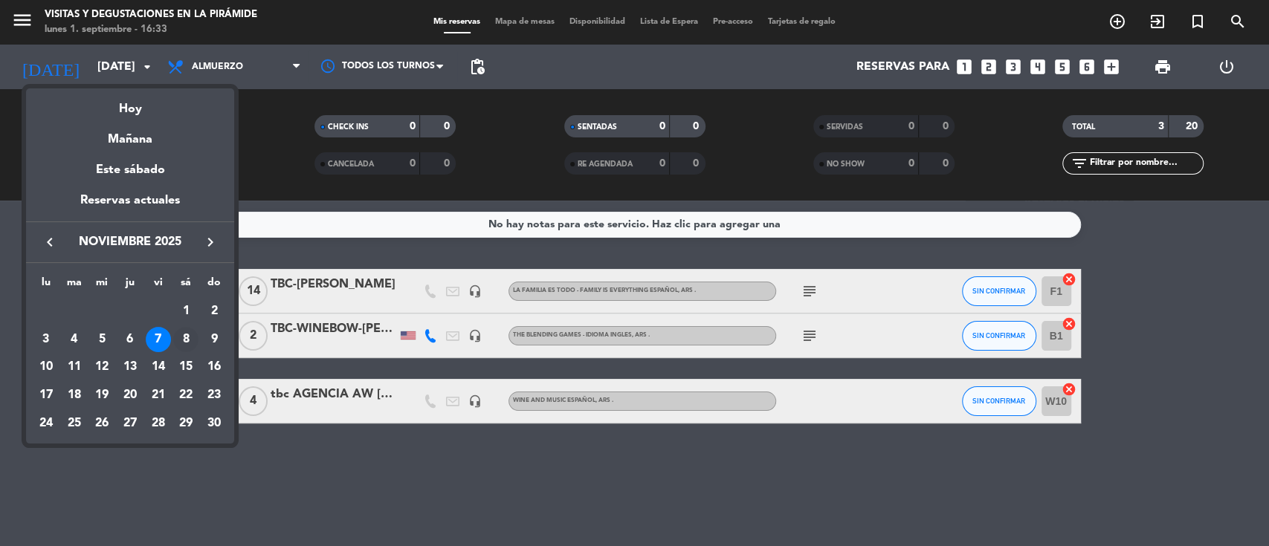
click at [178, 335] on div "8" at bounding box center [185, 339] width 25 height 25
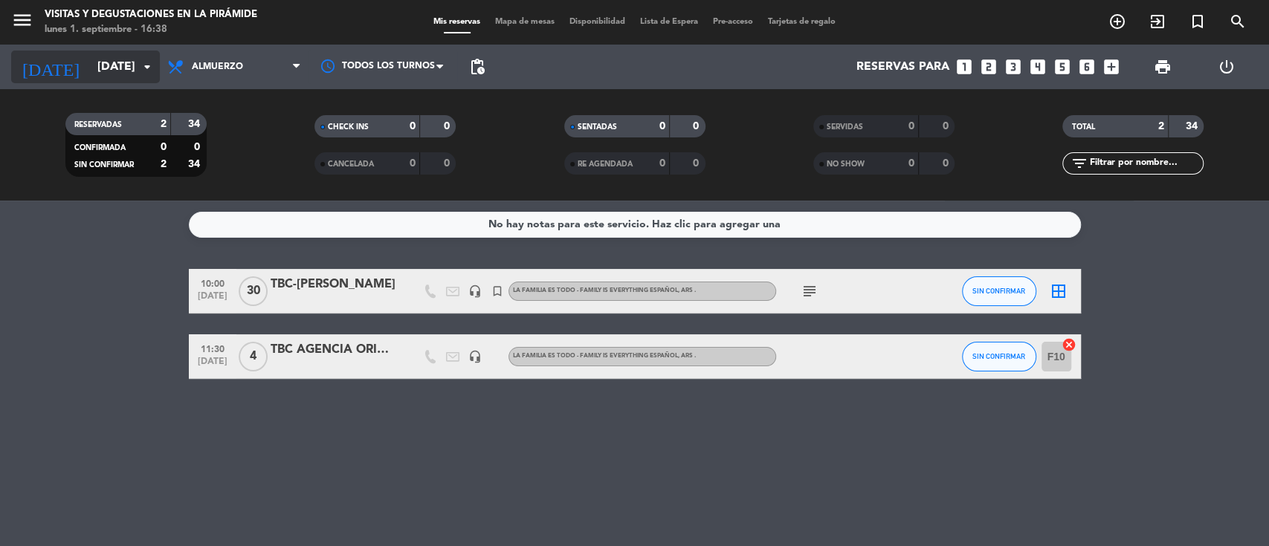
click at [92, 72] on input "[DATE]" at bounding box center [168, 67] width 157 height 29
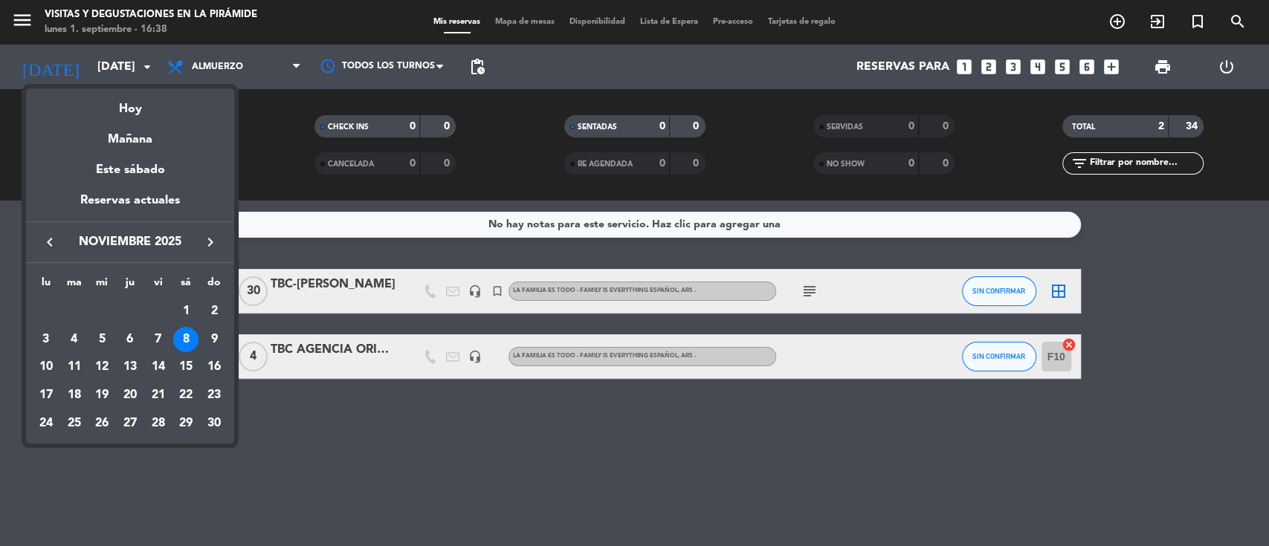
click at [201, 245] on icon "keyboard_arrow_right" at bounding box center [210, 242] width 18 height 18
click at [48, 235] on icon "keyboard_arrow_left" at bounding box center [50, 242] width 18 height 18
click at [49, 242] on icon "keyboard_arrow_left" at bounding box center [50, 242] width 18 height 18
click at [48, 242] on icon "keyboard_arrow_left" at bounding box center [50, 242] width 18 height 18
click at [74, 399] on div "16" at bounding box center [74, 395] width 25 height 25
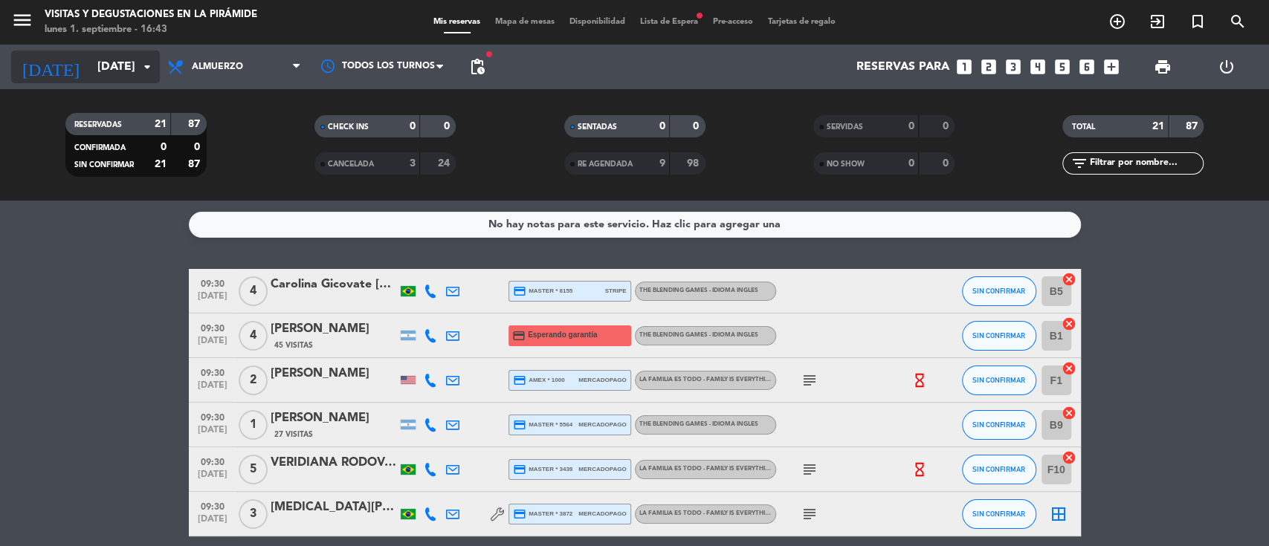
click at [139, 65] on icon "arrow_drop_down" at bounding box center [147, 67] width 18 height 18
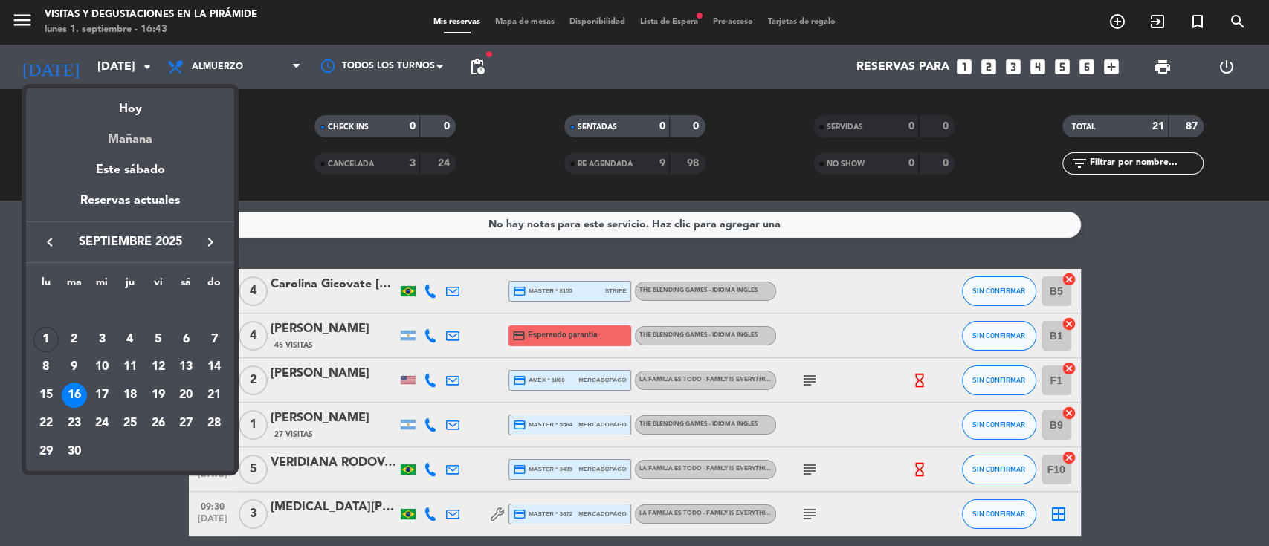
click at [119, 140] on div "Mañana" at bounding box center [130, 134] width 208 height 30
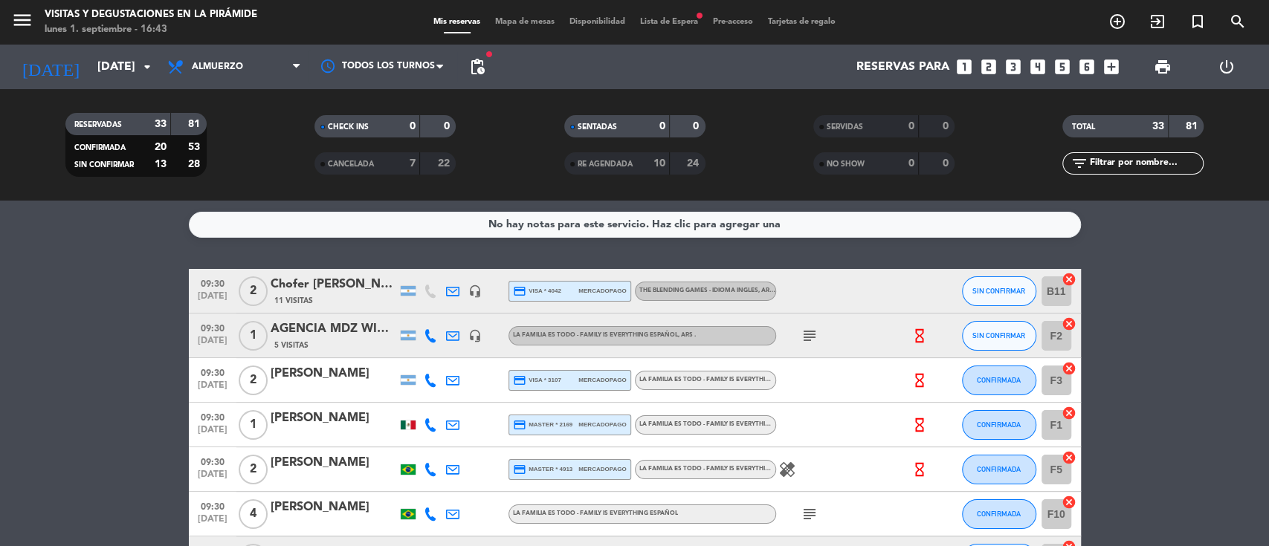
click at [271, 286] on div "Chofer [PERSON_NAME]" at bounding box center [334, 284] width 126 height 19
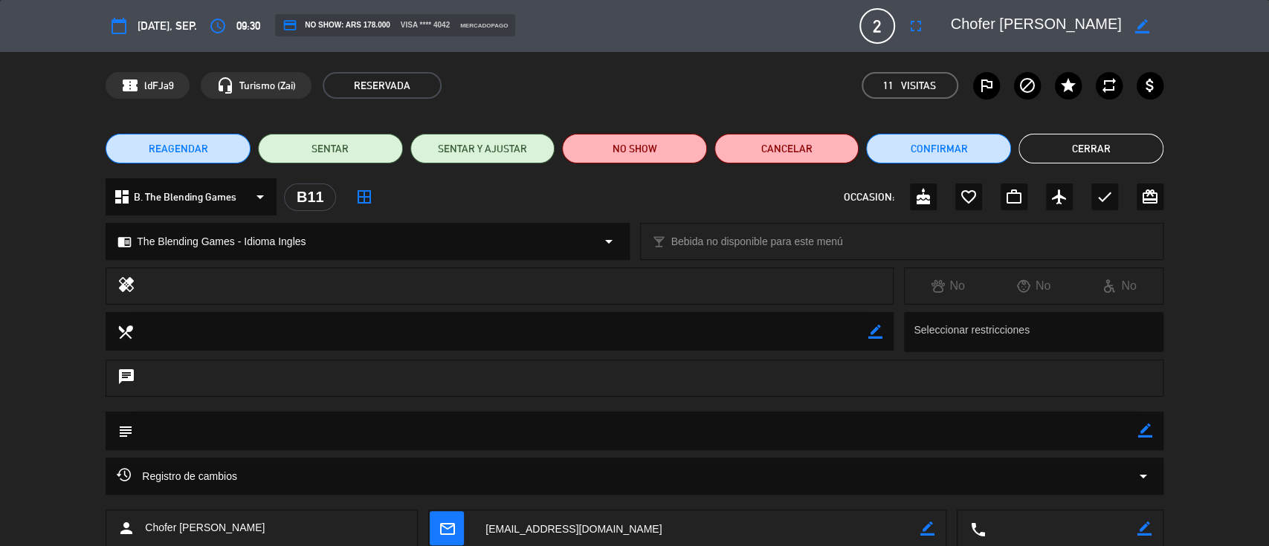
drag, startPoint x: 306, startPoint y: 532, endPoint x: 222, endPoint y: 529, distance: 84.8
click at [222, 529] on div "person [PERSON_NAME]" at bounding box center [262, 528] width 312 height 37
copy span "[PERSON_NAME]"
click at [1053, 156] on button "Cerrar" at bounding box center [1090, 149] width 145 height 30
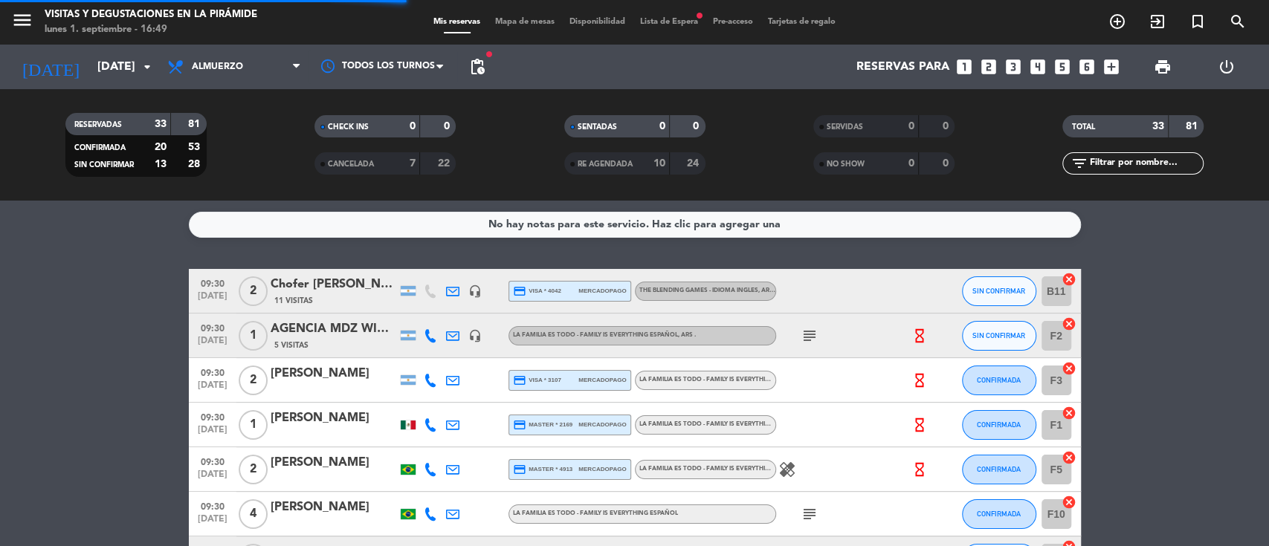
click at [96, 49] on div "[DATE] [DATE] arrow_drop_down" at bounding box center [85, 67] width 149 height 45
click at [110, 68] on input "[DATE]" at bounding box center [168, 67] width 157 height 29
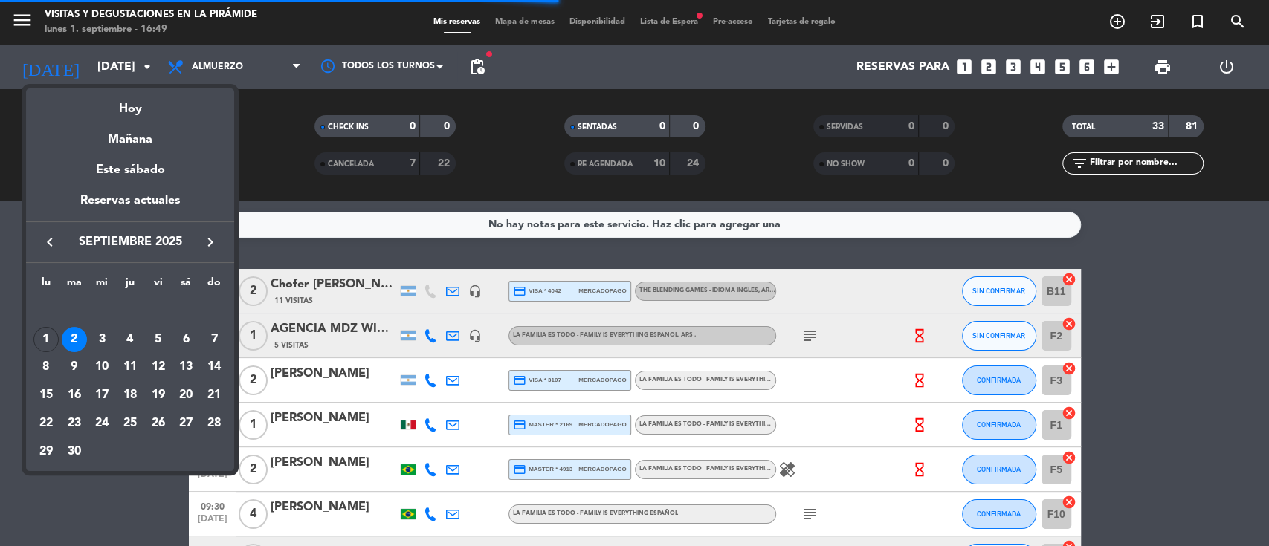
drag, startPoint x: 136, startPoint y: 167, endPoint x: 158, endPoint y: 161, distance: 22.2
click at [136, 167] on div "Este sábado" at bounding box center [130, 170] width 208 height 42
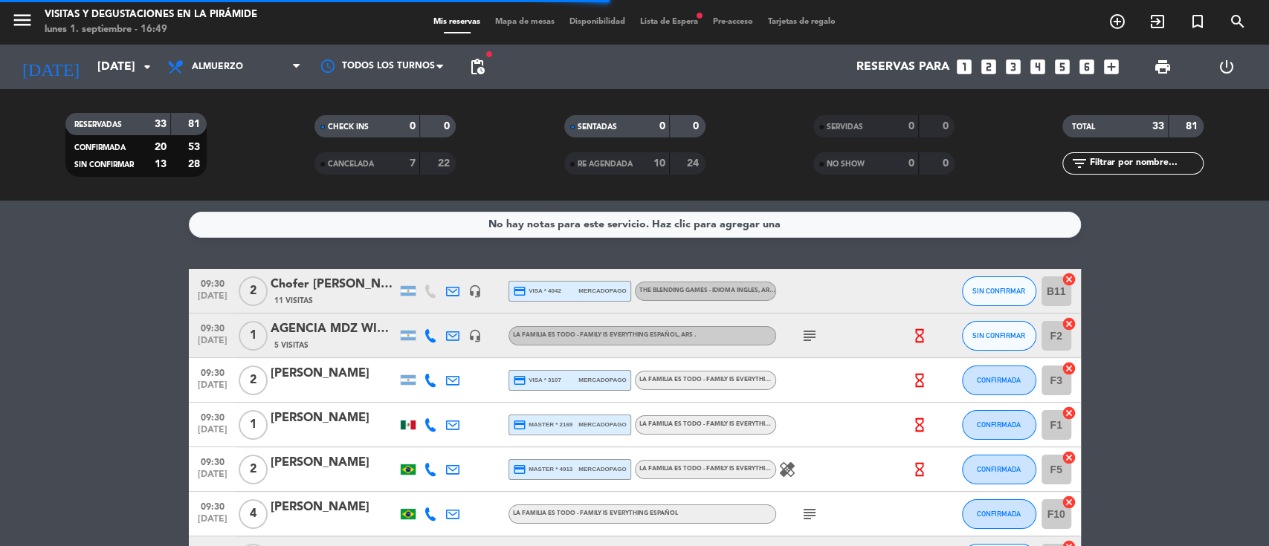
type input "[DATE]"
click at [665, 20] on span "Lista de Espera fiber_manual_record" at bounding box center [669, 22] width 73 height 8
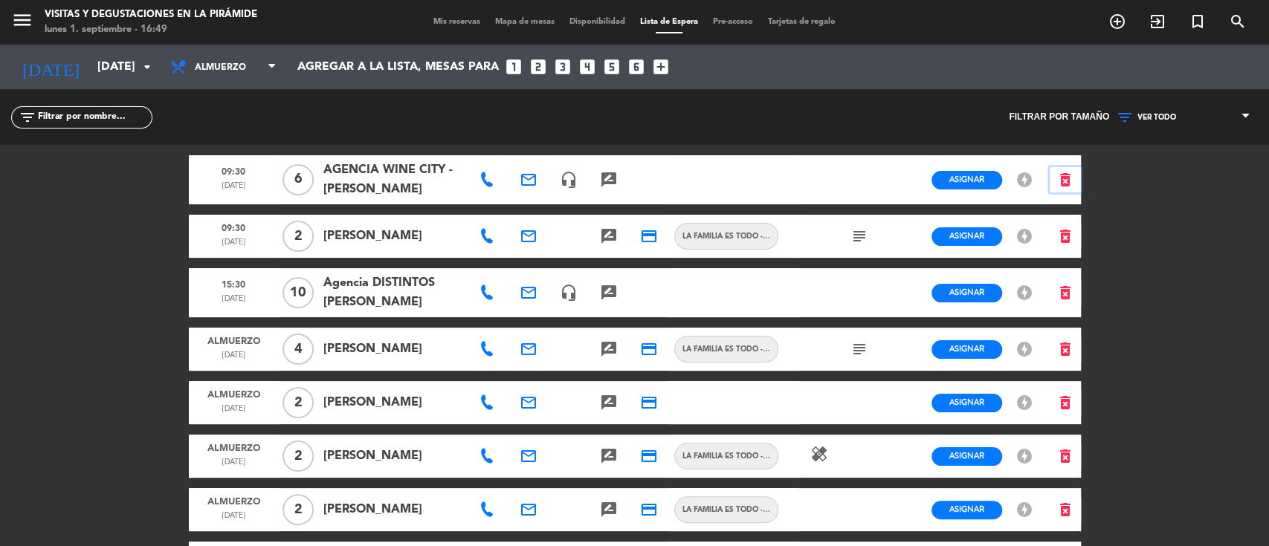
click at [1062, 175] on icon "delete_forever" at bounding box center [1065, 180] width 18 height 18
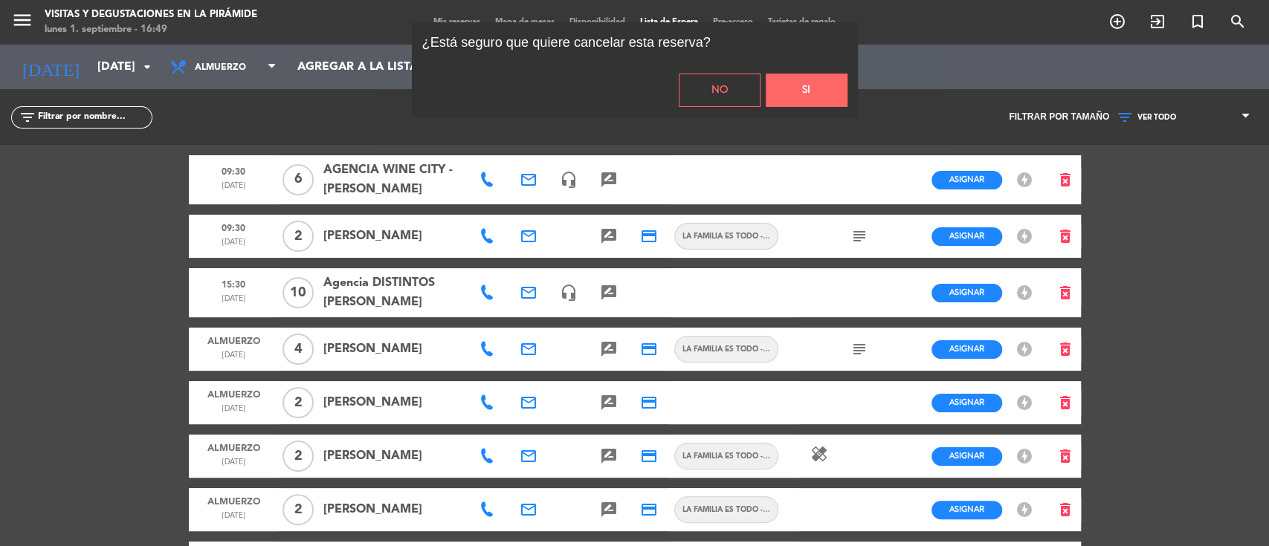
click at [811, 80] on button "Si" at bounding box center [807, 90] width 82 height 33
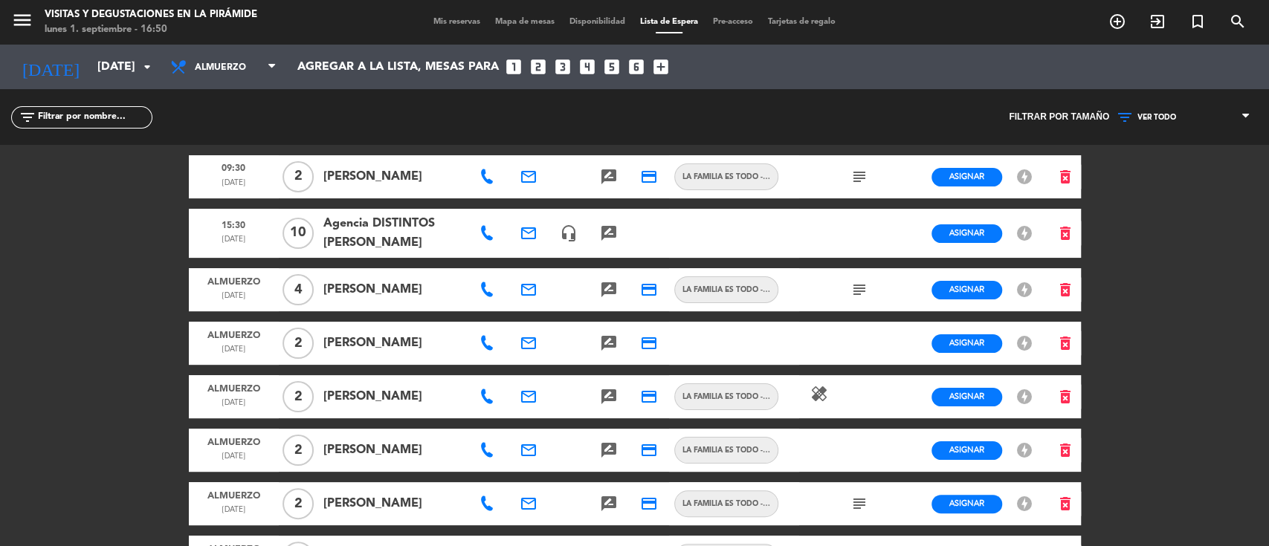
click at [1137, 103] on div "VER TODO 1 2 3 4 5 6 7 8+ VER TODO VER TODO 1 2 3 4 5 6 7 8+" at bounding box center [1183, 117] width 149 height 56
click at [1137, 114] on span "VER TODO" at bounding box center [1156, 117] width 39 height 9
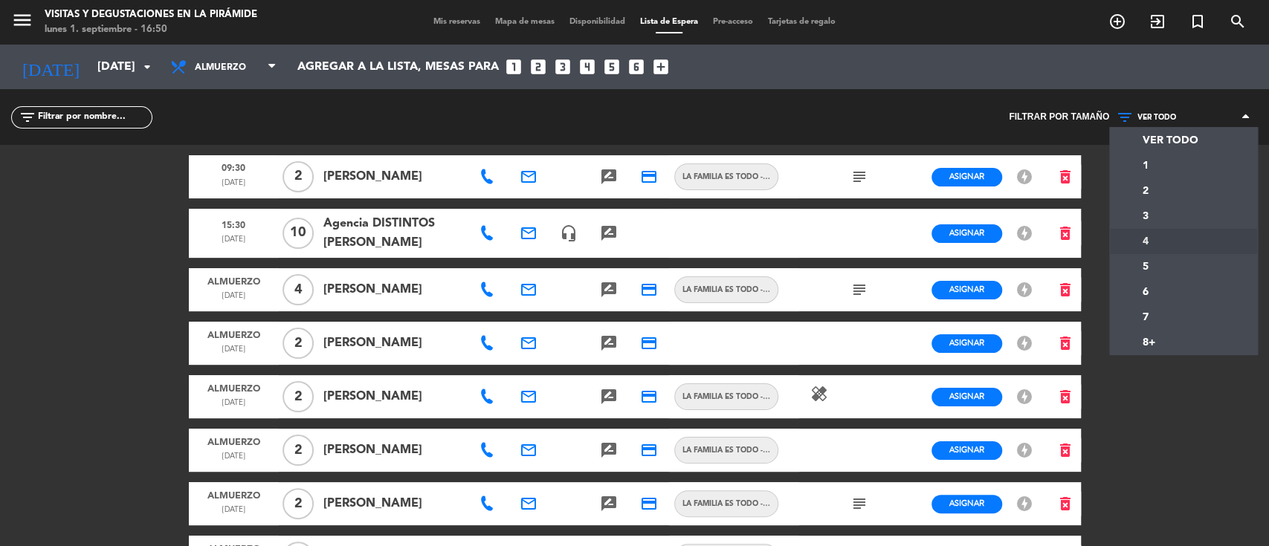
click at [1137, 238] on div "menu Visitas y degustaciones en La Pirámide lunes 1. septiembre - 16:50 Mis res…" at bounding box center [634, 273] width 1269 height 546
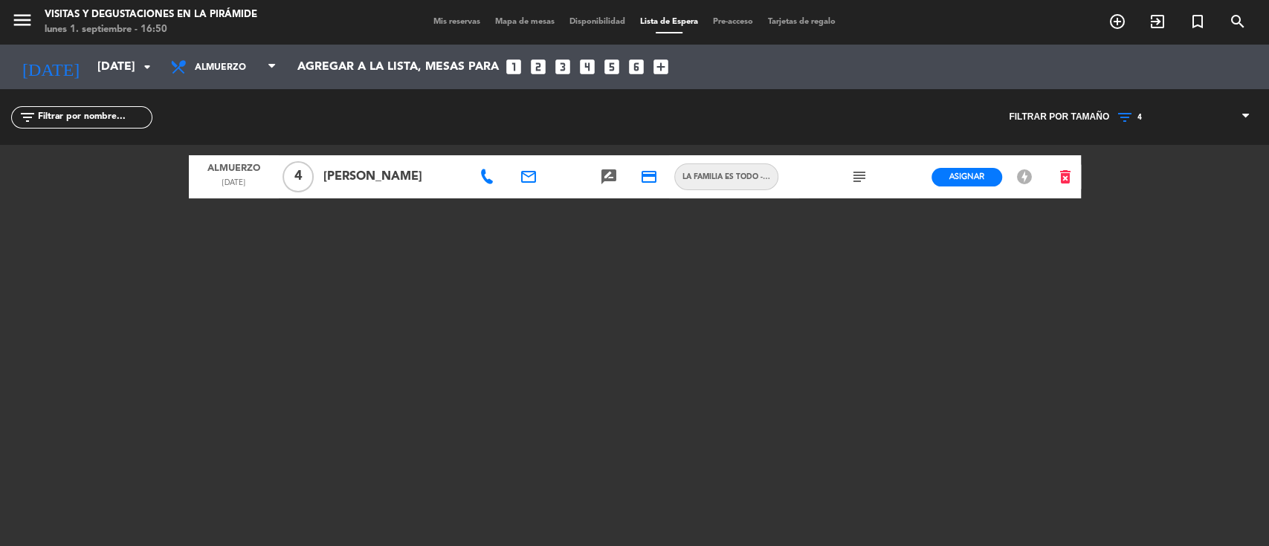
click at [865, 175] on icon "subject" at bounding box center [859, 177] width 18 height 18
click at [766, 123] on div "Filtrar por tamaño VER TODO 1 2 3 4 5 6 7 8+ 4 VER TODO 1 2 3 4 5 6 7 8+" at bounding box center [952, 117] width 635 height 56
click at [488, 179] on icon at bounding box center [486, 176] width 15 height 15
click at [522, 175] on icon "email" at bounding box center [529, 177] width 18 height 18
click at [638, 155] on span "Copiar" at bounding box center [653, 149] width 31 height 16
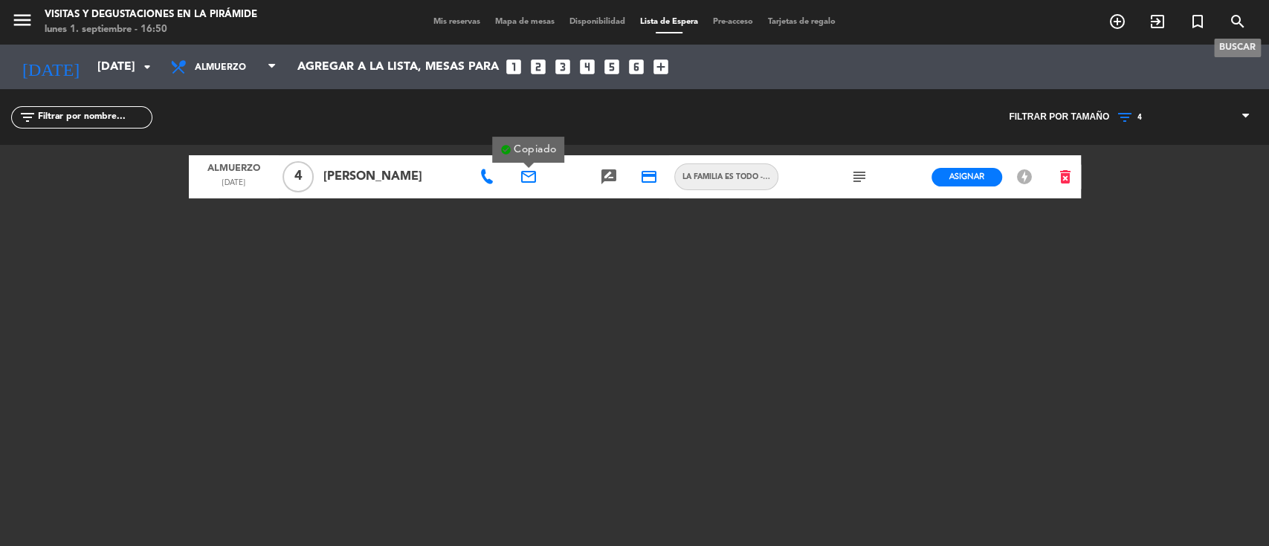
click at [1241, 16] on icon "search" at bounding box center [1238, 22] width 18 height 18
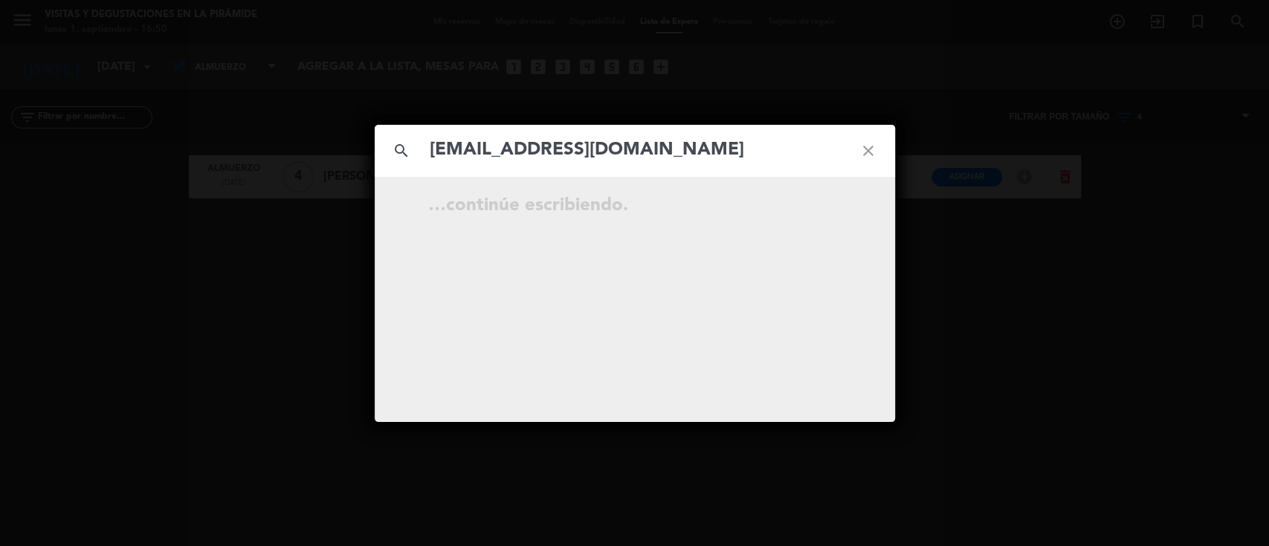
type input "[EMAIL_ADDRESS][DOMAIN_NAME]"
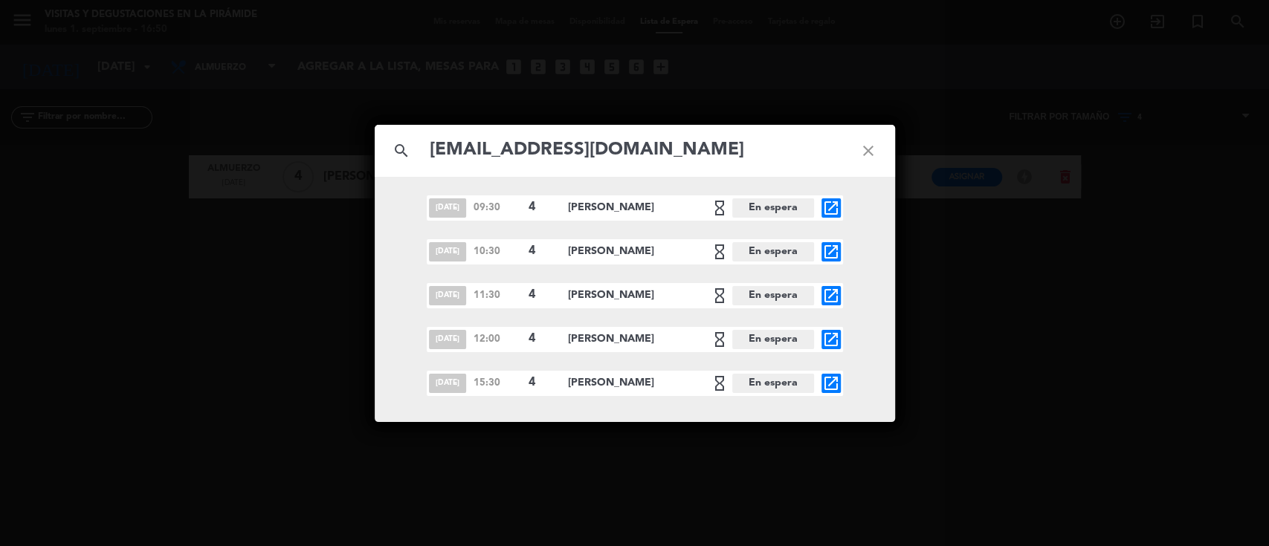
click at [871, 147] on icon "close" at bounding box center [869, 151] width 54 height 54
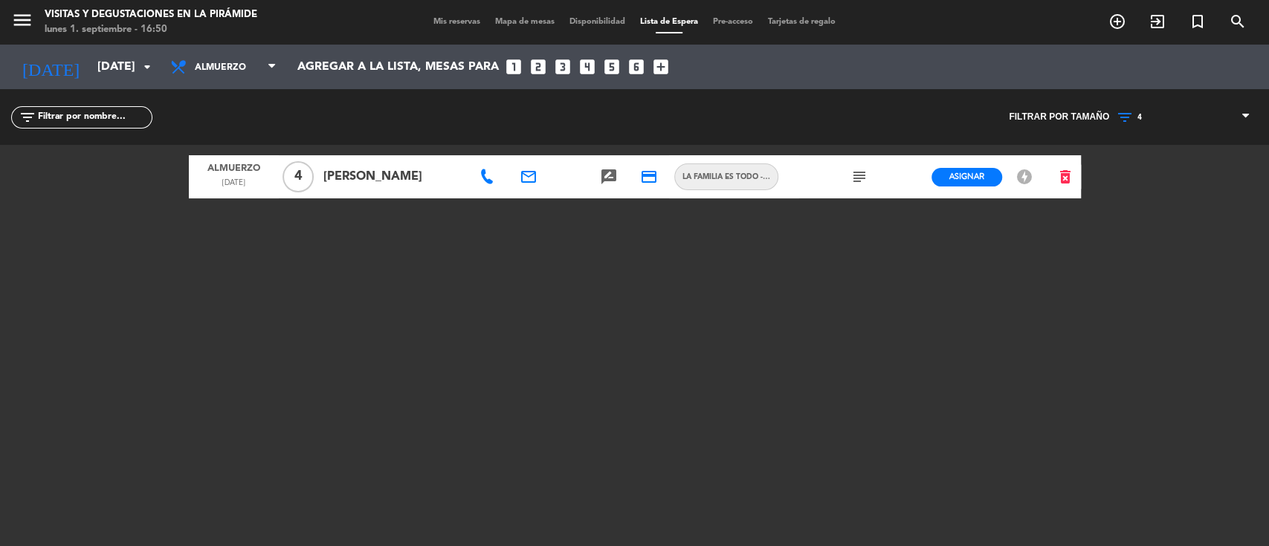
click at [485, 181] on icon at bounding box center [486, 176] width 15 height 15
drag, startPoint x: 523, startPoint y: 146, endPoint x: 457, endPoint y: 114, distance: 72.8
click at [523, 146] on span "Copiar" at bounding box center [533, 151] width 31 height 16
click at [1132, 110] on icon at bounding box center [1127, 118] width 22 height 18
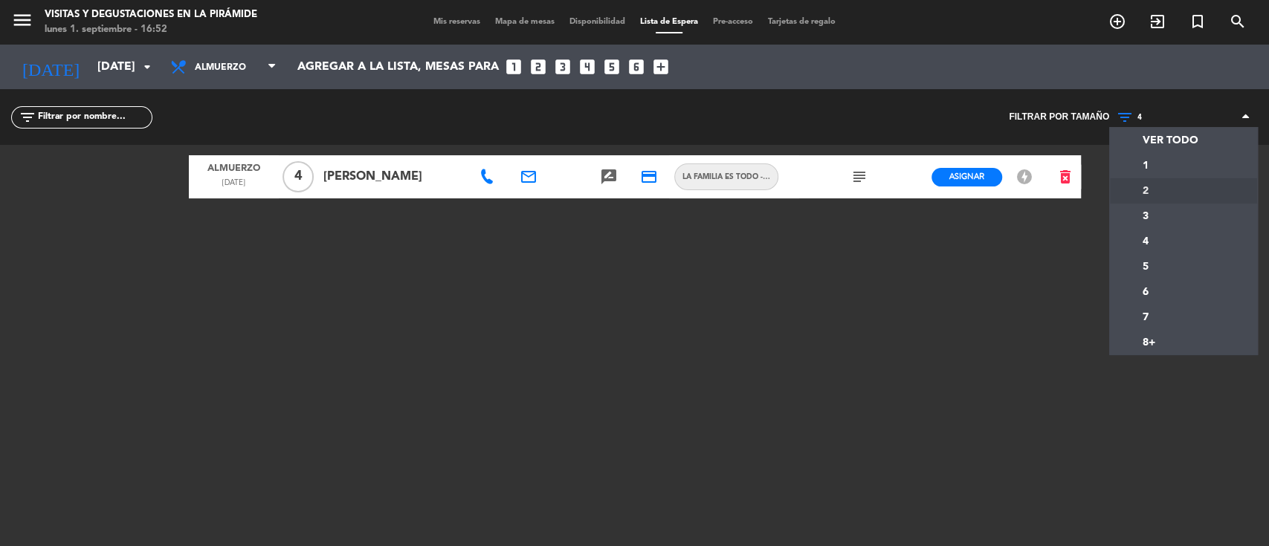
click at [1142, 186] on div "menu Visitas y degustaciones en La Pirámide lunes 1. septiembre - 16:52 Mis res…" at bounding box center [634, 273] width 1269 height 546
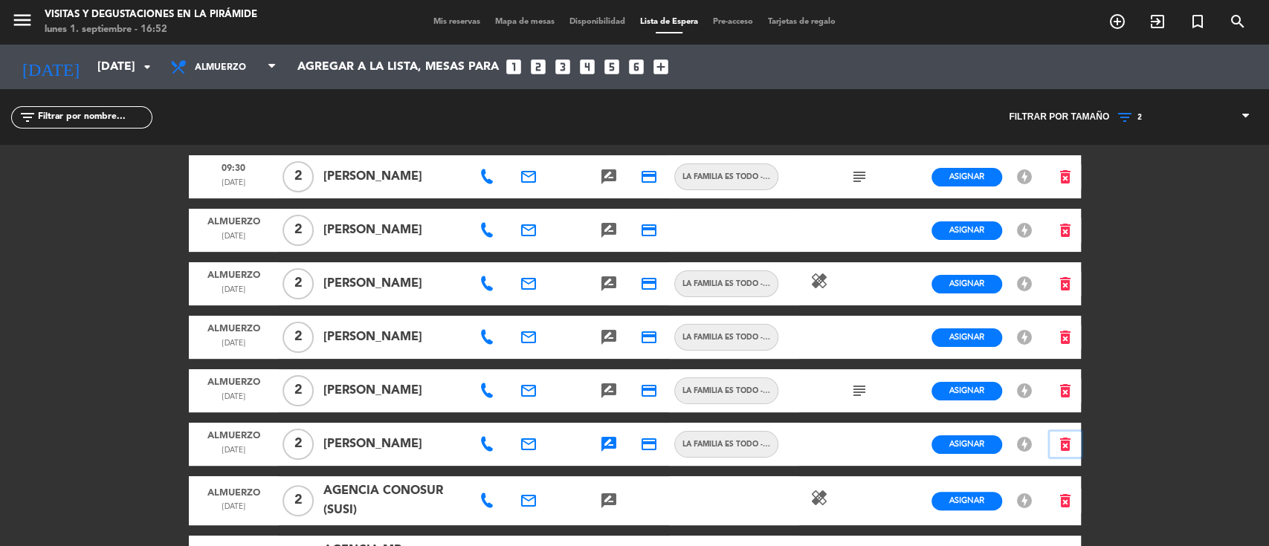
click at [1065, 446] on icon "delete_forever" at bounding box center [1065, 445] width 18 height 18
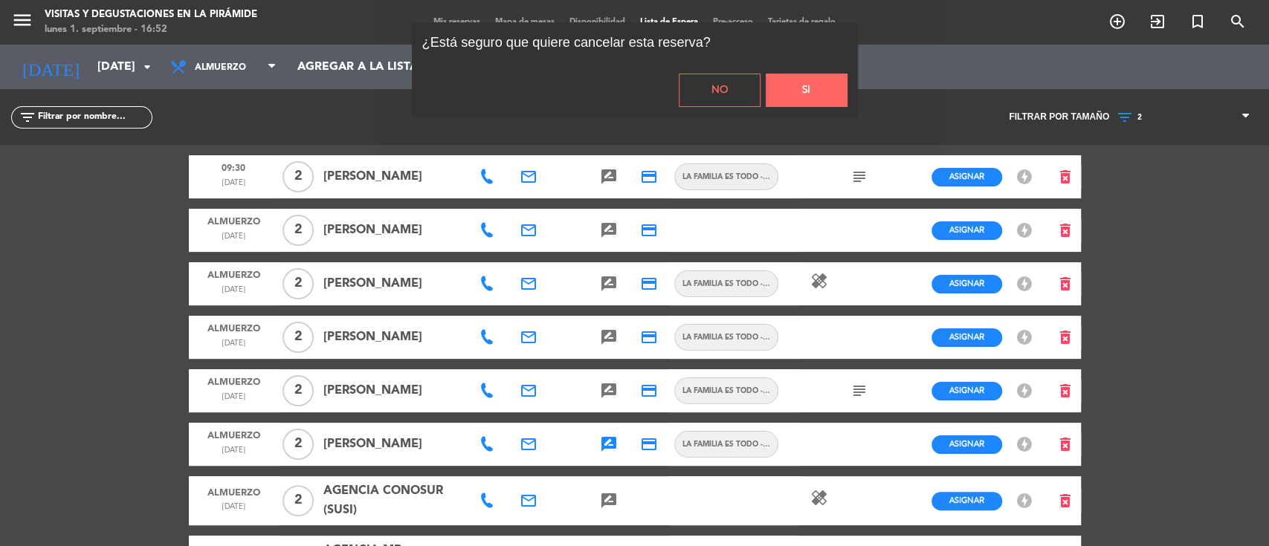
click at [838, 90] on button "Si" at bounding box center [807, 90] width 82 height 33
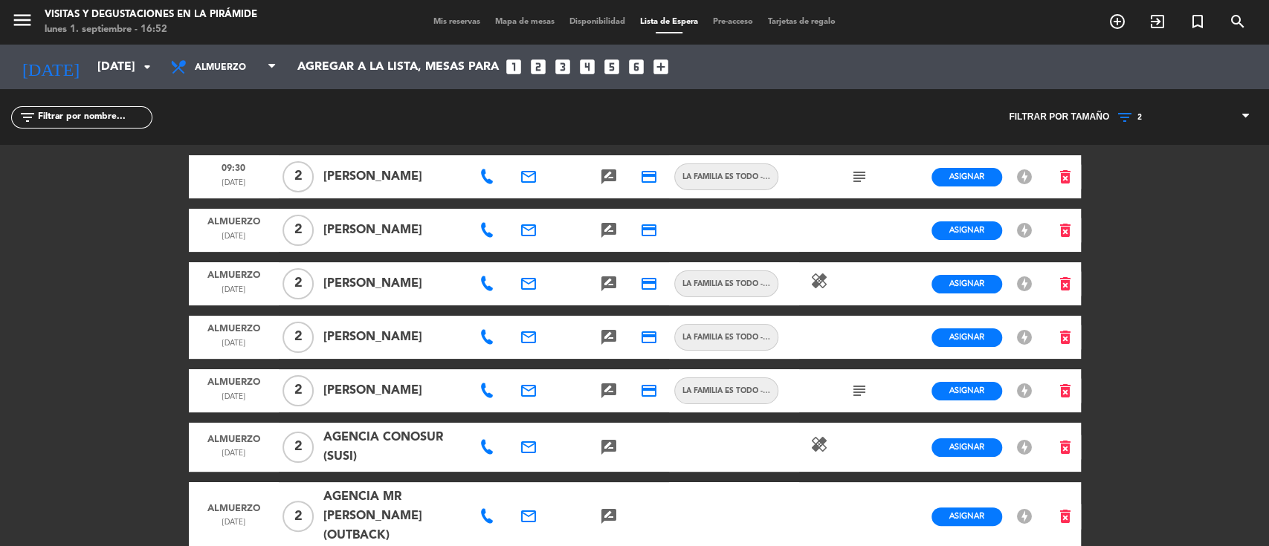
click at [856, 178] on icon "subject" at bounding box center [859, 177] width 18 height 18
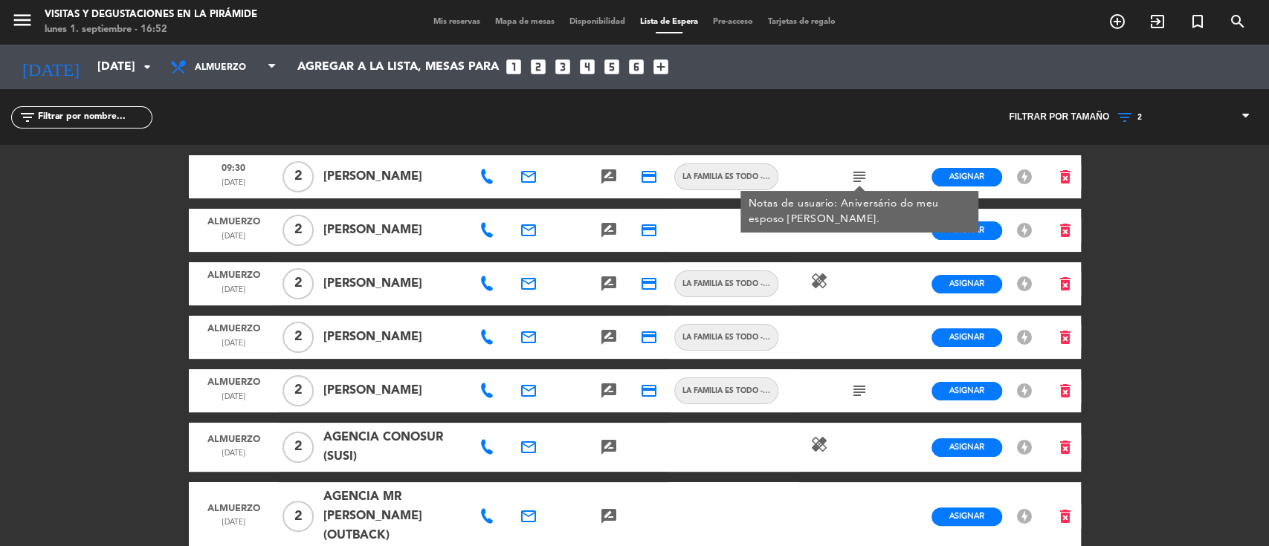
click at [868, 129] on div "Filtrar por tamaño VER TODO 1 2 3 4 5 6 7 8+ 2 VER TODO 1 2 3 4 5 6 7 8+" at bounding box center [952, 117] width 635 height 56
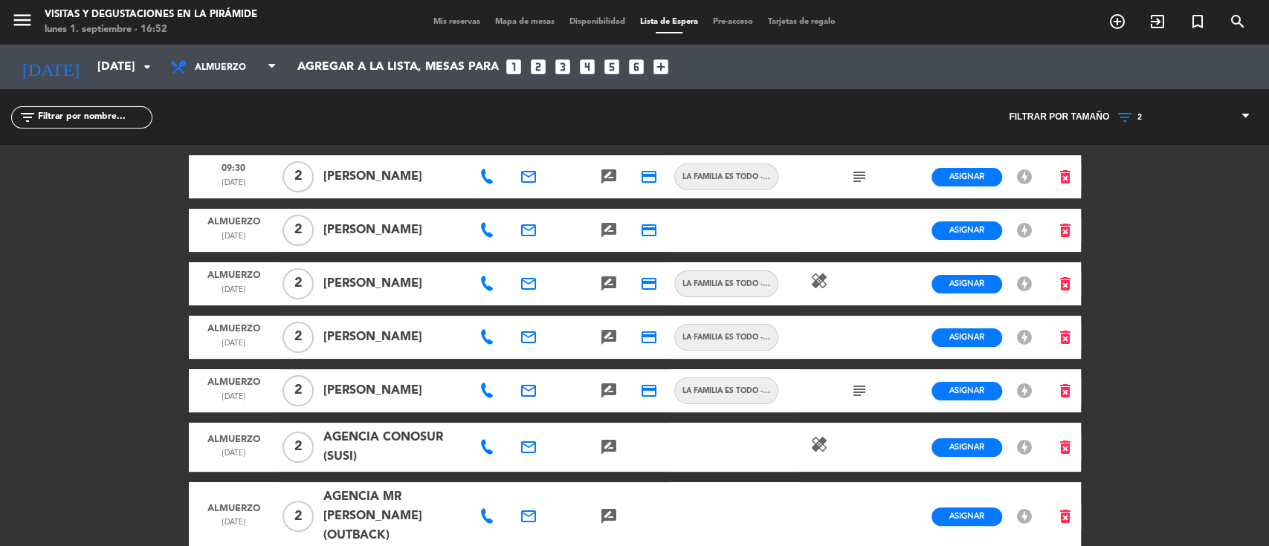
click at [531, 176] on icon "email" at bounding box center [529, 177] width 18 height 18
click at [639, 154] on span "Copiar" at bounding box center [654, 149] width 31 height 16
click at [1230, 22] on icon "search" at bounding box center [1238, 22] width 18 height 18
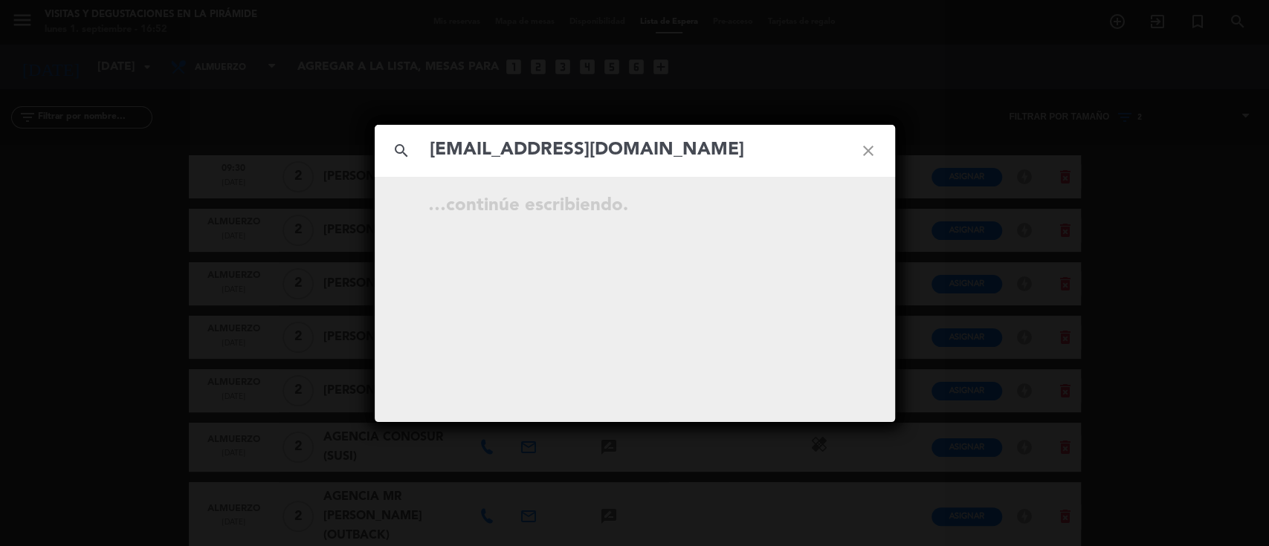
type input "[EMAIL_ADDRESS][DOMAIN_NAME]"
click at [862, 146] on icon "close" at bounding box center [869, 151] width 54 height 54
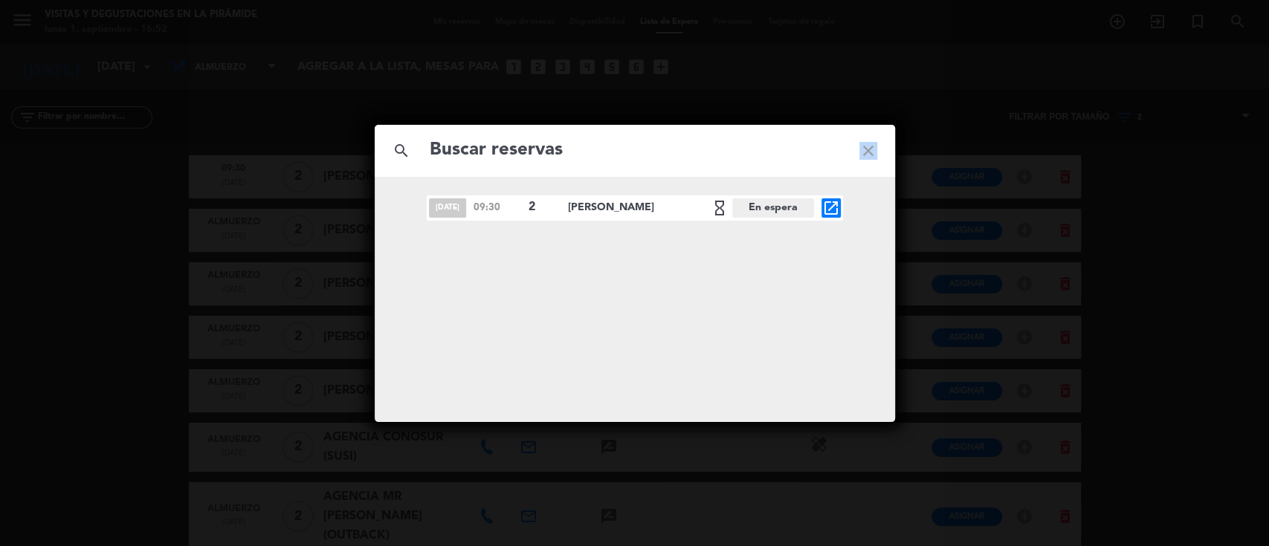
click at [862, 147] on icon "close" at bounding box center [869, 151] width 54 height 54
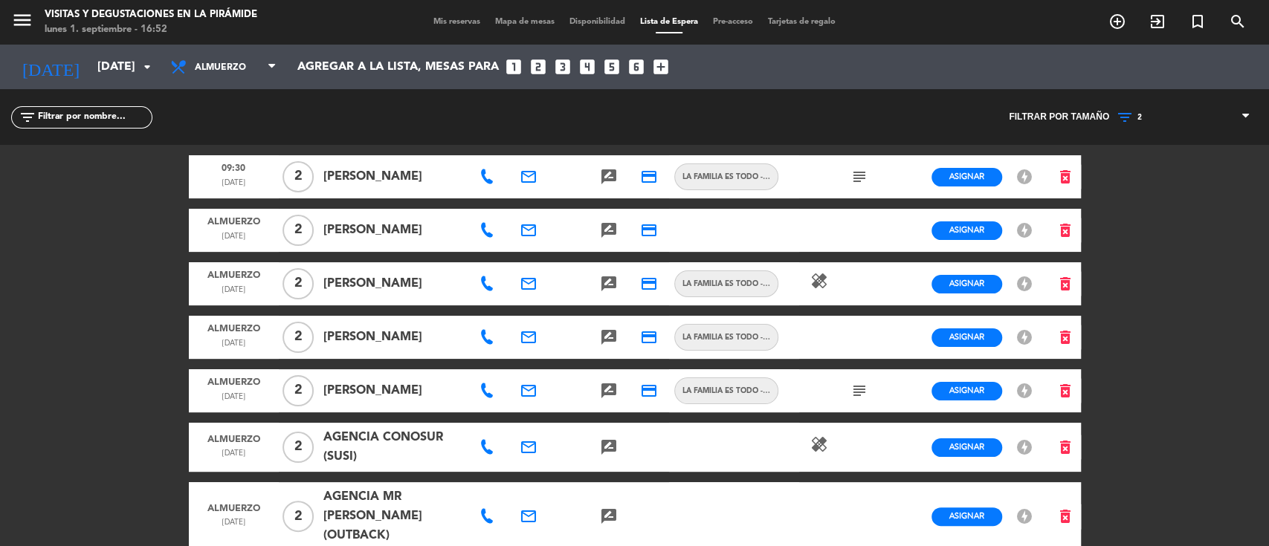
click at [477, 175] on div at bounding box center [488, 176] width 40 height 43
click at [485, 172] on icon at bounding box center [486, 176] width 15 height 15
click at [514, 149] on button "Copiar content_paste" at bounding box center [541, 150] width 54 height 17
click at [1060, 176] on icon "delete_forever" at bounding box center [1065, 177] width 18 height 18
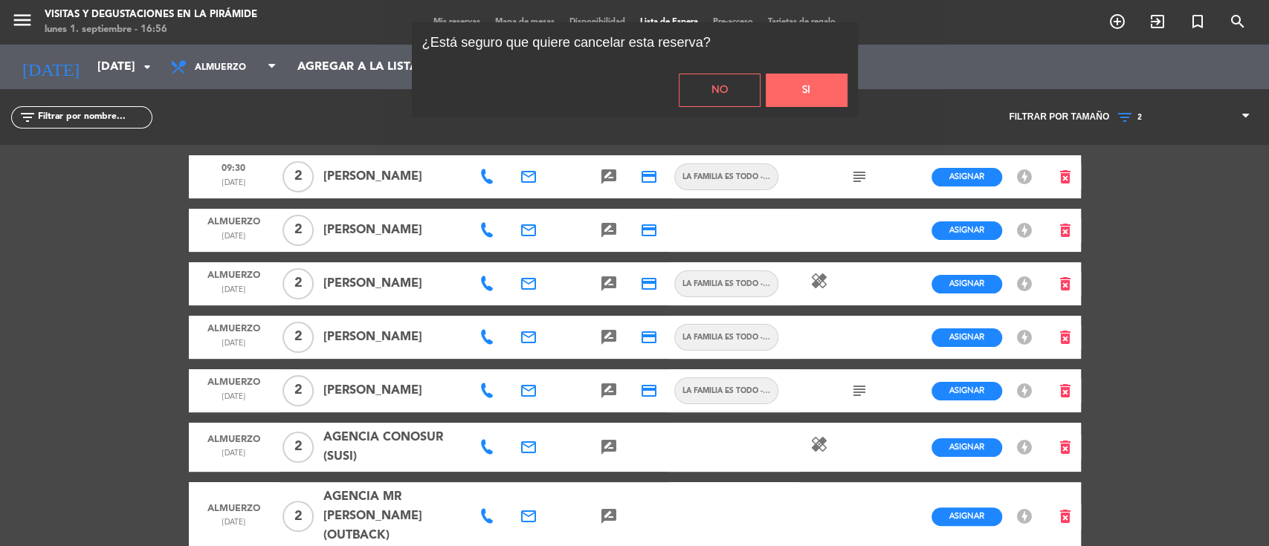
click at [786, 79] on button "Si" at bounding box center [807, 90] width 82 height 33
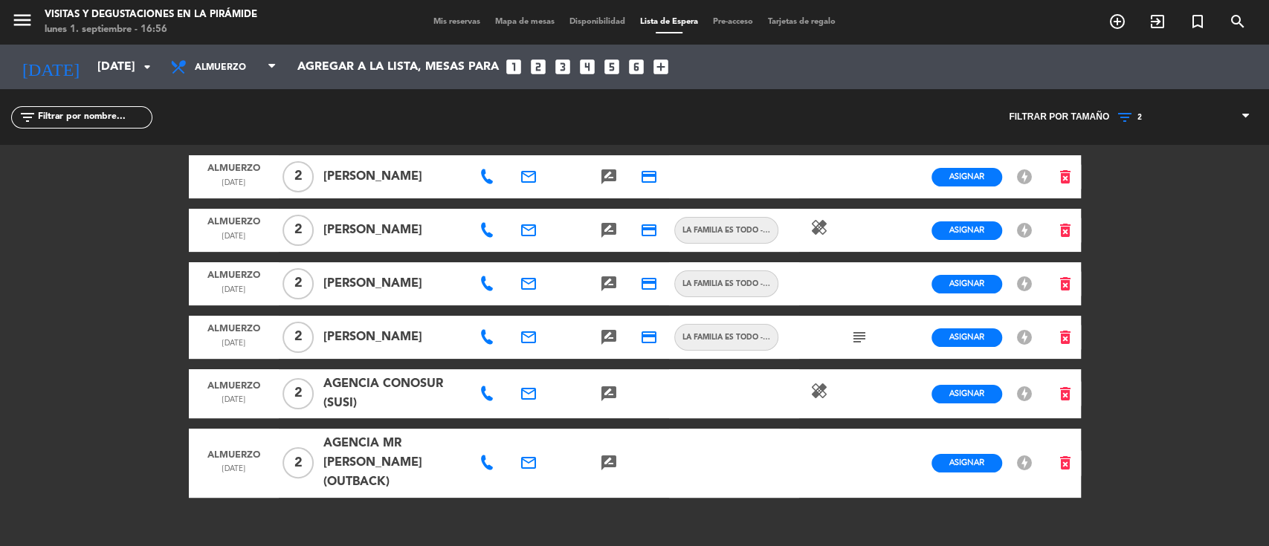
click at [528, 179] on icon "email" at bounding box center [529, 177] width 18 height 18
click at [633, 154] on span "Copiar" at bounding box center [648, 152] width 31 height 16
click at [1241, 20] on icon "search" at bounding box center [1238, 22] width 18 height 18
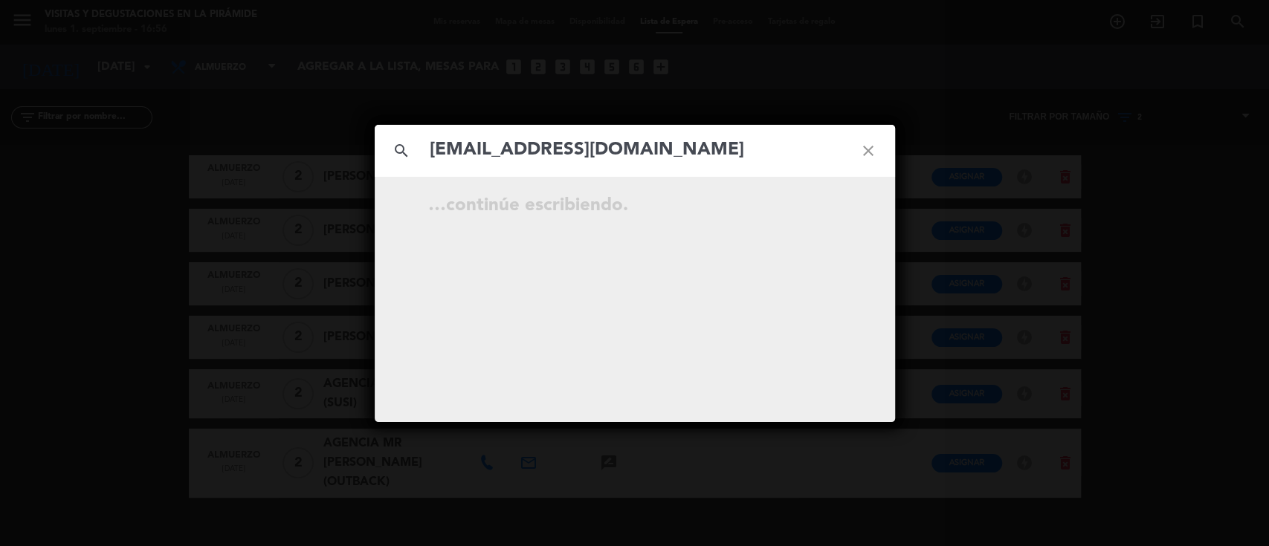
type input "[EMAIL_ADDRESS][DOMAIN_NAME]"
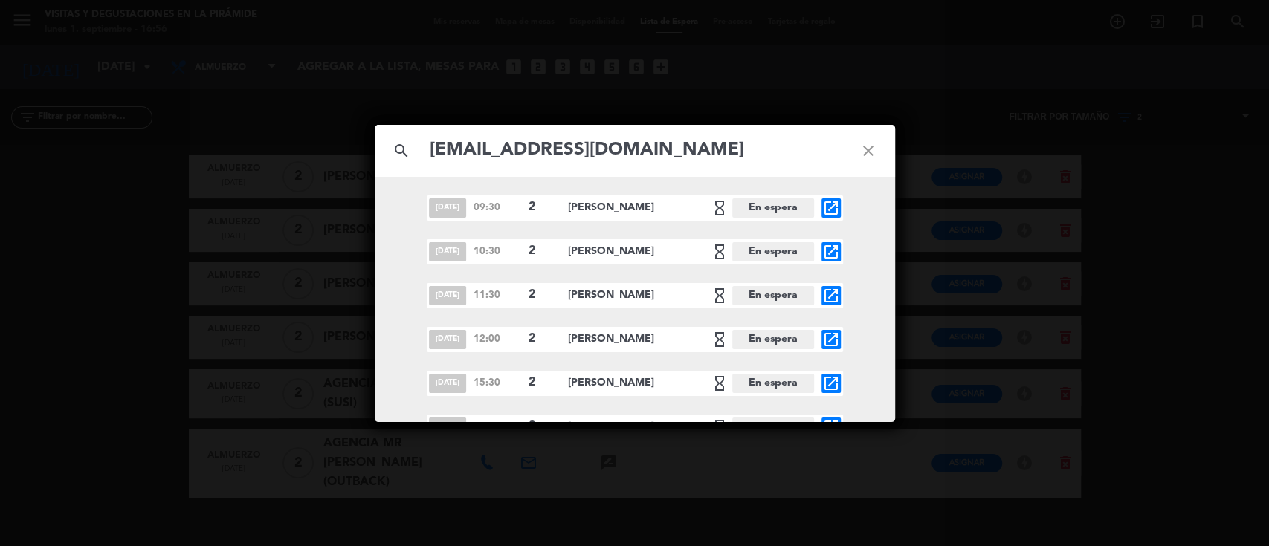
scroll to position [193, 0]
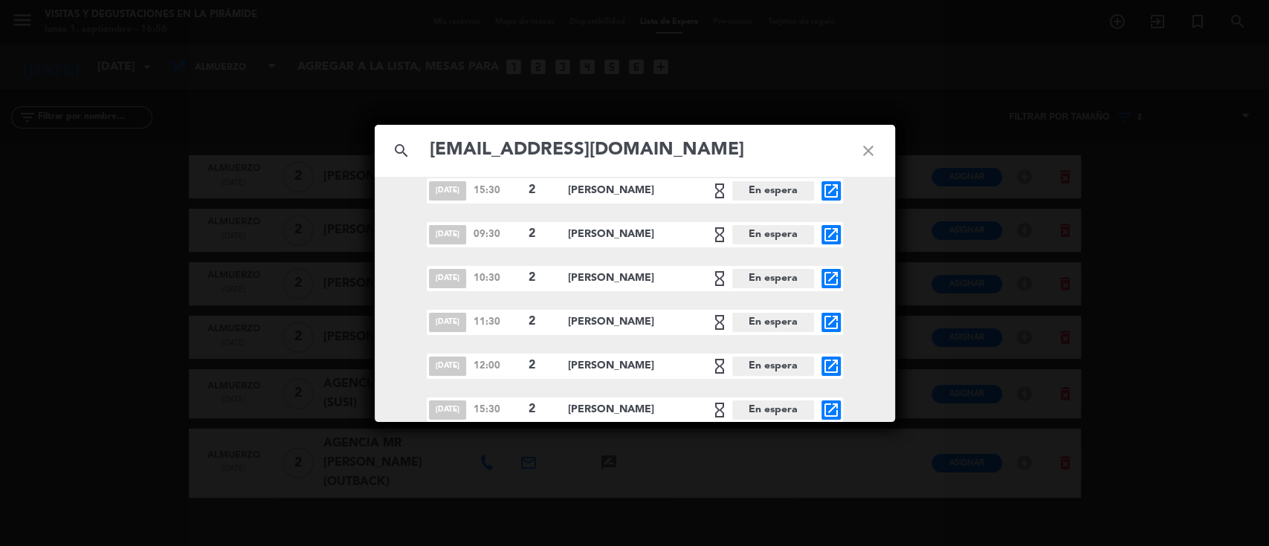
click at [862, 154] on icon "close" at bounding box center [869, 151] width 54 height 54
click at [864, 149] on icon "close" at bounding box center [869, 151] width 54 height 54
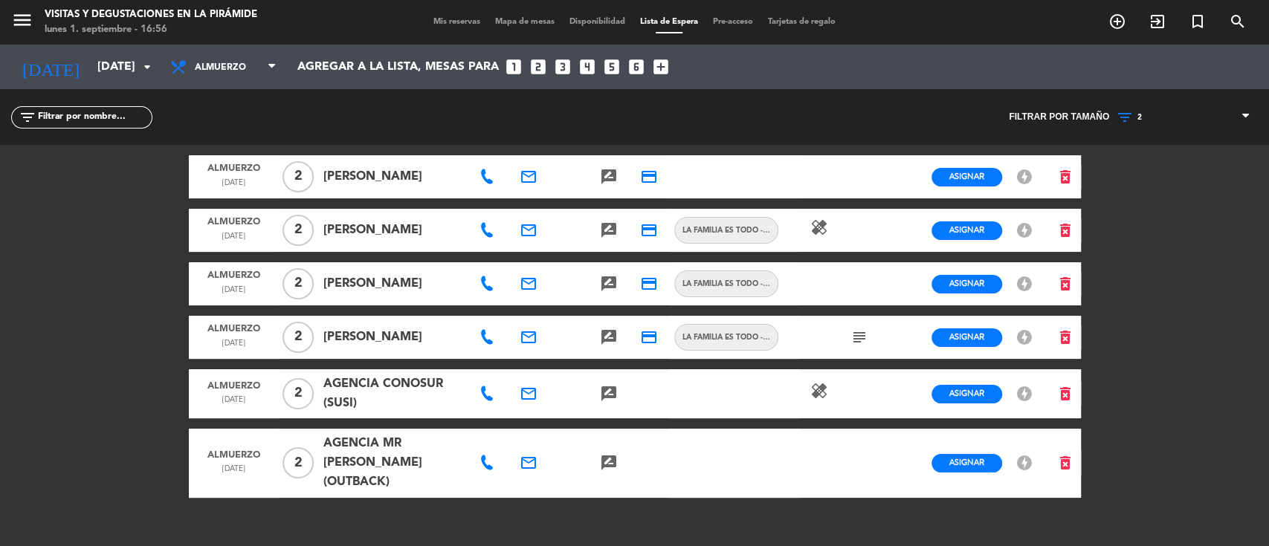
drag, startPoint x: 481, startPoint y: 181, endPoint x: 492, endPoint y: 184, distance: 11.4
click at [482, 181] on icon at bounding box center [486, 176] width 15 height 15
click at [518, 150] on span "Copiar" at bounding box center [533, 154] width 31 height 16
click at [1202, 14] on icon "turned_in_not" at bounding box center [1198, 22] width 18 height 18
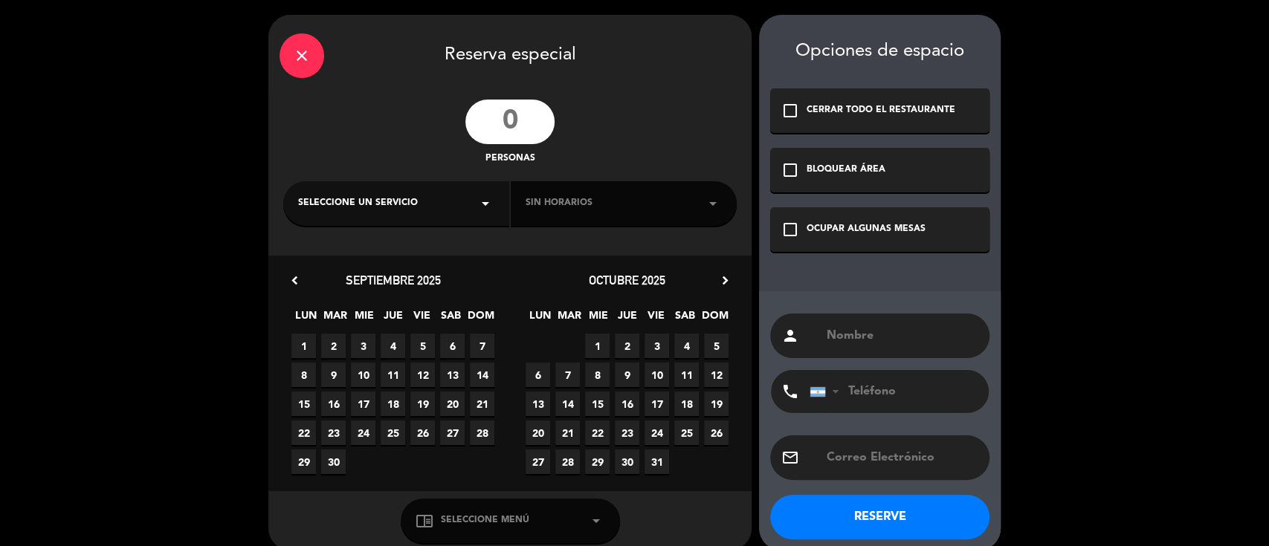
click at [517, 114] on input "number" at bounding box center [509, 122] width 89 height 45
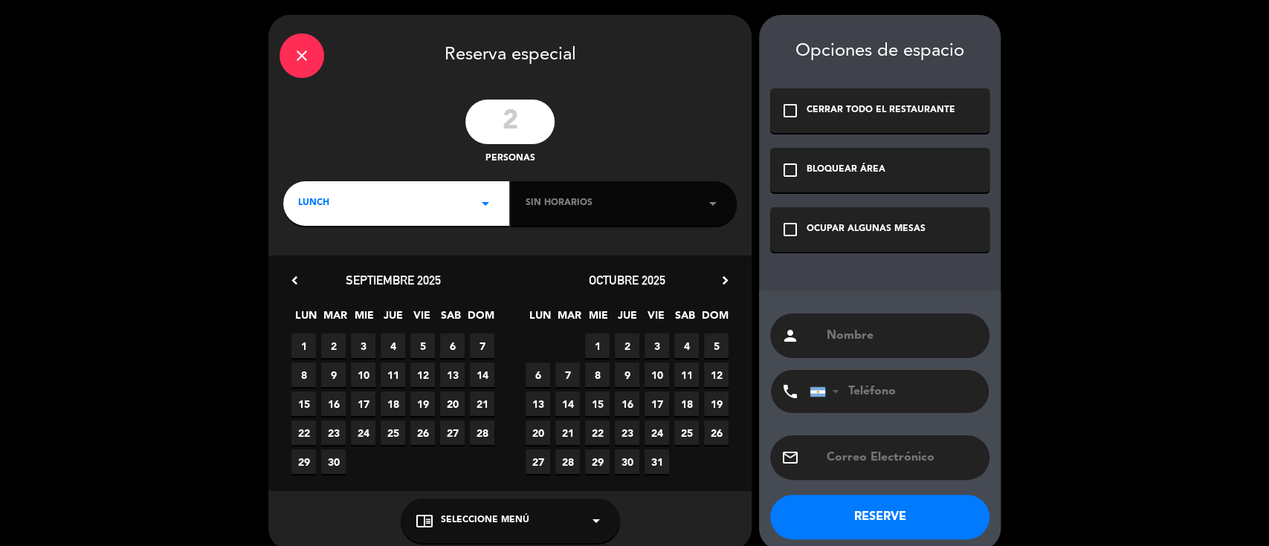
type input "28"
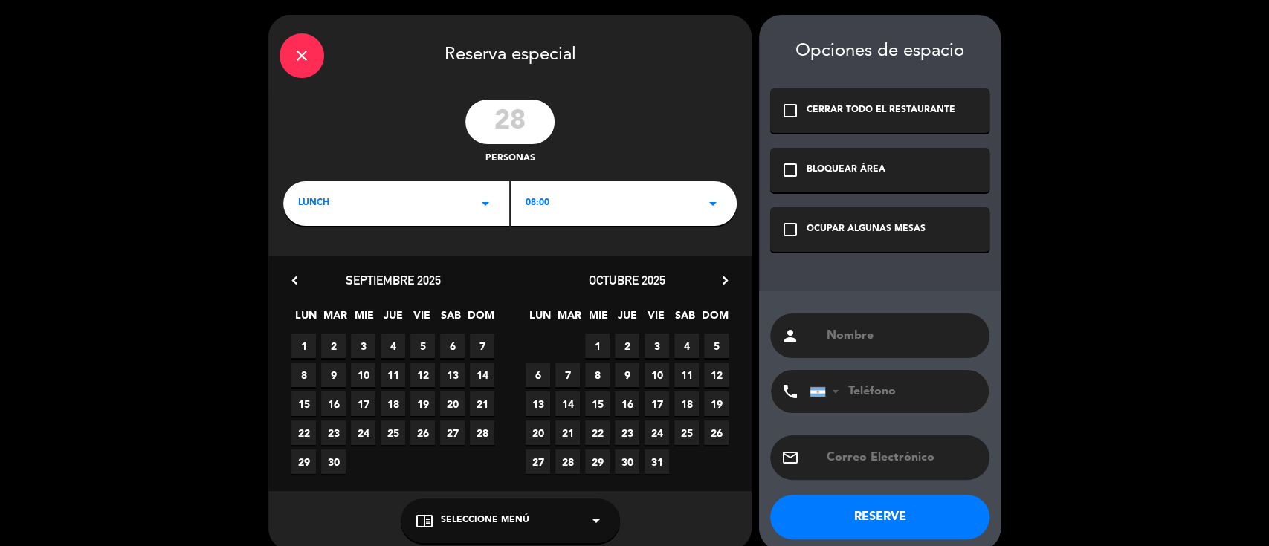
type input "2"
type input "33"
click at [534, 199] on span "08:00" at bounding box center [538, 203] width 24 height 15
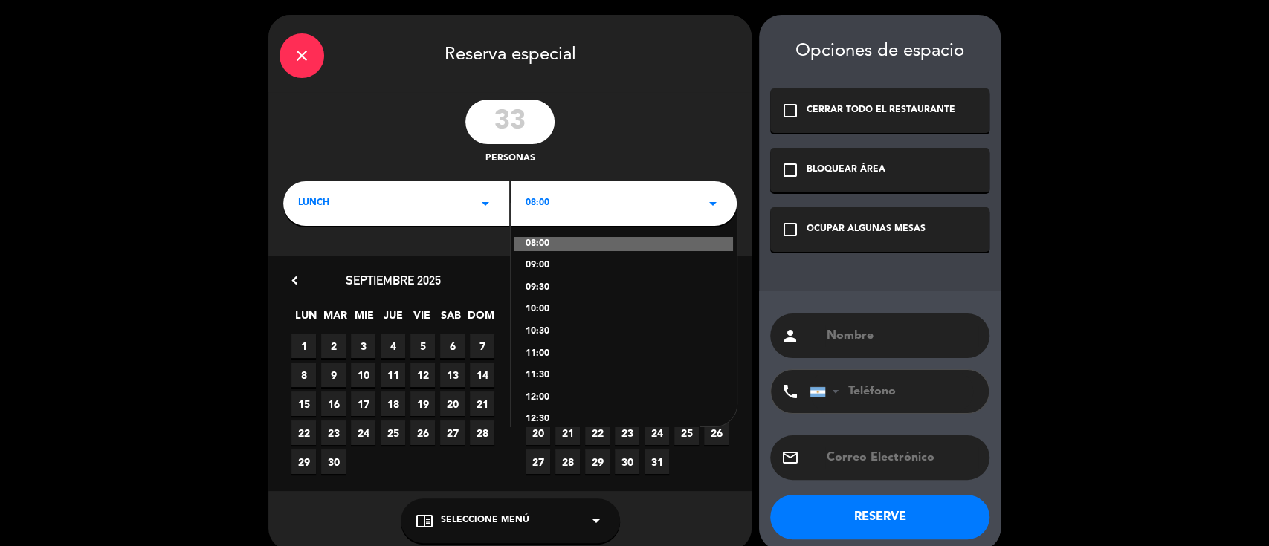
click at [535, 288] on div "09:30" at bounding box center [624, 288] width 196 height 15
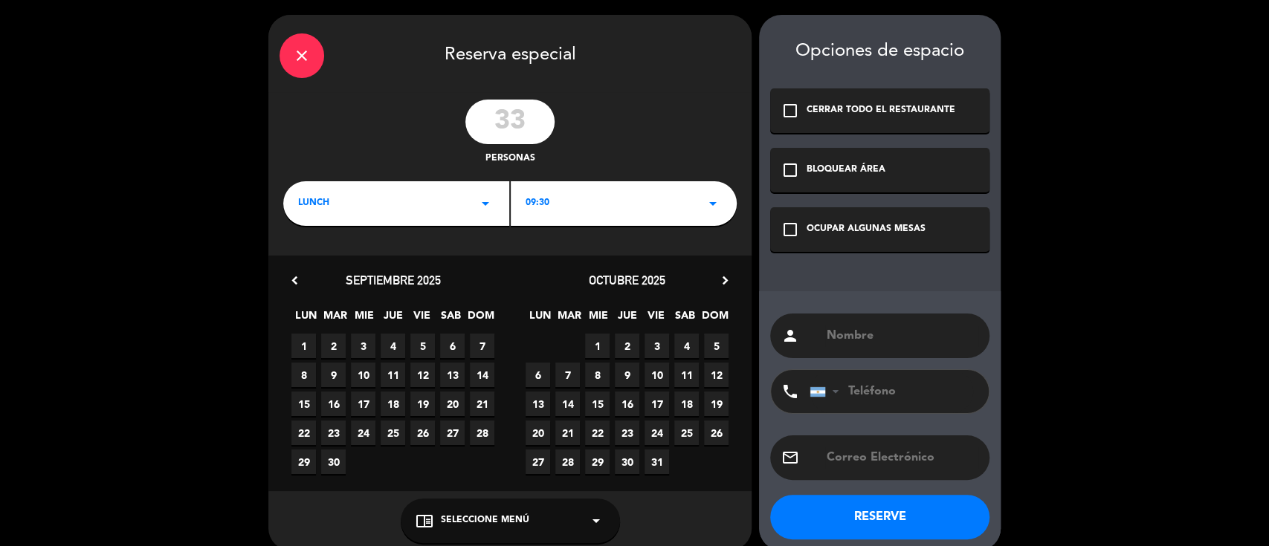
click at [303, 401] on span "15" at bounding box center [303, 404] width 25 height 25
click at [931, 217] on div "check_box_outline_blank OCUPAR ALGUNAS MESAS" at bounding box center [879, 229] width 219 height 45
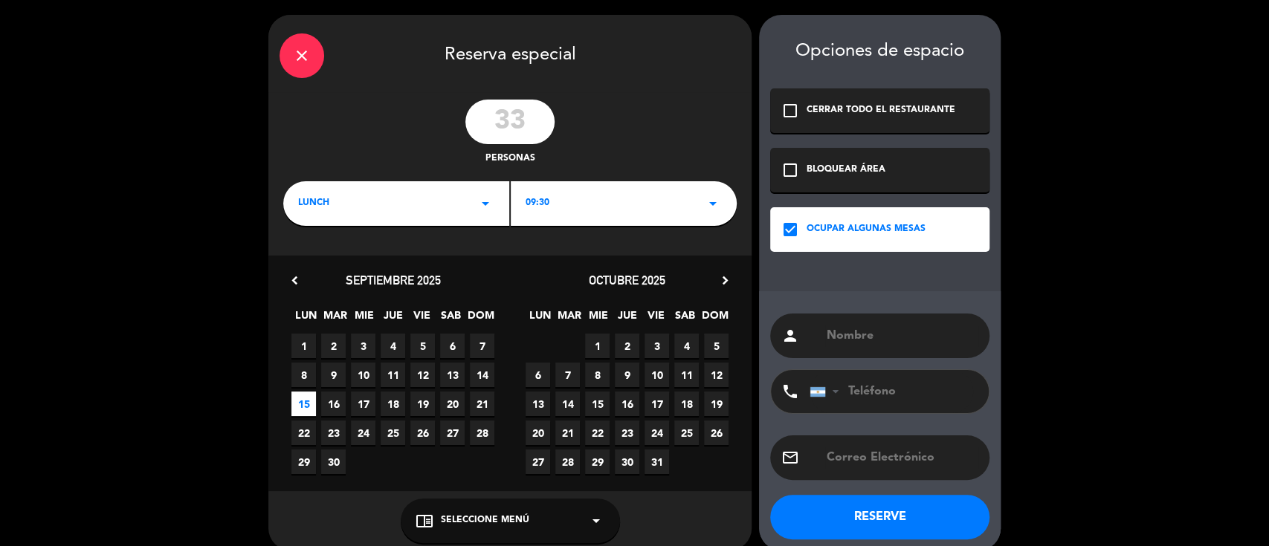
click at [512, 515] on span "Seleccione Menú" at bounding box center [485, 521] width 88 height 15
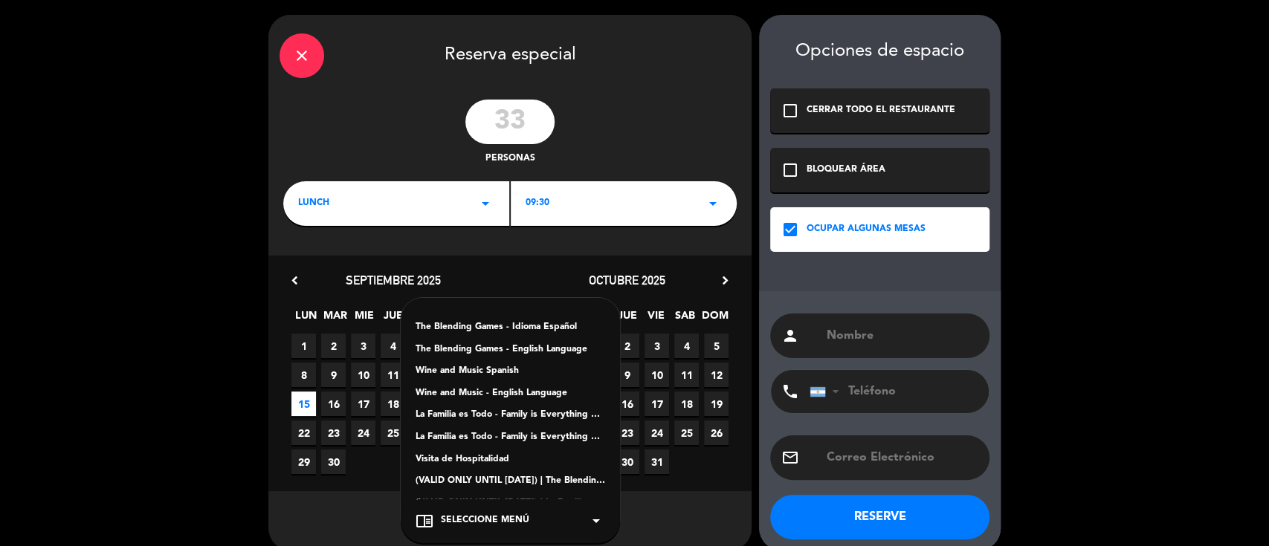
click at [505, 459] on div "Visita de Hospitalidad" at bounding box center [511, 460] width 190 height 15
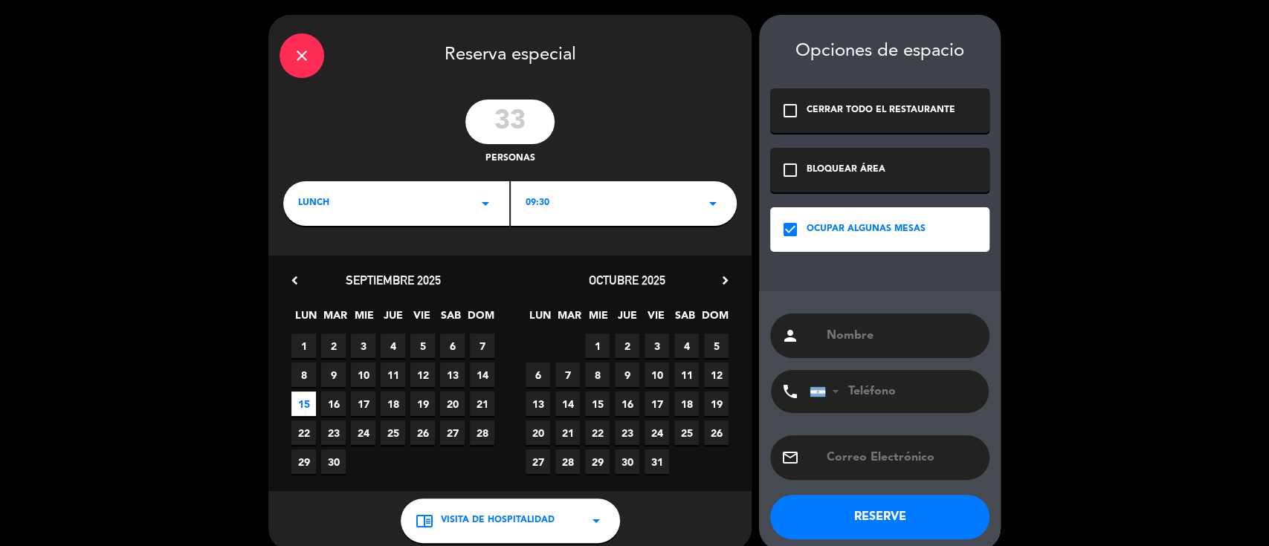
click at [901, 328] on input "text" at bounding box center [901, 336] width 153 height 21
paste input "IES 9-001"
paste input "Tecnicatura en Enología e Industria de los Alimentos."
type input "IES 9-001 -Tecnicatura en Enología e Industria de los Alimentos."
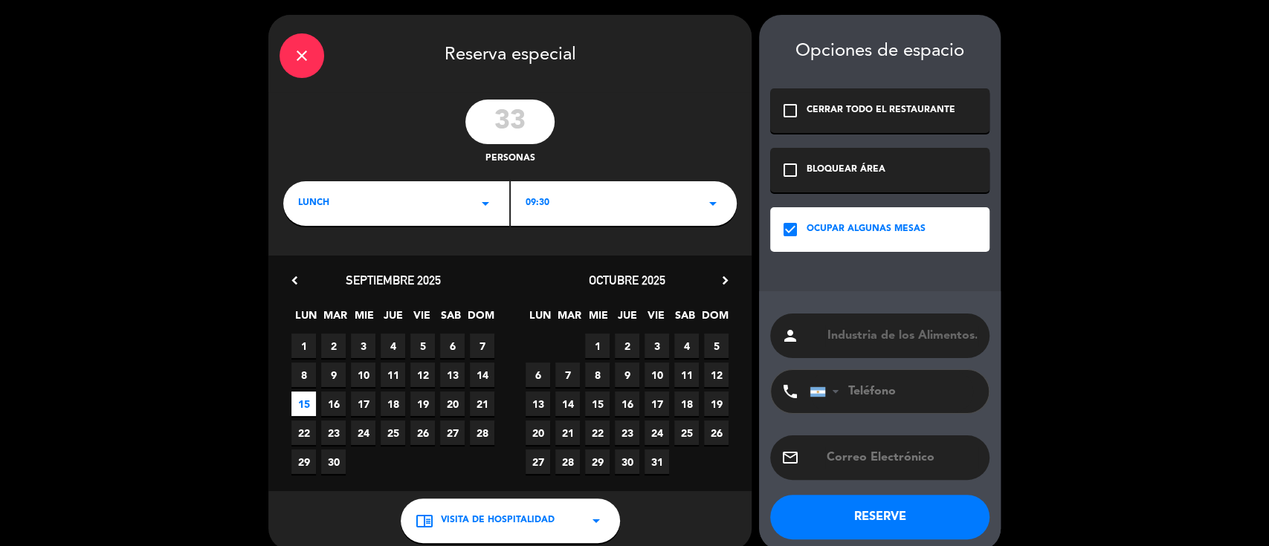
click at [865, 521] on button "RESERVE" at bounding box center [879, 517] width 219 height 45
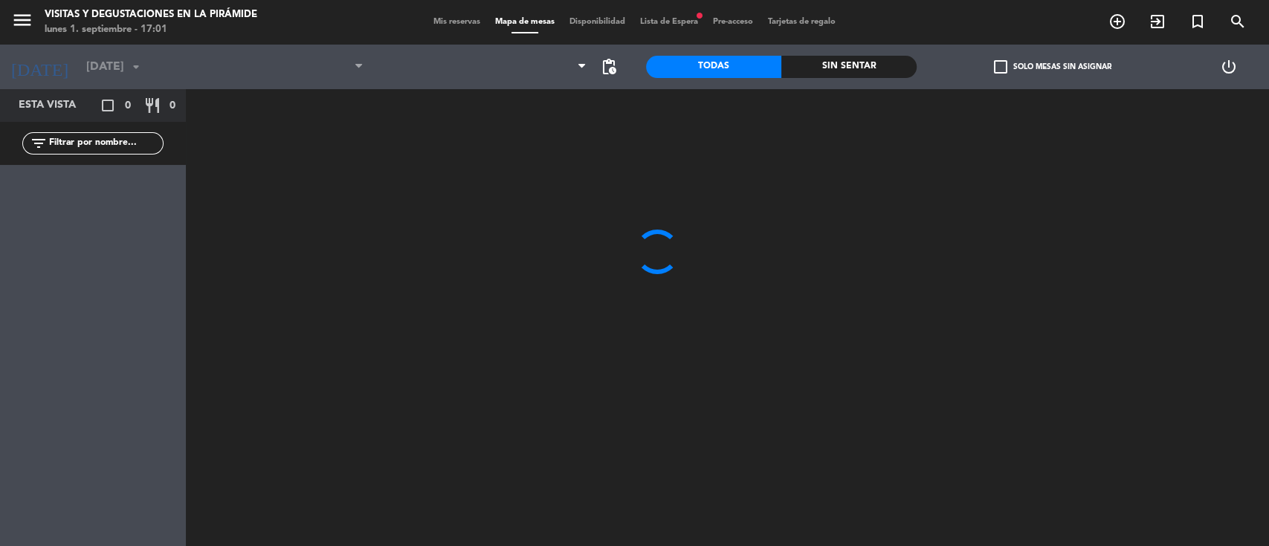
type input "[DATE]"
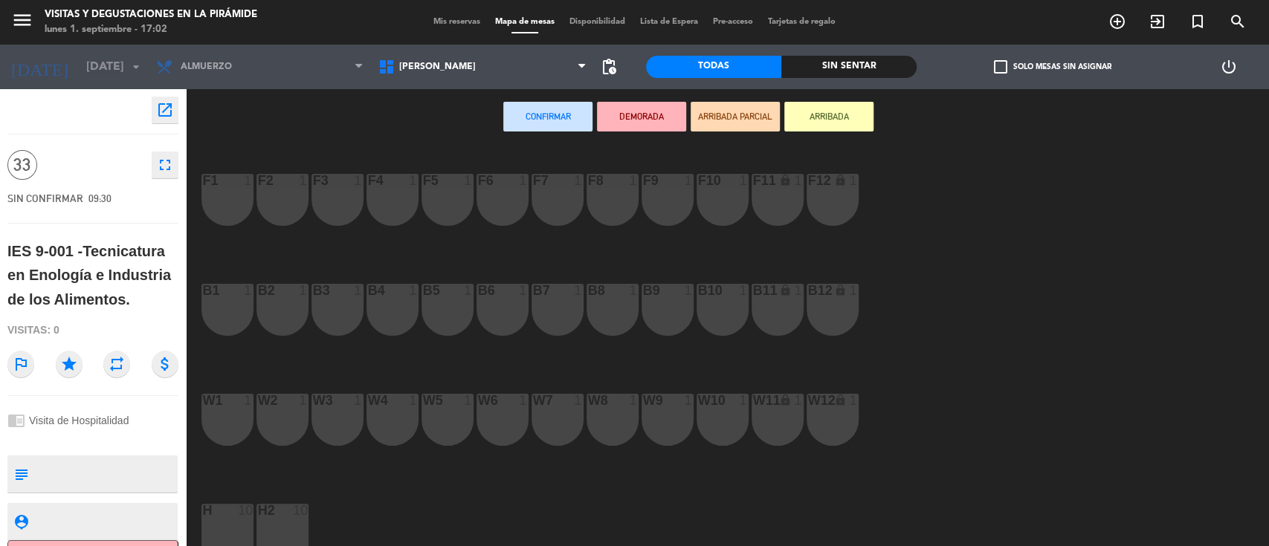
click at [246, 532] on div "H 10" at bounding box center [227, 530] width 52 height 52
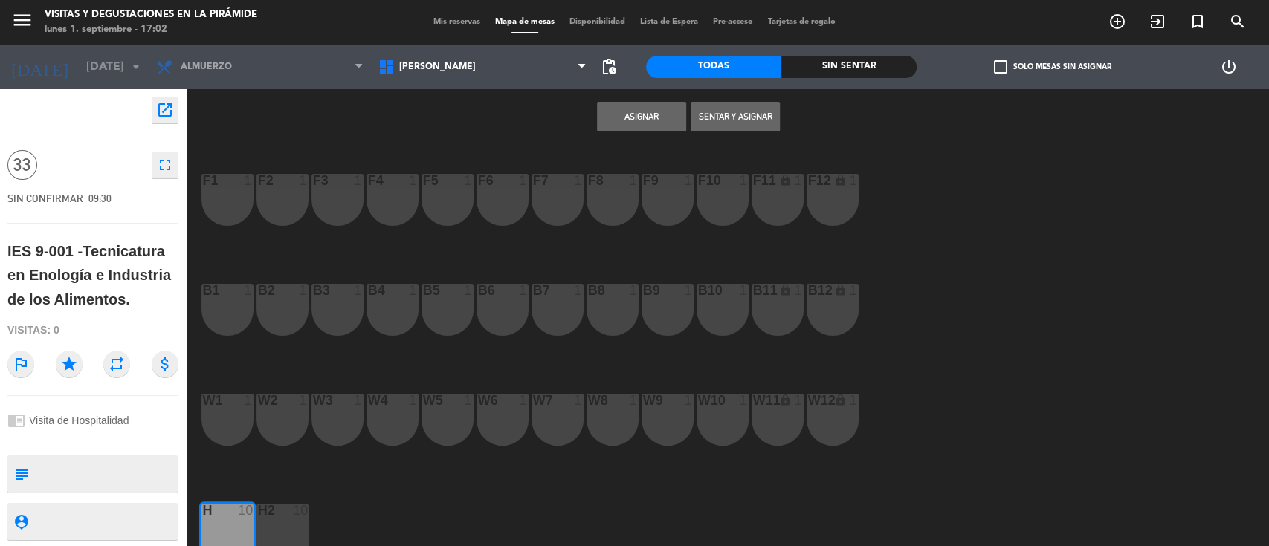
drag, startPoint x: 281, startPoint y: 526, endPoint x: 329, endPoint y: 506, distance: 52.3
click at [282, 526] on div "H2 10" at bounding box center [282, 530] width 52 height 52
click at [644, 110] on button "Asignar" at bounding box center [641, 117] width 89 height 30
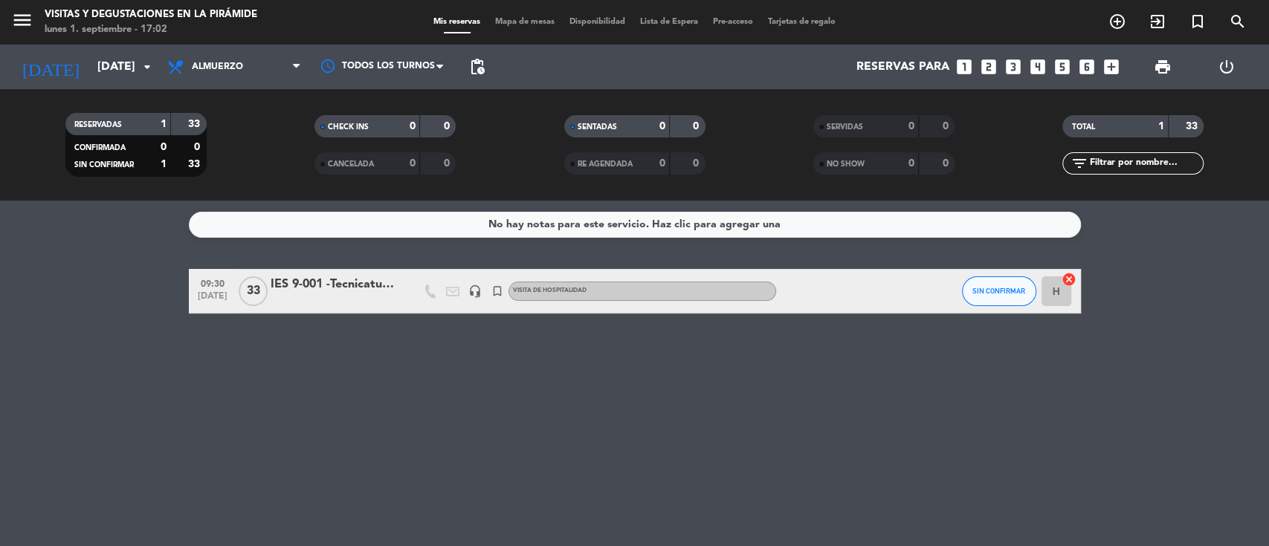
click at [316, 297] on div at bounding box center [334, 301] width 126 height 12
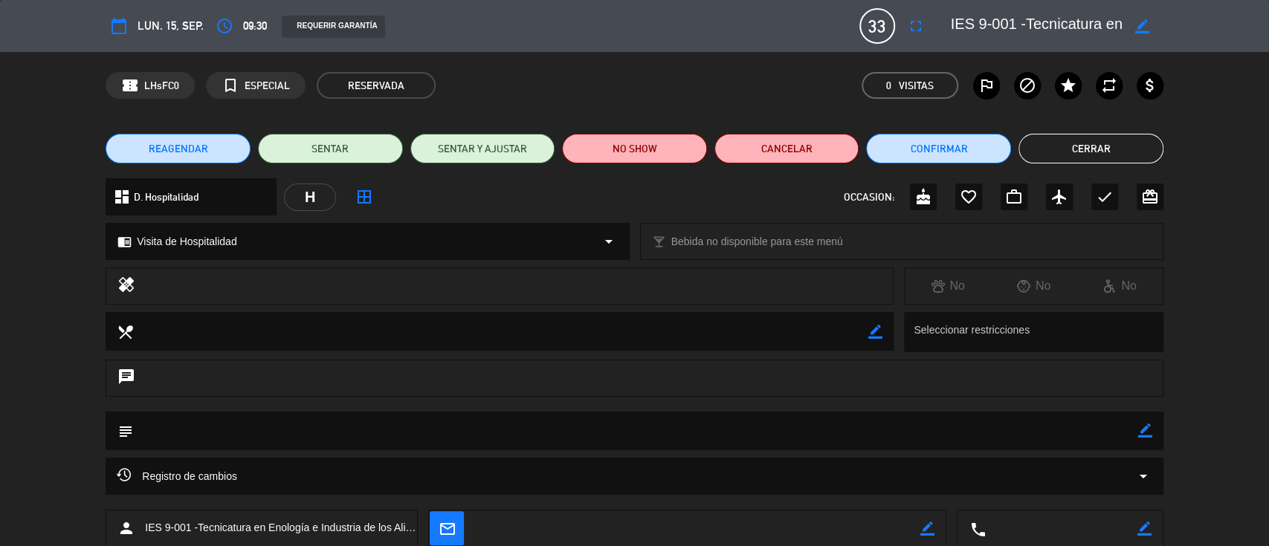
drag, startPoint x: 1145, startPoint y: 429, endPoint x: 1127, endPoint y: 428, distance: 17.9
click at [1145, 431] on icon "border_color" at bounding box center [1145, 431] width 14 height 14
paste textarea "estudiantes de tercer año"
type textarea "estudiantes de tercer año"
click at [1146, 429] on icon at bounding box center [1145, 431] width 14 height 14
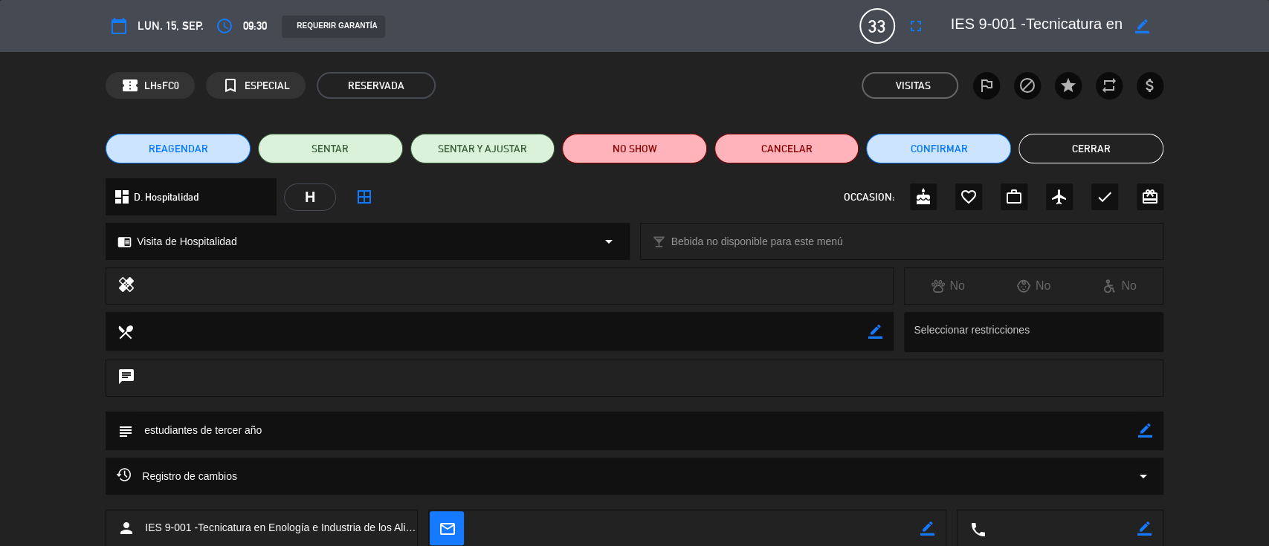
click at [1133, 149] on button "Cerrar" at bounding box center [1090, 149] width 145 height 30
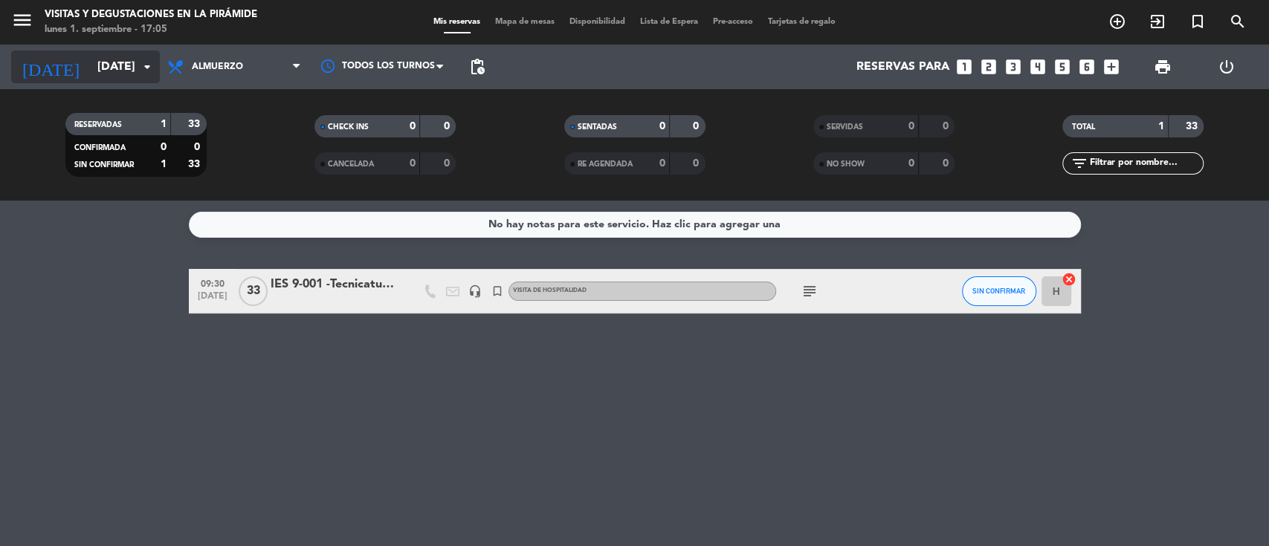
click at [134, 57] on input "[DATE]" at bounding box center [168, 67] width 157 height 29
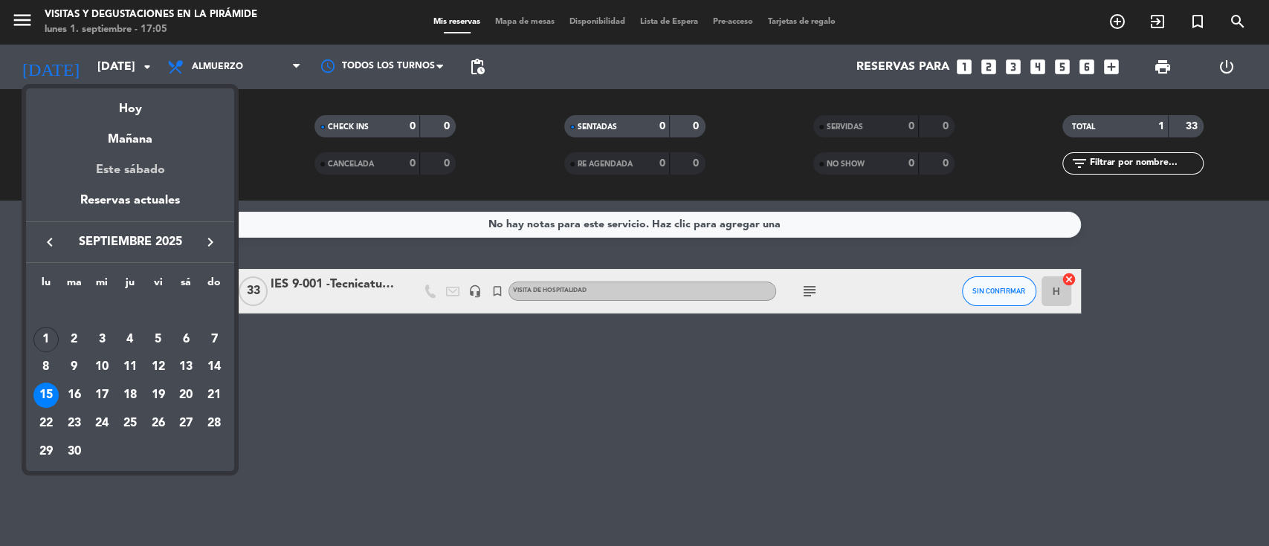
click at [146, 172] on div "Este sábado" at bounding box center [130, 170] width 208 height 42
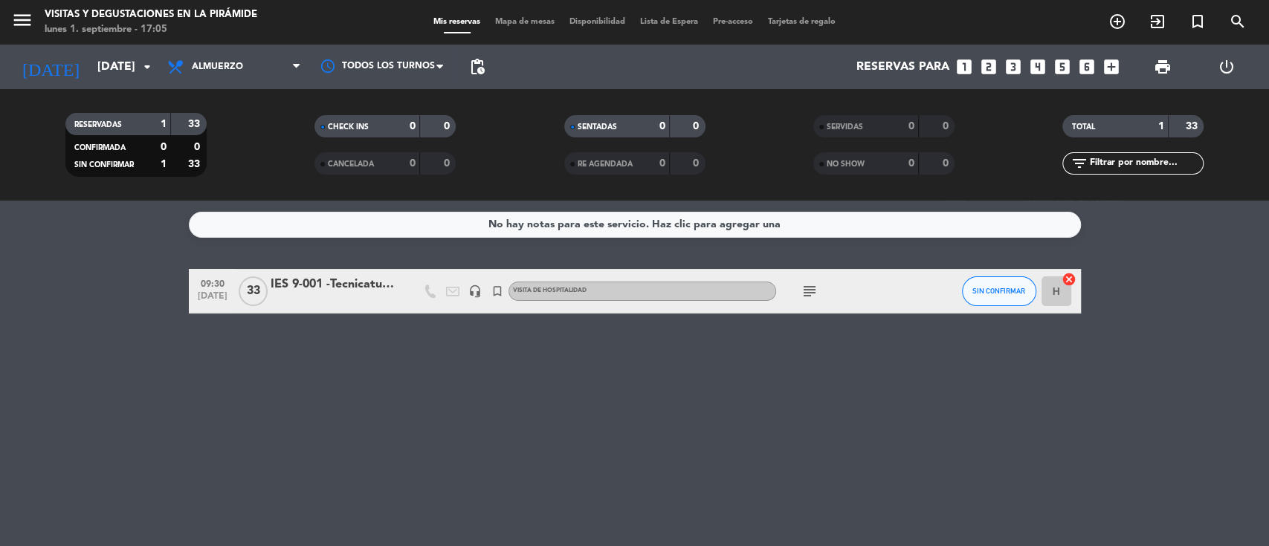
type input "[DATE]"
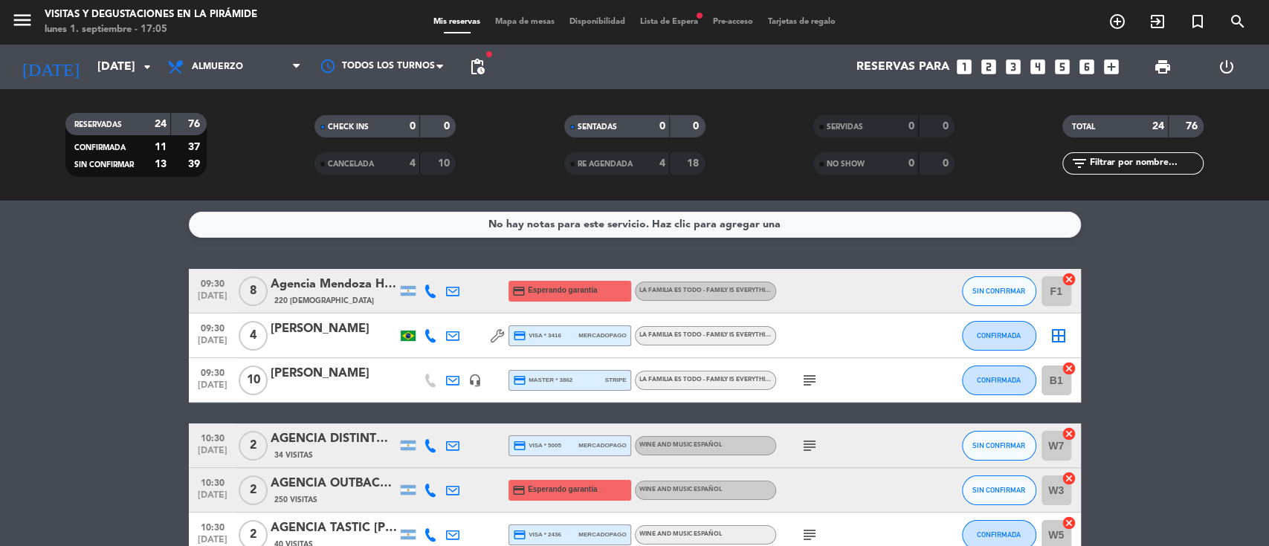
click at [1064, 336] on icon "border_all" at bounding box center [1059, 336] width 18 height 18
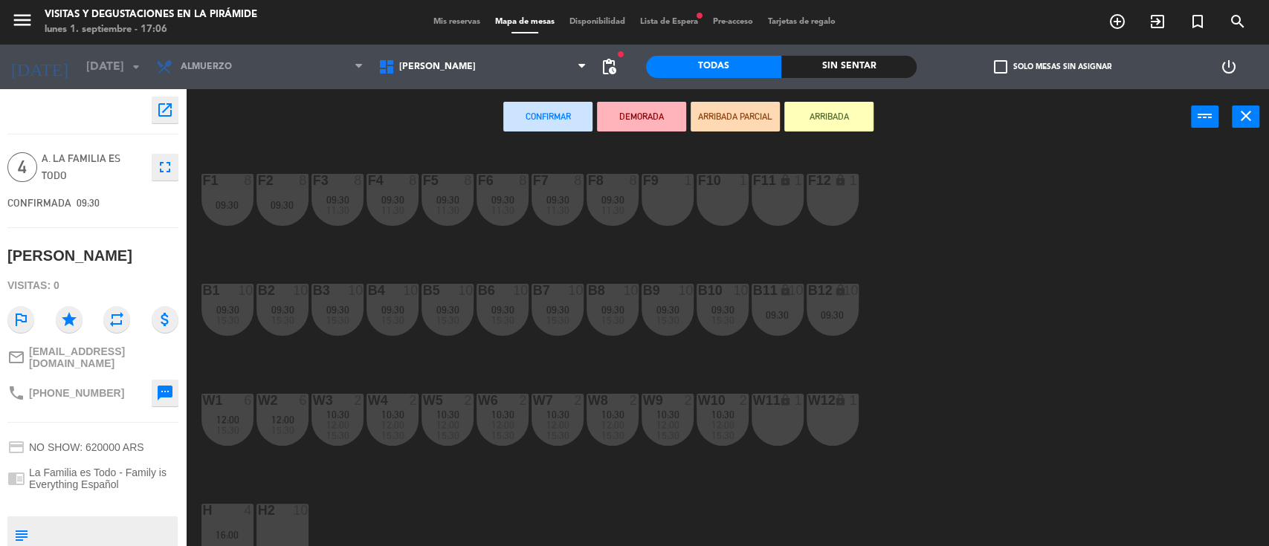
drag, startPoint x: 671, startPoint y: 213, endPoint x: 714, endPoint y: 213, distance: 43.1
click at [672, 213] on div "F9 1" at bounding box center [668, 200] width 52 height 52
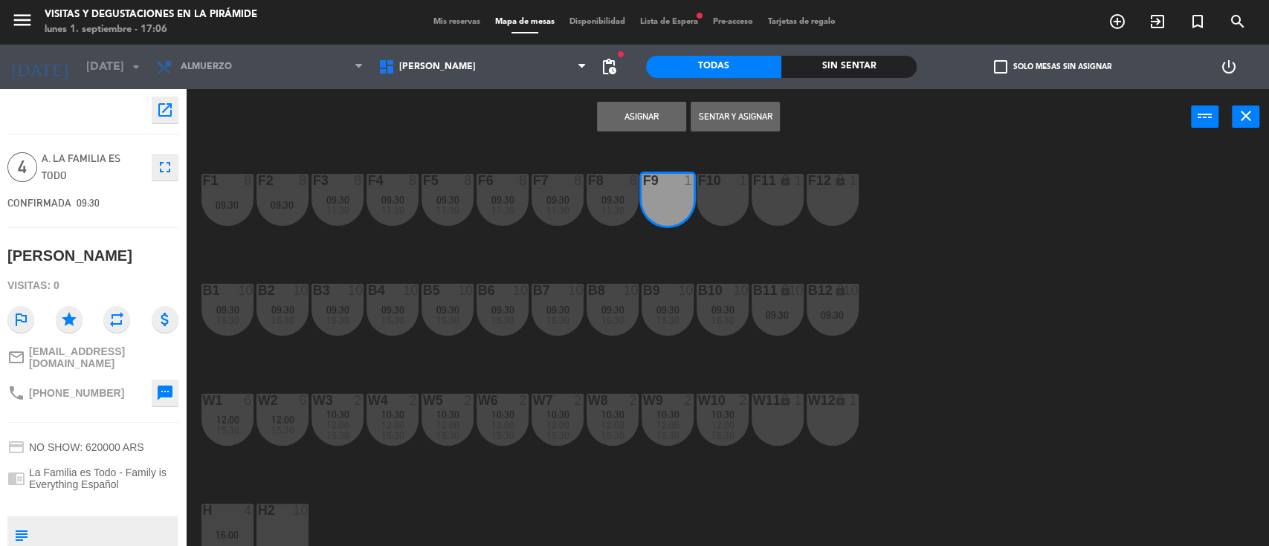
click at [724, 211] on div "F10 1" at bounding box center [723, 200] width 52 height 52
click at [769, 206] on div "F11 lock 1" at bounding box center [778, 200] width 52 height 52
click at [824, 204] on div "F12 lock 1" at bounding box center [833, 200] width 52 height 52
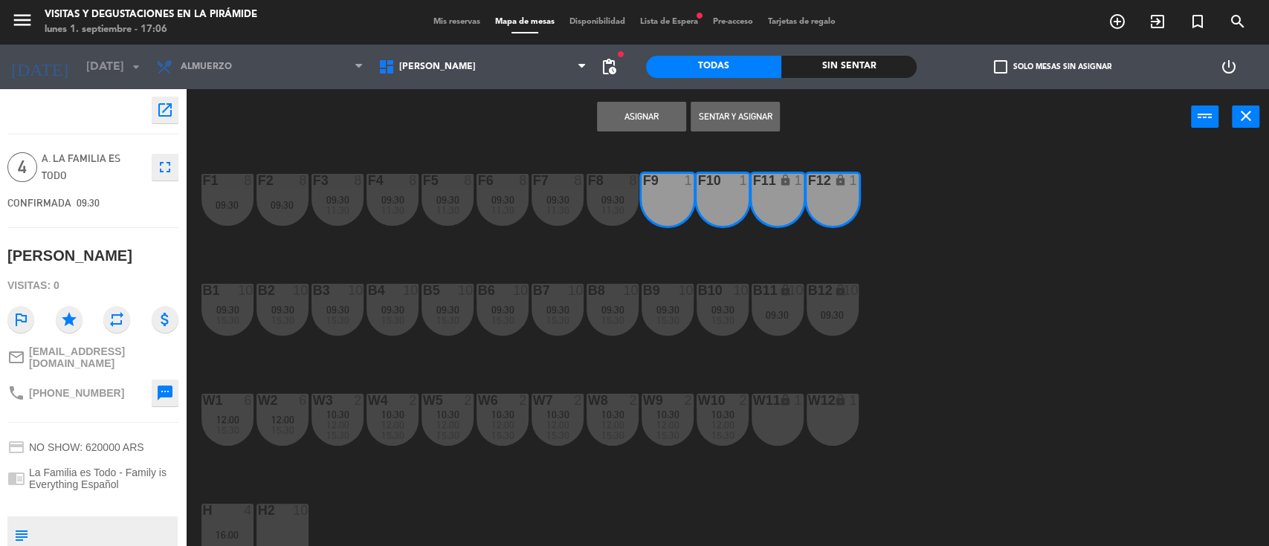
click at [662, 126] on button "Asignar" at bounding box center [641, 117] width 89 height 30
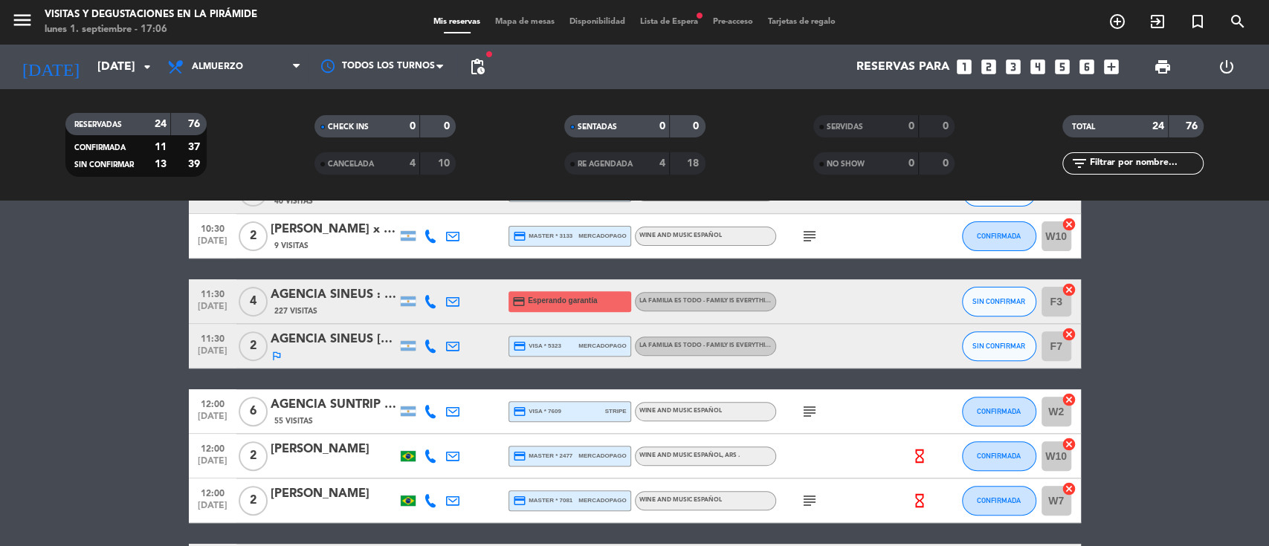
scroll to position [396, 0]
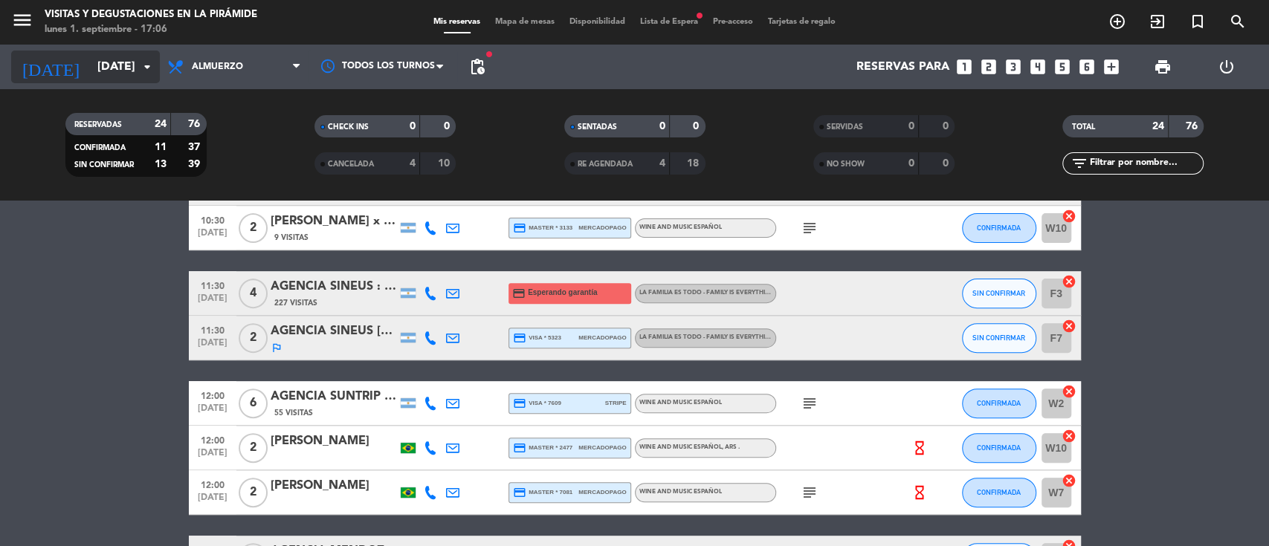
click at [91, 57] on input "[DATE]" at bounding box center [168, 67] width 157 height 29
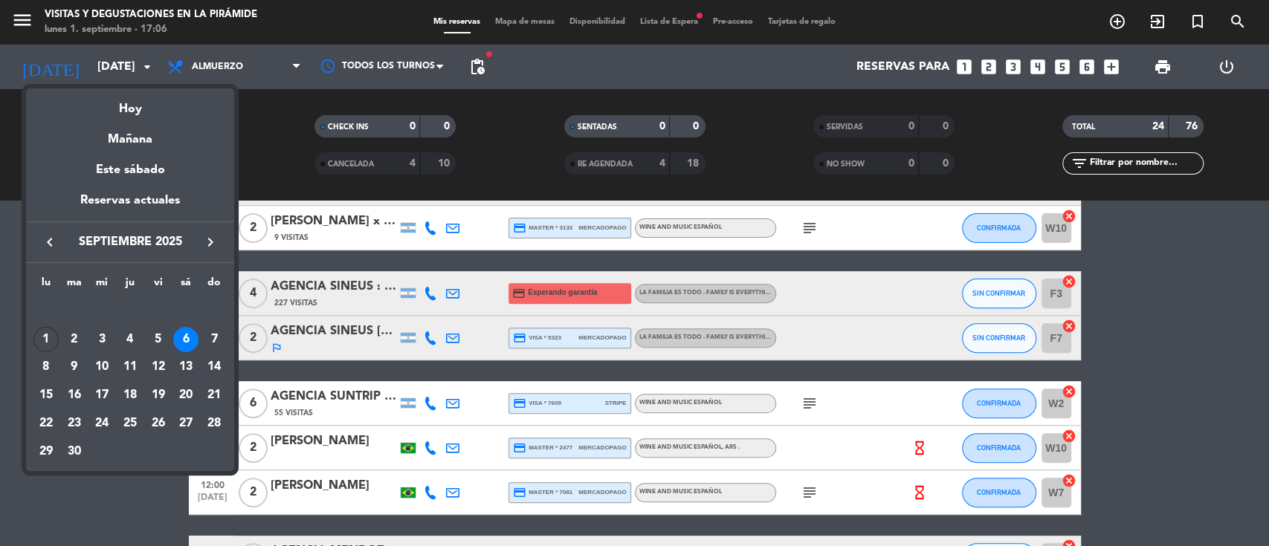
drag, startPoint x: 183, startPoint y: 361, endPoint x: 163, endPoint y: 364, distance: 20.3
click at [183, 361] on div "13" at bounding box center [185, 367] width 25 height 25
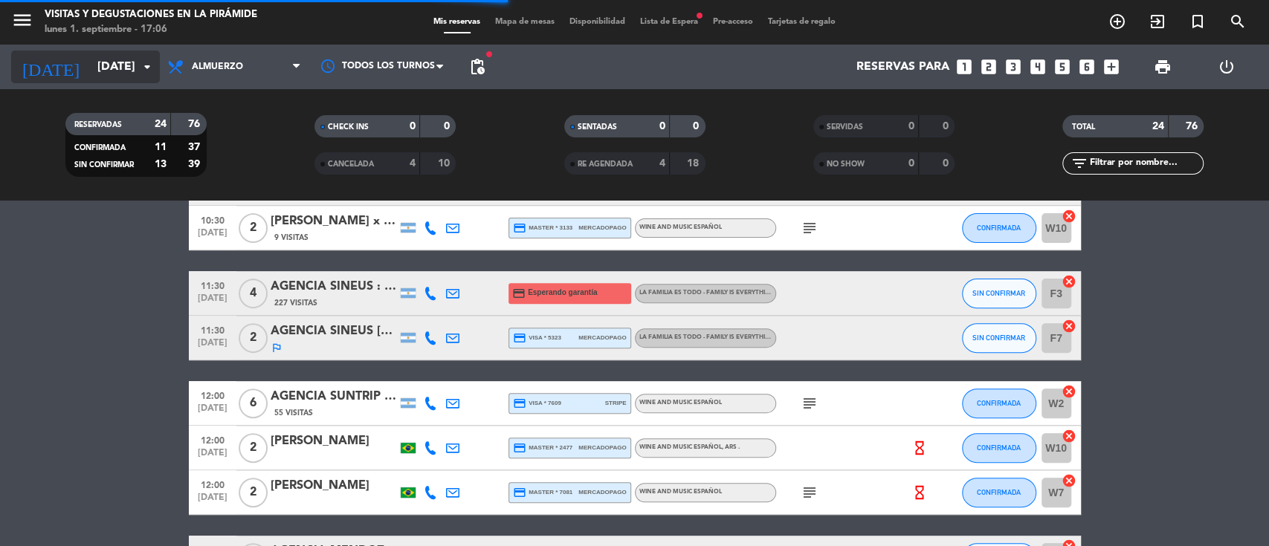
click at [108, 65] on input "[DATE]" at bounding box center [168, 67] width 157 height 29
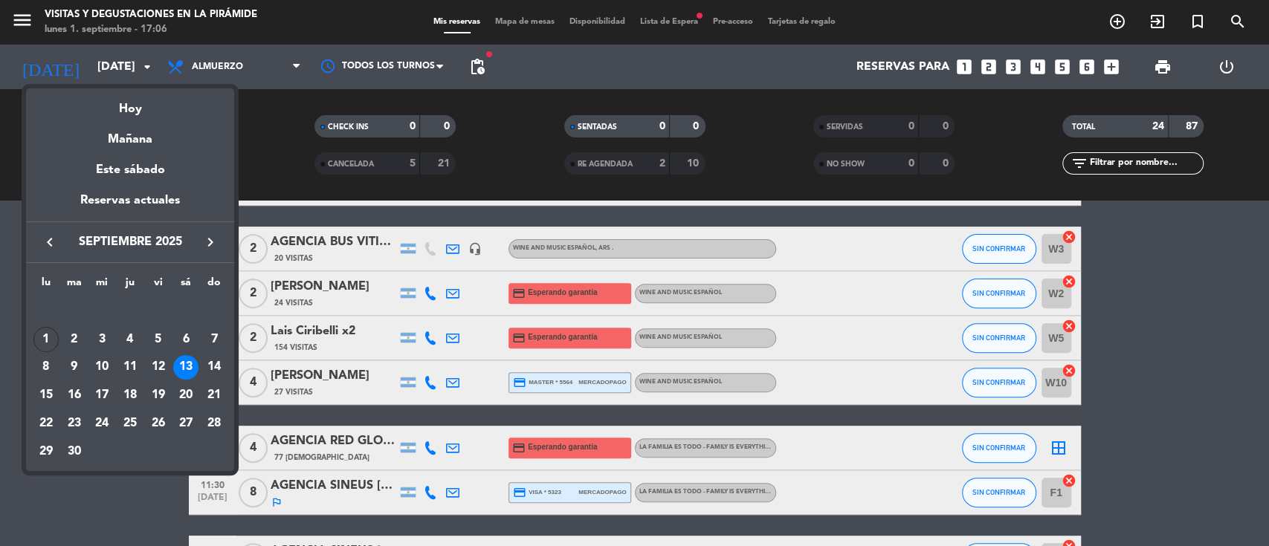
click at [185, 395] on div "20" at bounding box center [185, 395] width 25 height 25
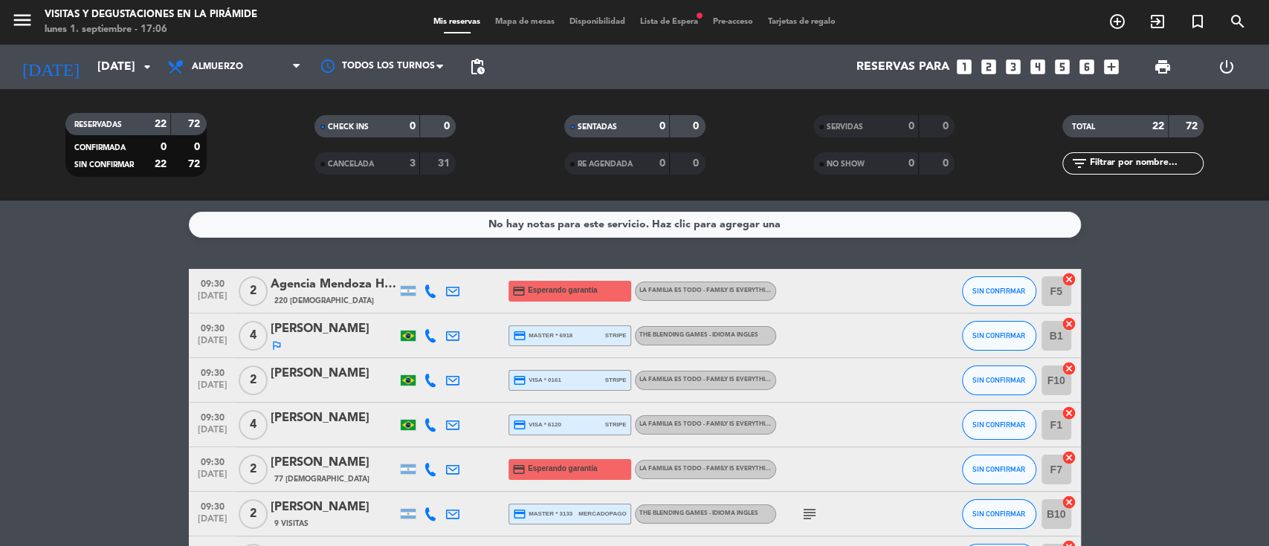
scroll to position [99, 0]
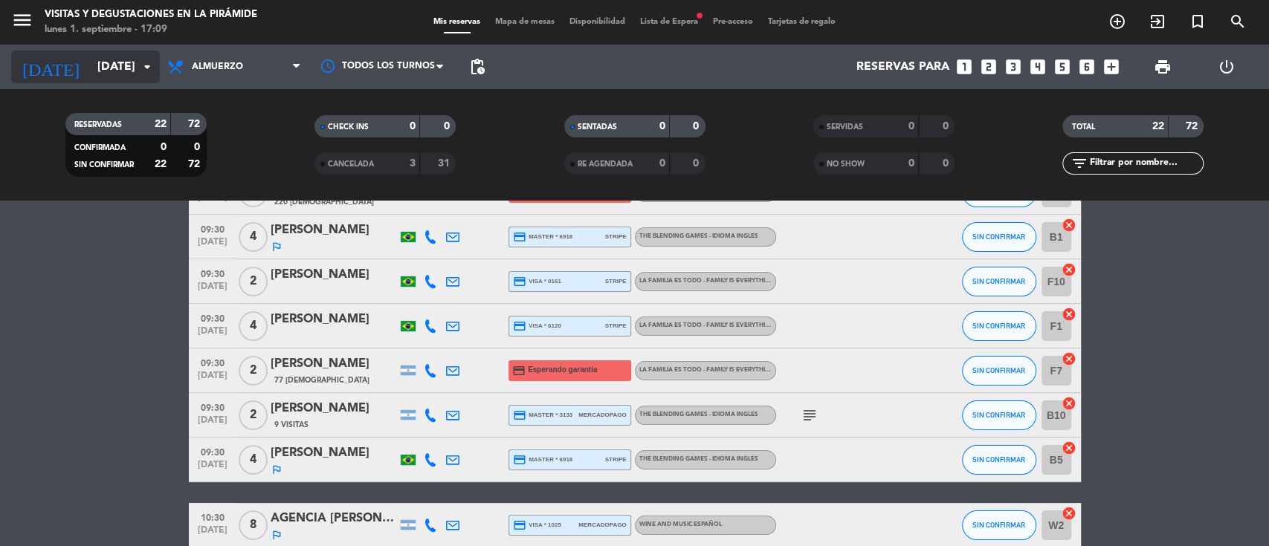
click at [138, 59] on icon "arrow_drop_down" at bounding box center [147, 67] width 18 height 18
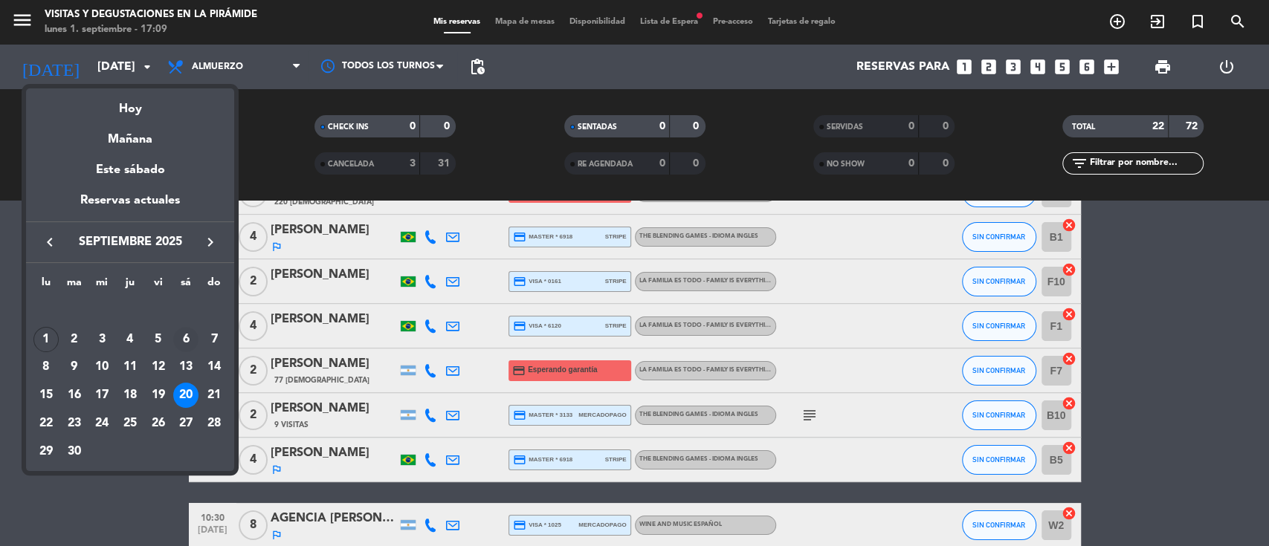
click at [187, 336] on div "6" at bounding box center [185, 339] width 25 height 25
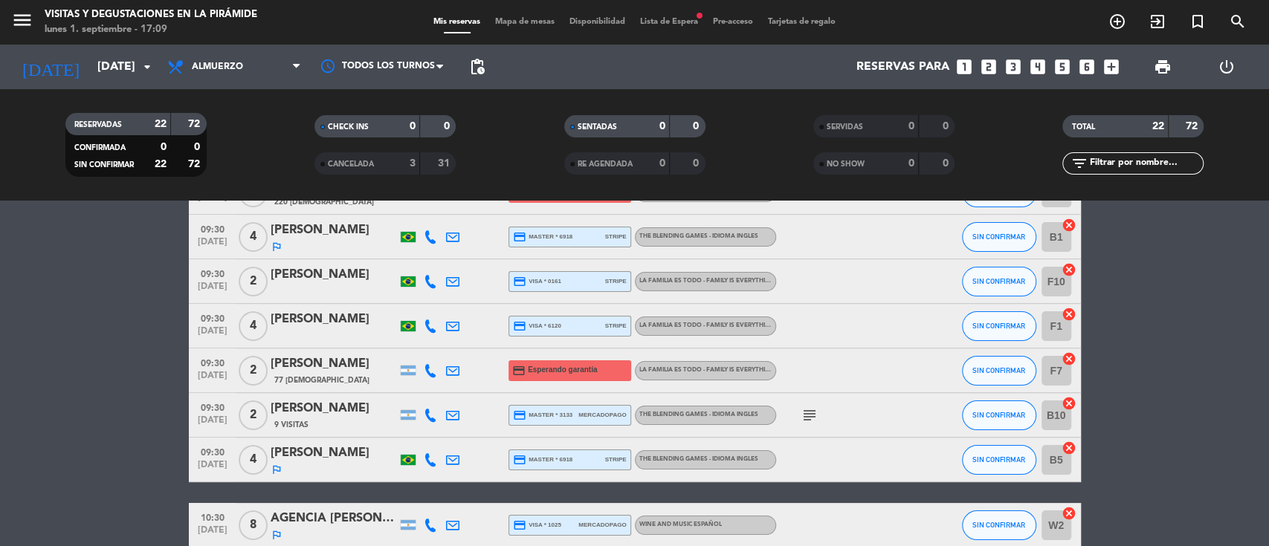
type input "[DATE]"
click at [681, 25] on span "Lista de Espera fiber_manual_record" at bounding box center [669, 22] width 73 height 8
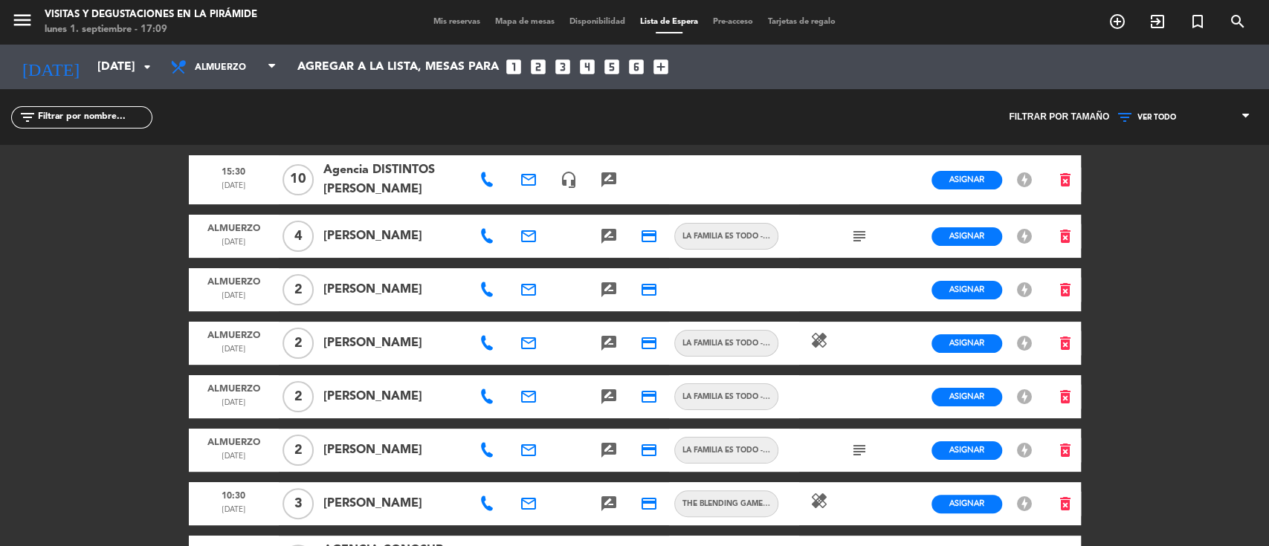
click at [1169, 111] on span "VER TODO" at bounding box center [1183, 117] width 149 height 19
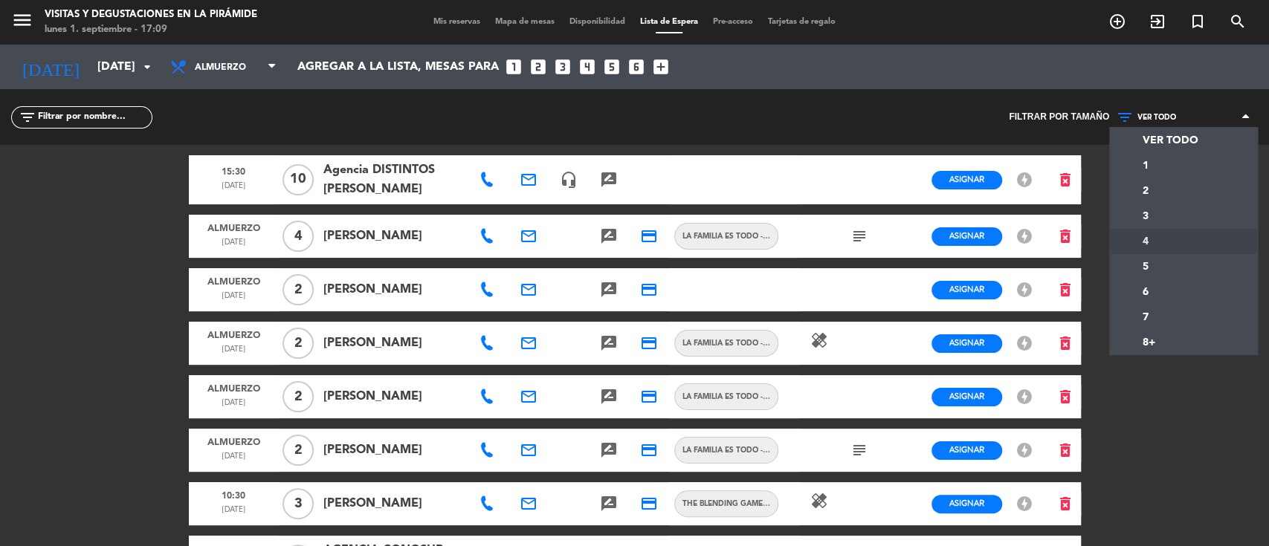
click at [1172, 239] on div "menu Visitas y degustaciones en La Pirámide lunes 1. septiembre - 17:09 Mis res…" at bounding box center [634, 273] width 1269 height 546
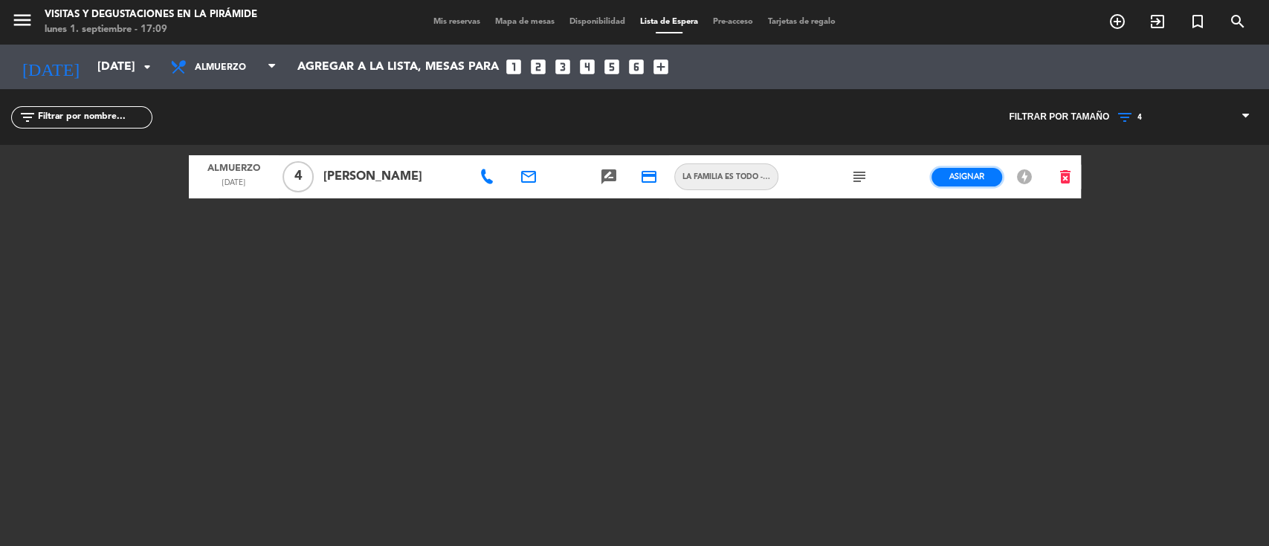
click at [958, 179] on span "Asignar" at bounding box center [966, 176] width 35 height 11
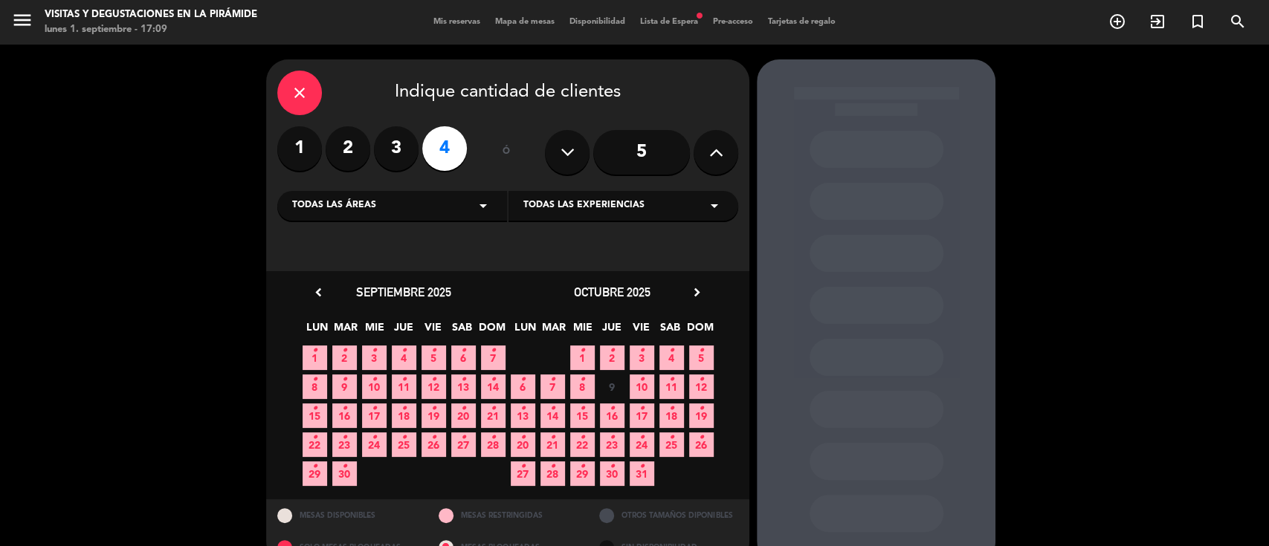
click at [465, 355] on icon "•" at bounding box center [463, 351] width 5 height 24
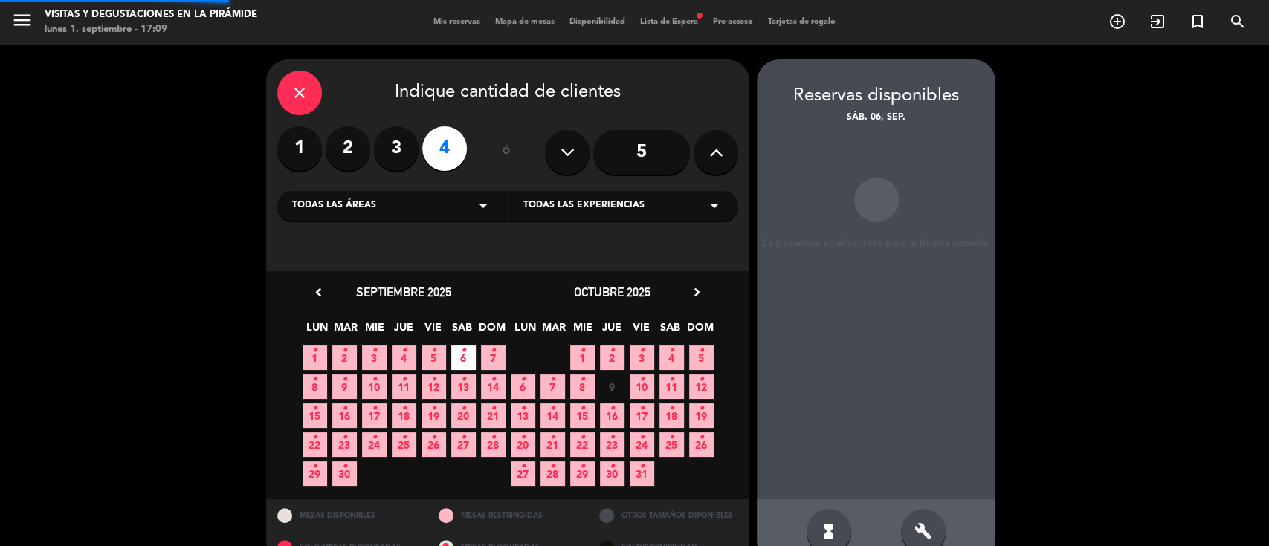
scroll to position [30, 0]
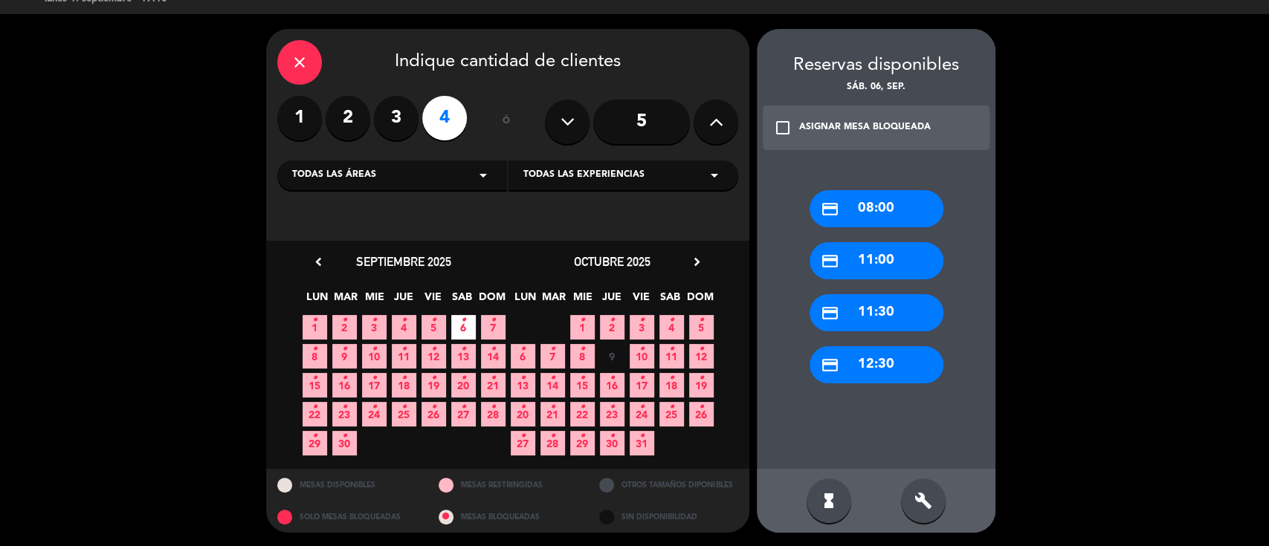
click at [894, 306] on div "credit_card 11:30" at bounding box center [877, 312] width 134 height 37
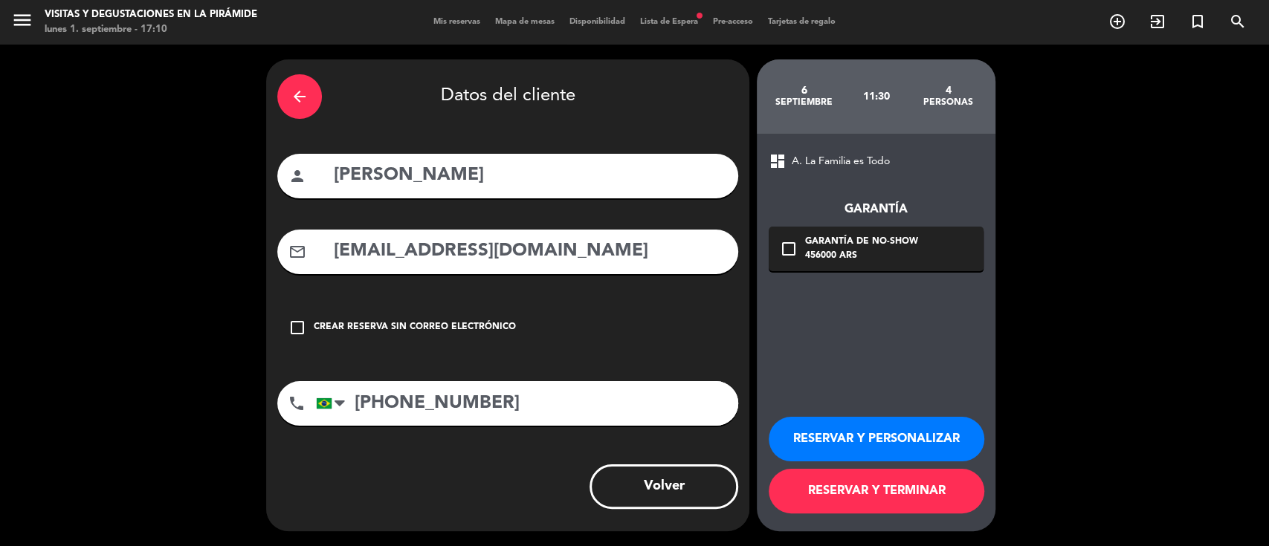
drag, startPoint x: 558, startPoint y: 243, endPoint x: 270, endPoint y: 274, distance: 289.4
click at [270, 274] on div "arrow_back Datos del cliente person [PERSON_NAME] mail_outline [EMAIL_ADDRESS][…" at bounding box center [507, 295] width 483 height 472
click at [874, 447] on button "RESERVAR Y PERSONALIZAR" at bounding box center [877, 439] width 216 height 45
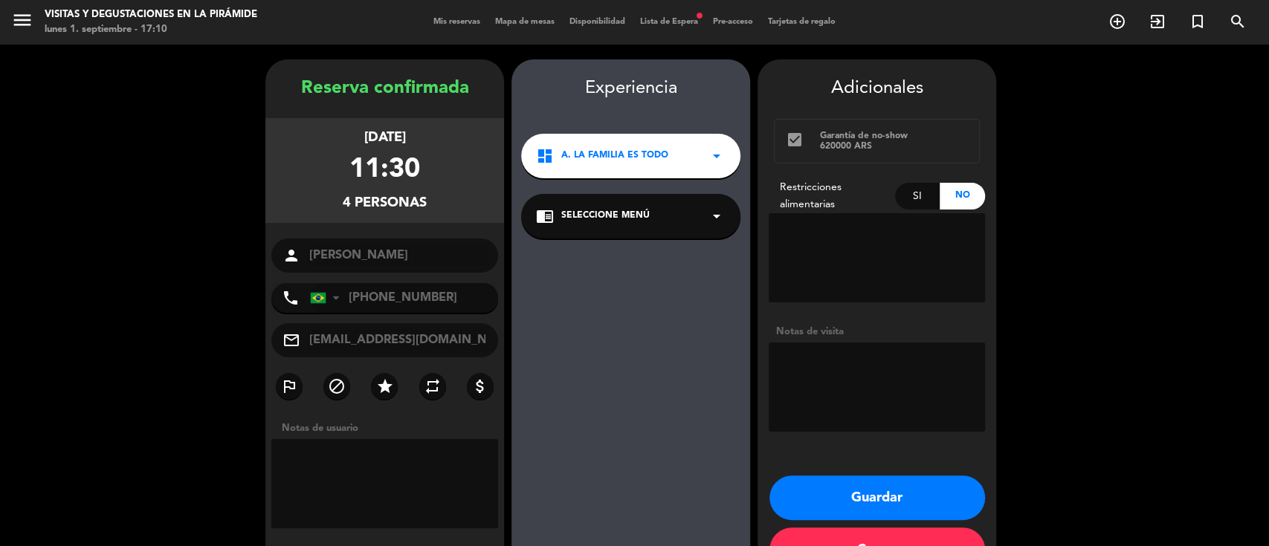
scroll to position [48, 0]
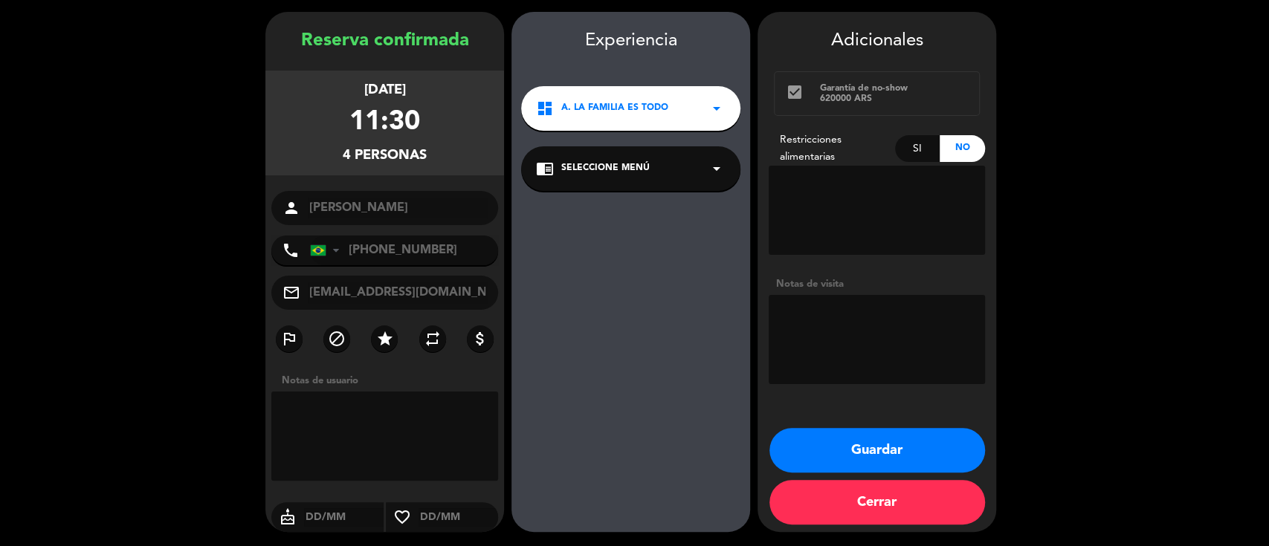
drag, startPoint x: 633, startPoint y: 169, endPoint x: 630, endPoint y: 187, distance: 17.2
click at [633, 168] on span "Seleccione Menú" at bounding box center [605, 168] width 88 height 15
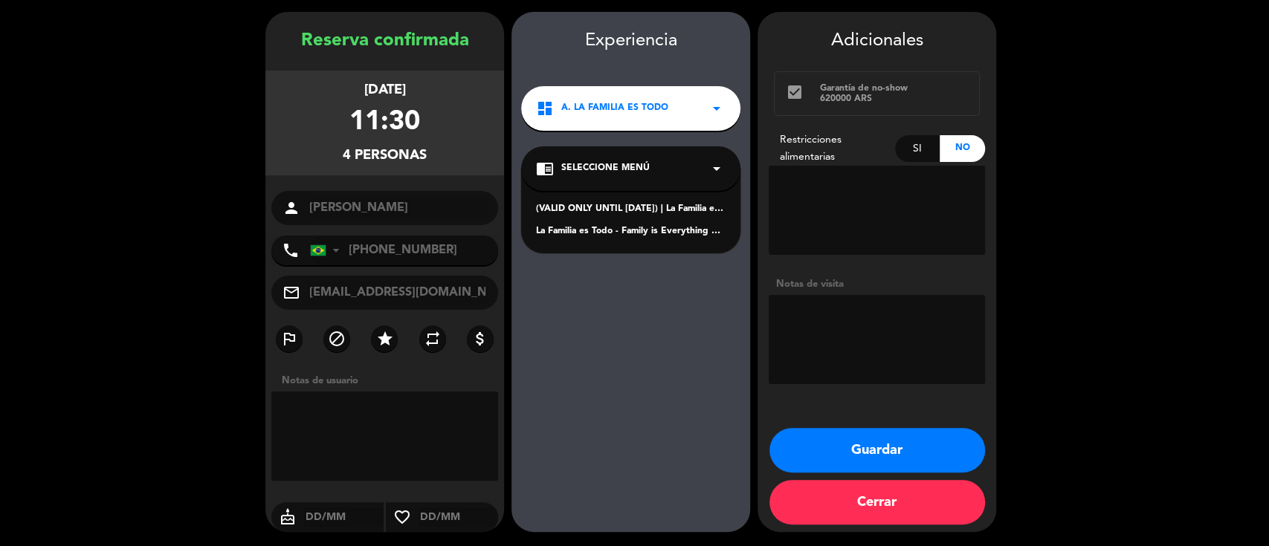
drag, startPoint x: 622, startPoint y: 228, endPoint x: 674, endPoint y: 247, distance: 54.6
click at [621, 229] on div "La Familia es Todo - Family is Everything Español" at bounding box center [631, 232] width 190 height 15
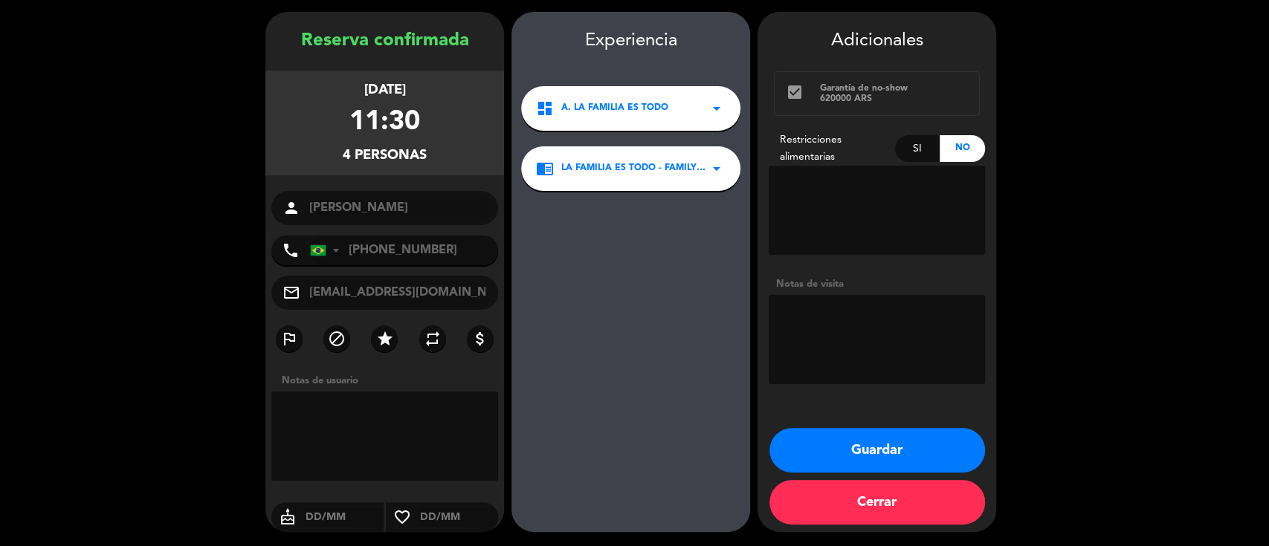
click at [856, 448] on button "Guardar" at bounding box center [877, 450] width 216 height 45
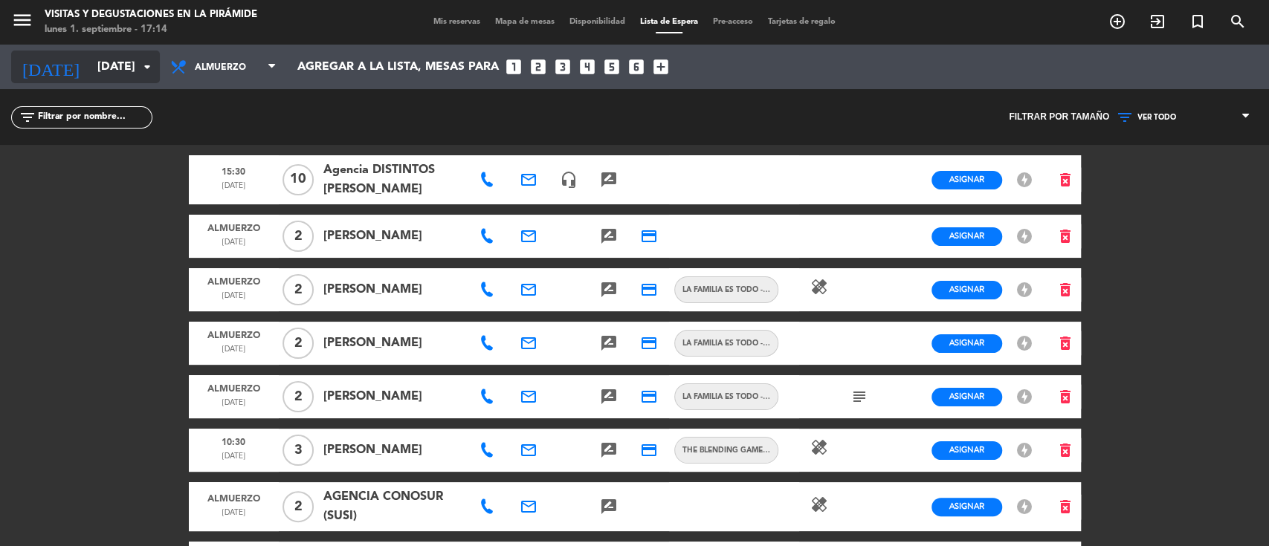
click at [90, 68] on input "[DATE]" at bounding box center [168, 67] width 157 height 29
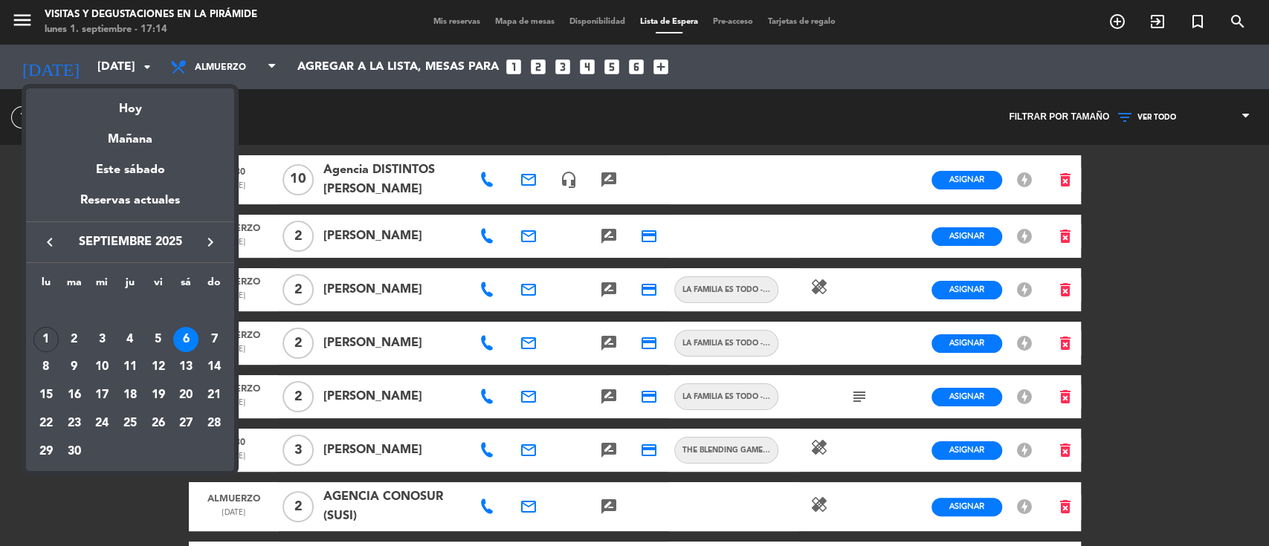
click at [213, 245] on icon "keyboard_arrow_right" at bounding box center [210, 242] width 18 height 18
click at [213, 244] on icon "keyboard_arrow_right" at bounding box center [210, 242] width 18 height 18
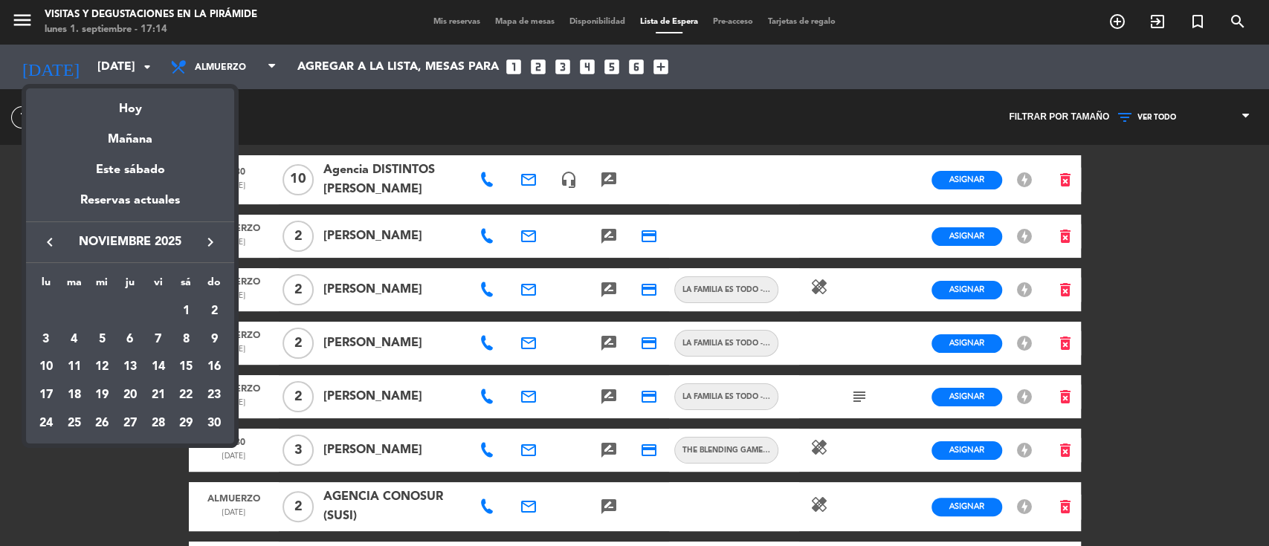
click at [52, 239] on icon "keyboard_arrow_left" at bounding box center [50, 242] width 18 height 18
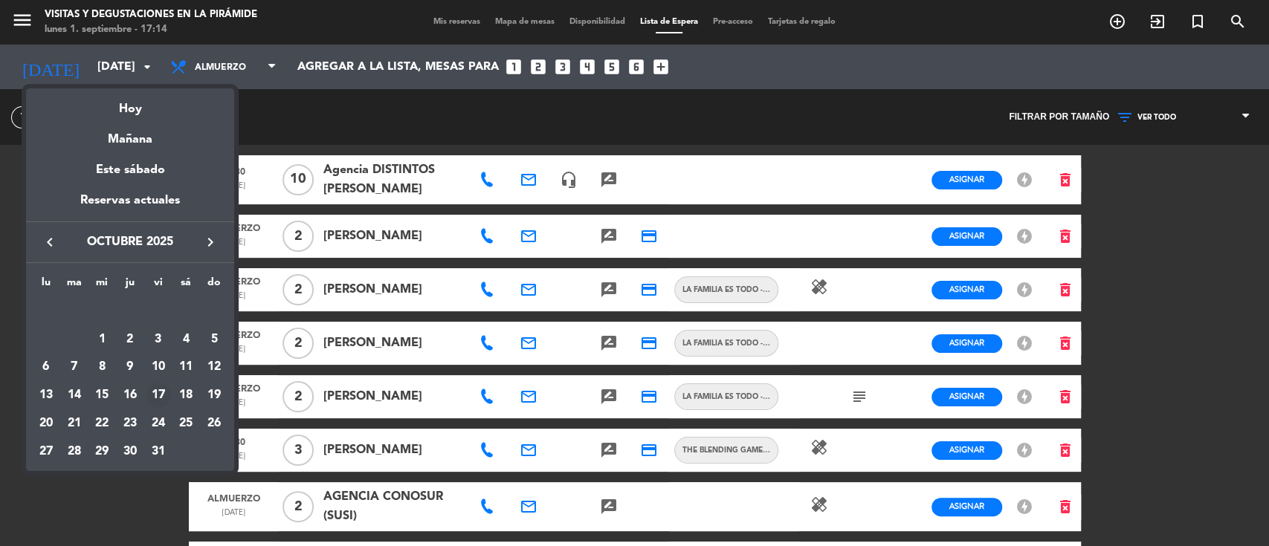
click at [155, 395] on div "17" at bounding box center [158, 395] width 25 height 25
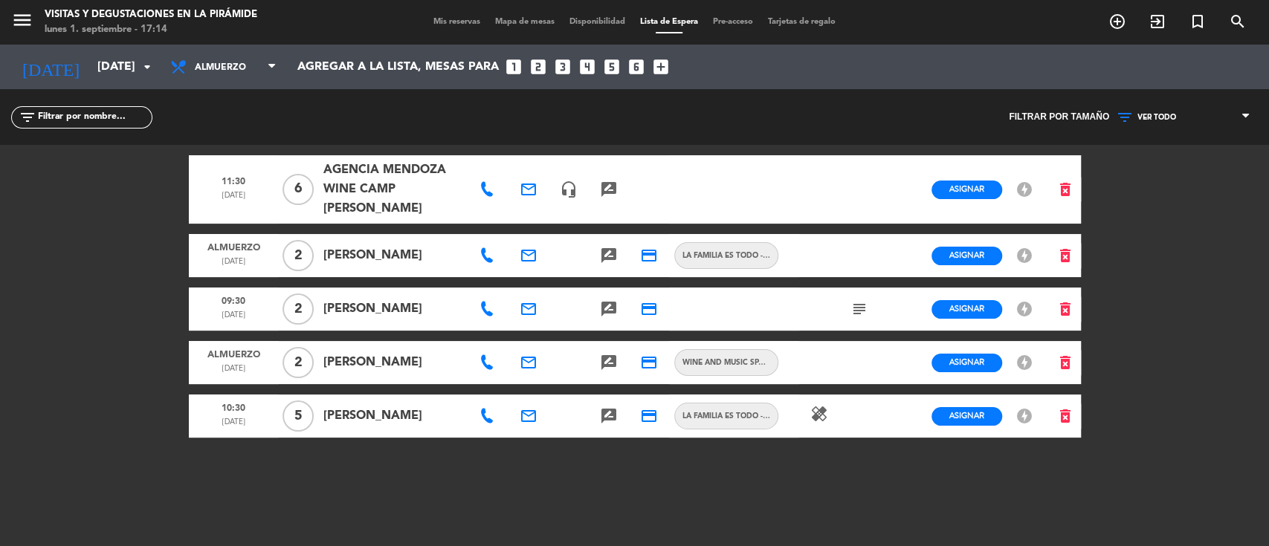
click at [484, 424] on icon at bounding box center [486, 416] width 15 height 15
click at [532, 425] on icon "email" at bounding box center [529, 416] width 18 height 18
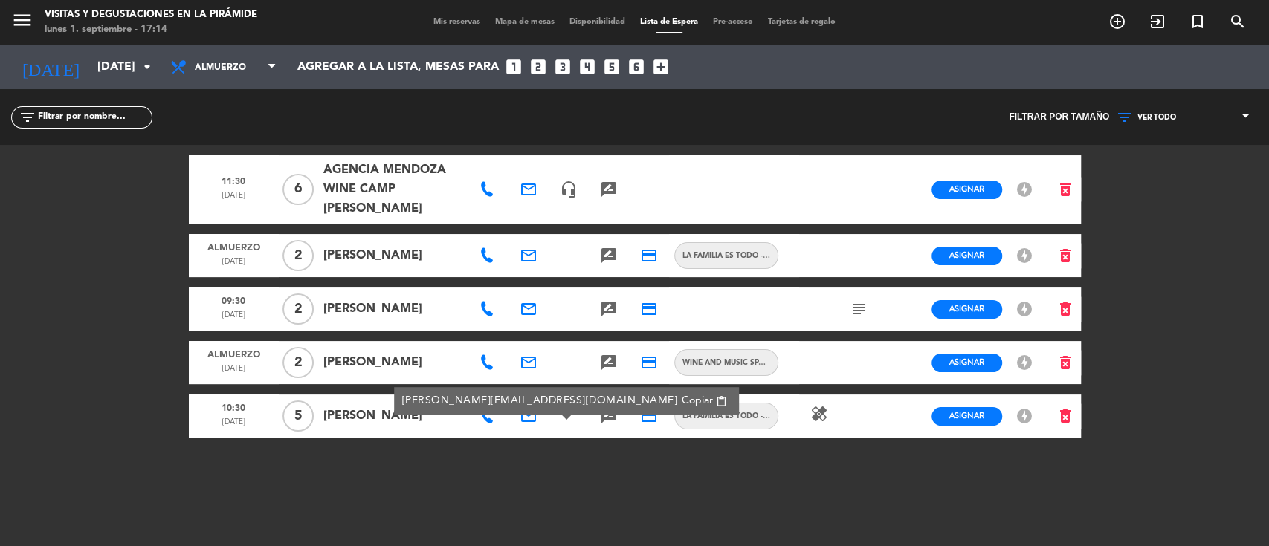
click at [402, 514] on div "11:30 [DATE] 6 AGENCIA MENDOZA WINE CAMP [PERSON_NAME] email headset_mic rate_r…" at bounding box center [635, 334] width 892 height 378
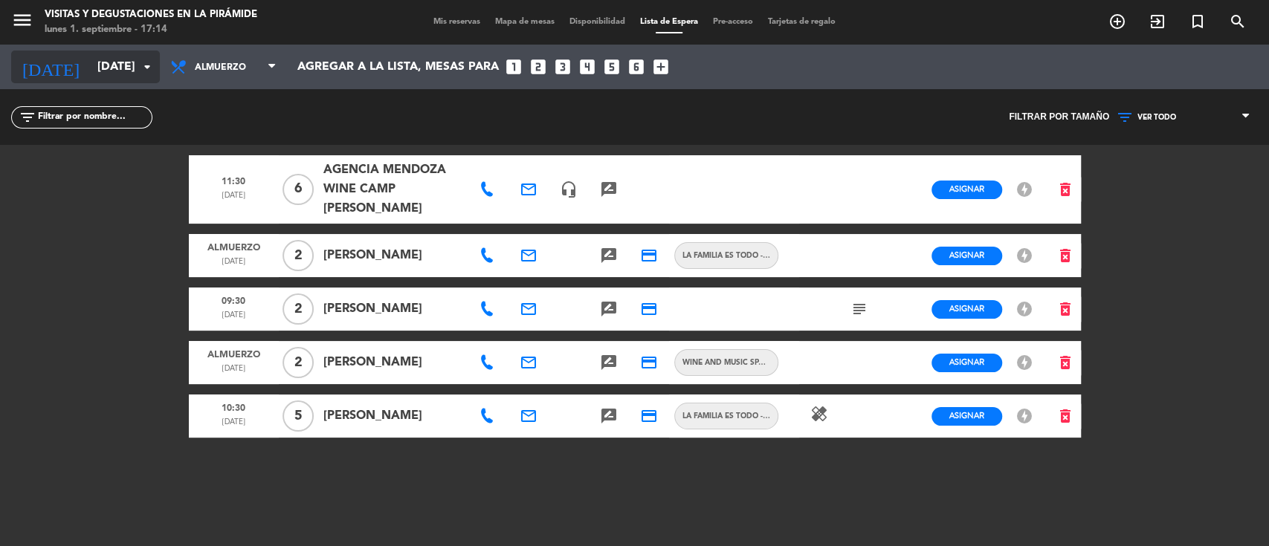
click at [90, 57] on input "[DATE]" at bounding box center [168, 67] width 157 height 29
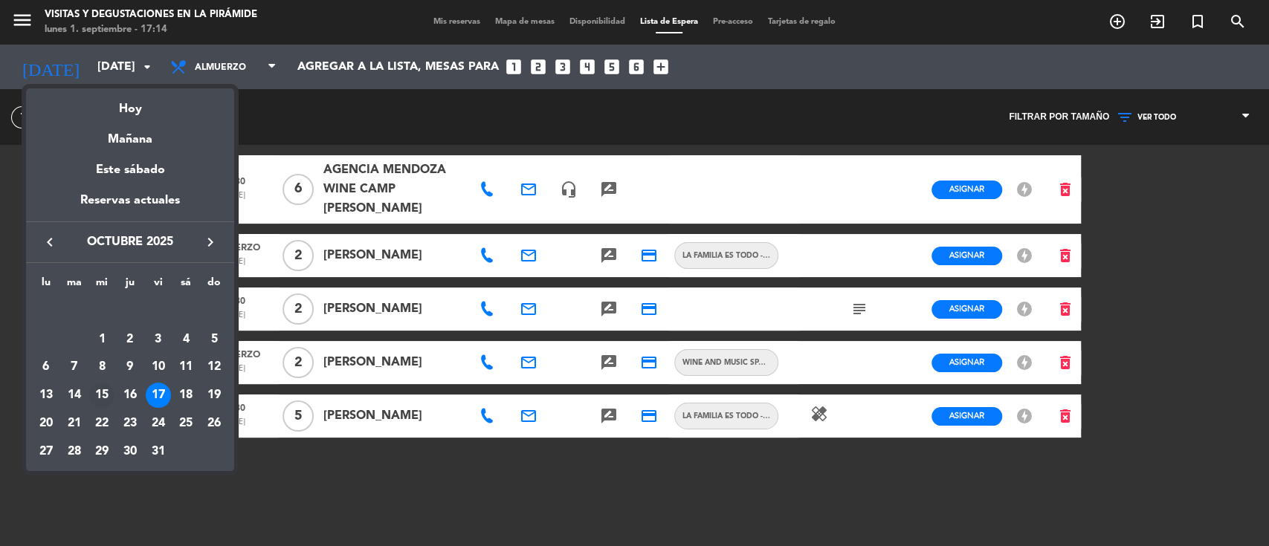
click at [103, 395] on div "15" at bounding box center [101, 395] width 25 height 25
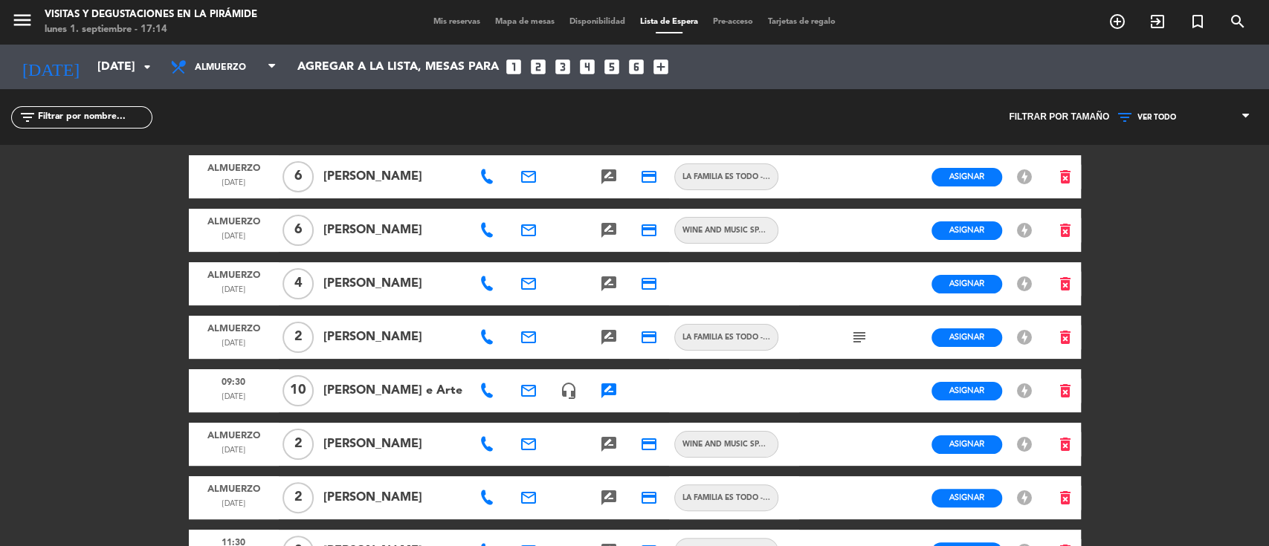
click at [1196, 117] on span "VER TODO" at bounding box center [1183, 117] width 149 height 19
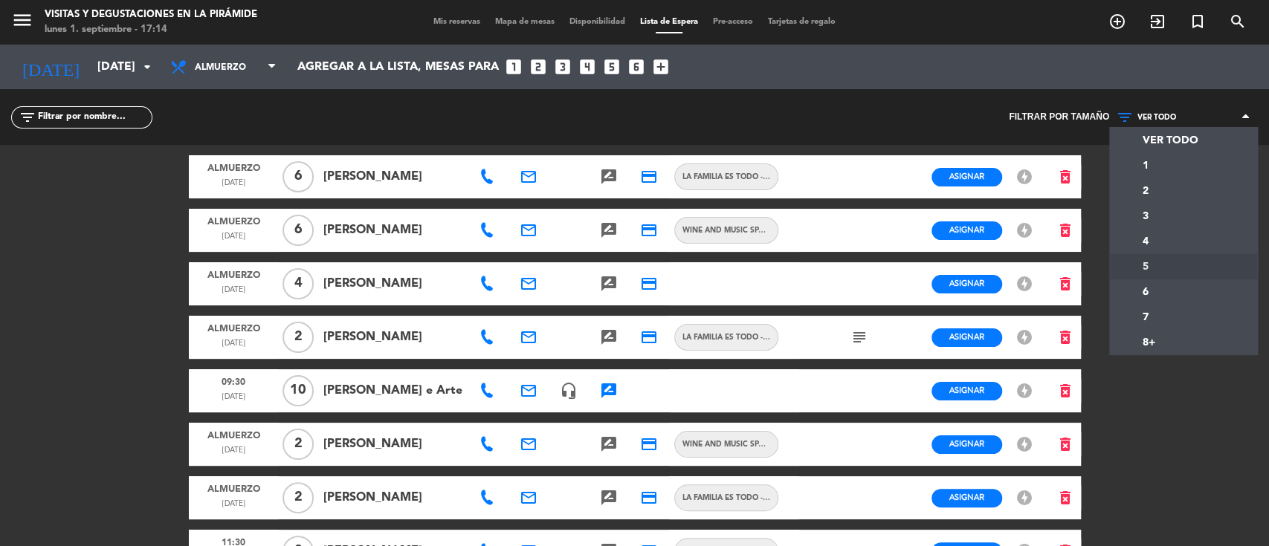
click at [1169, 265] on div "menu Visitas y degustaciones en La Pirámide lunes 1. septiembre - 17:14 Mis res…" at bounding box center [634, 273] width 1269 height 546
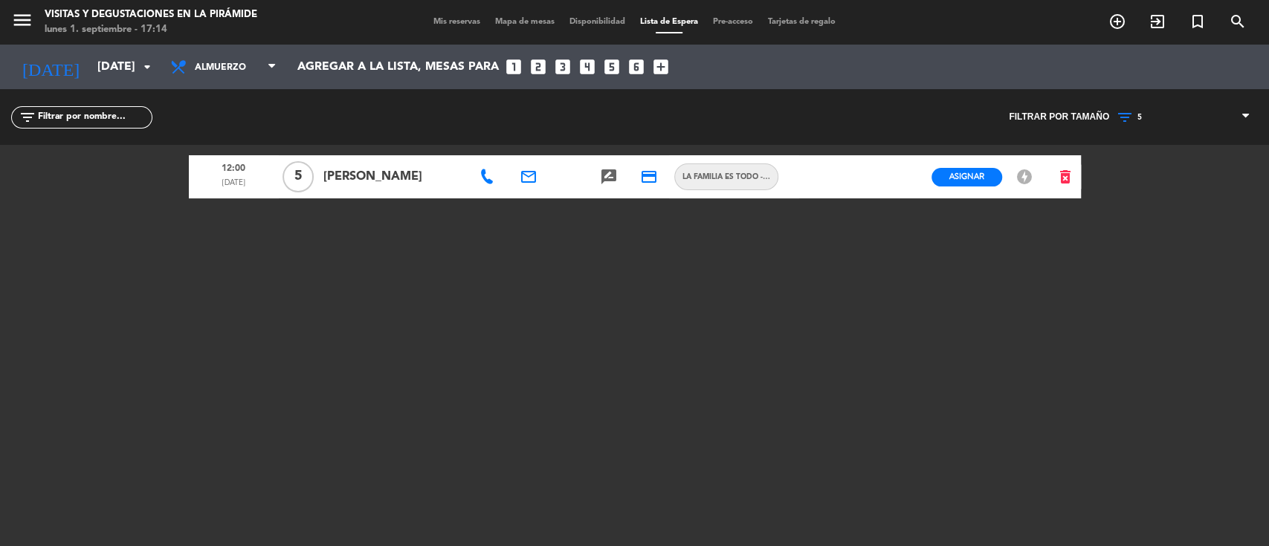
click at [491, 184] on div at bounding box center [488, 176] width 40 height 43
click at [498, 177] on div at bounding box center [488, 176] width 40 height 43
click at [488, 178] on icon at bounding box center [486, 176] width 15 height 15
click at [529, 177] on icon "email" at bounding box center [529, 177] width 18 height 18
click at [455, 120] on div "filter_list" at bounding box center [317, 117] width 635 height 56
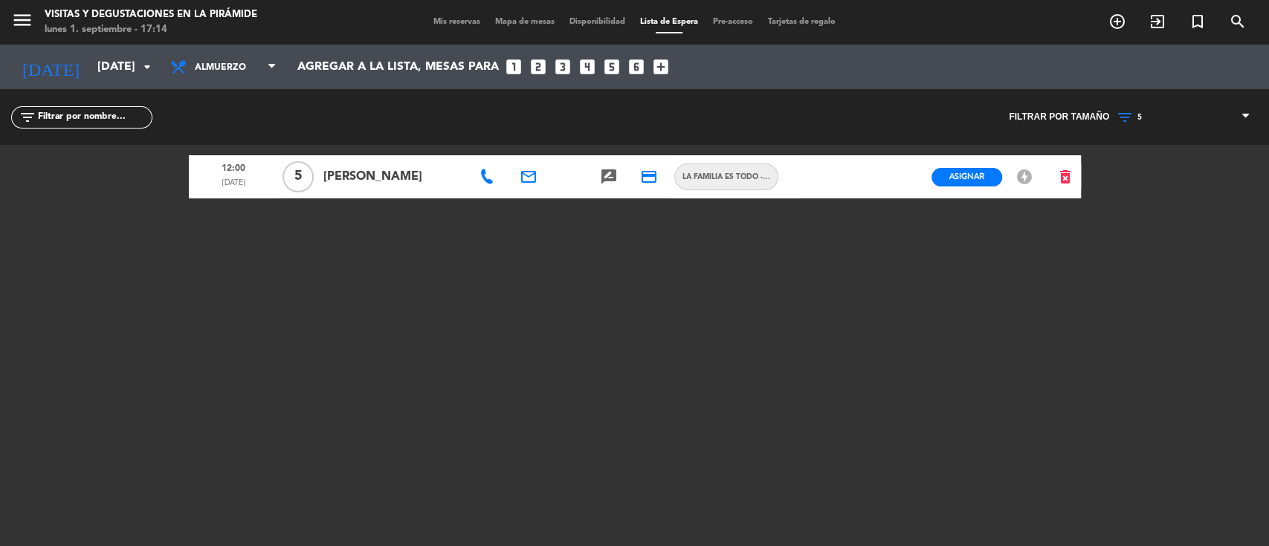
click at [486, 171] on icon at bounding box center [486, 176] width 15 height 15
click at [90, 56] on input "[DATE]" at bounding box center [168, 67] width 157 height 29
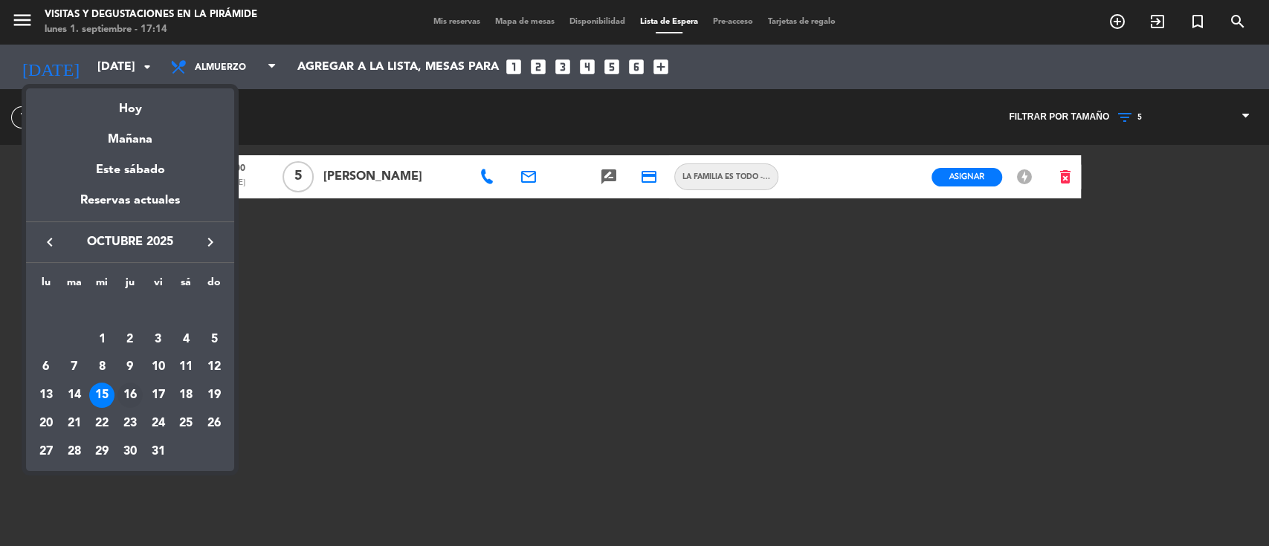
click at [126, 390] on div "16" at bounding box center [129, 395] width 25 height 25
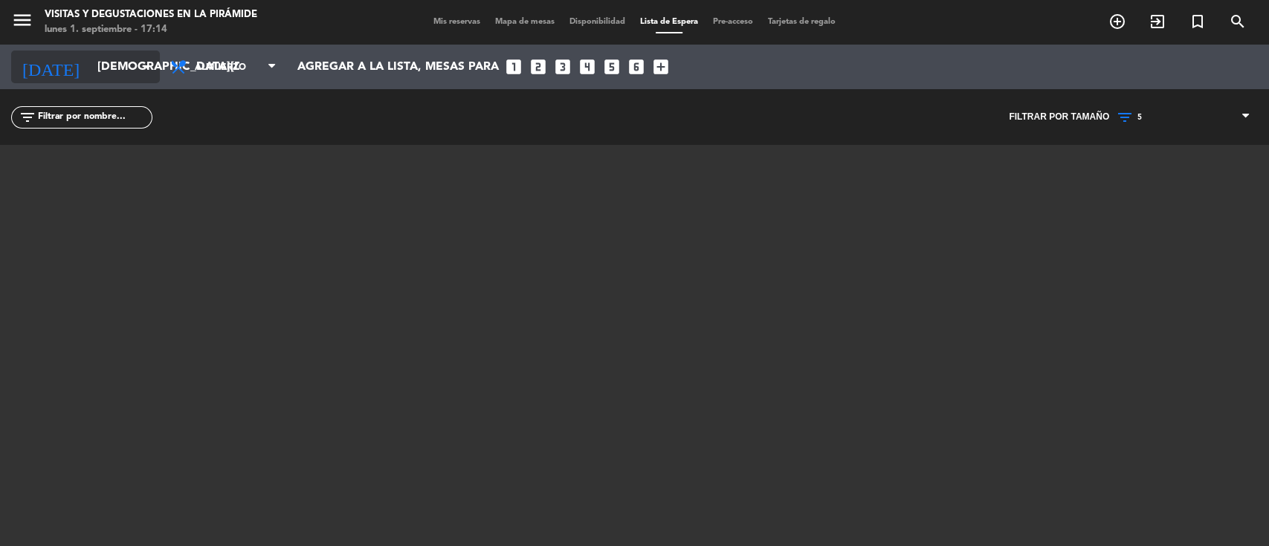
click at [114, 68] on input "[DEMOGRAPHIC_DATA][DATE]" at bounding box center [168, 67] width 157 height 29
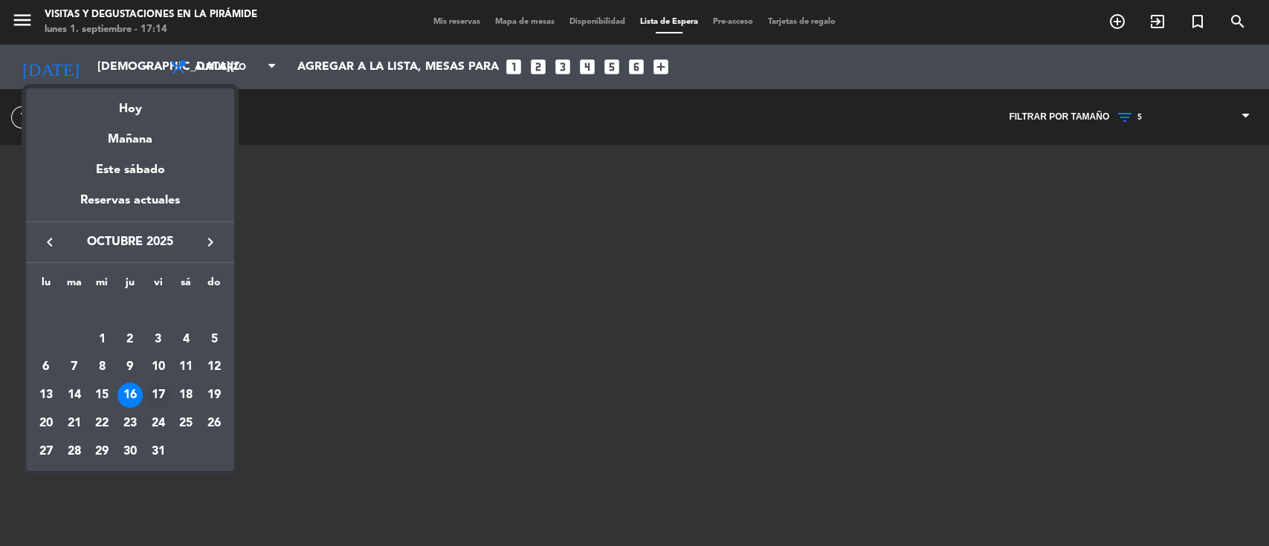
click at [159, 397] on div "17" at bounding box center [158, 395] width 25 height 25
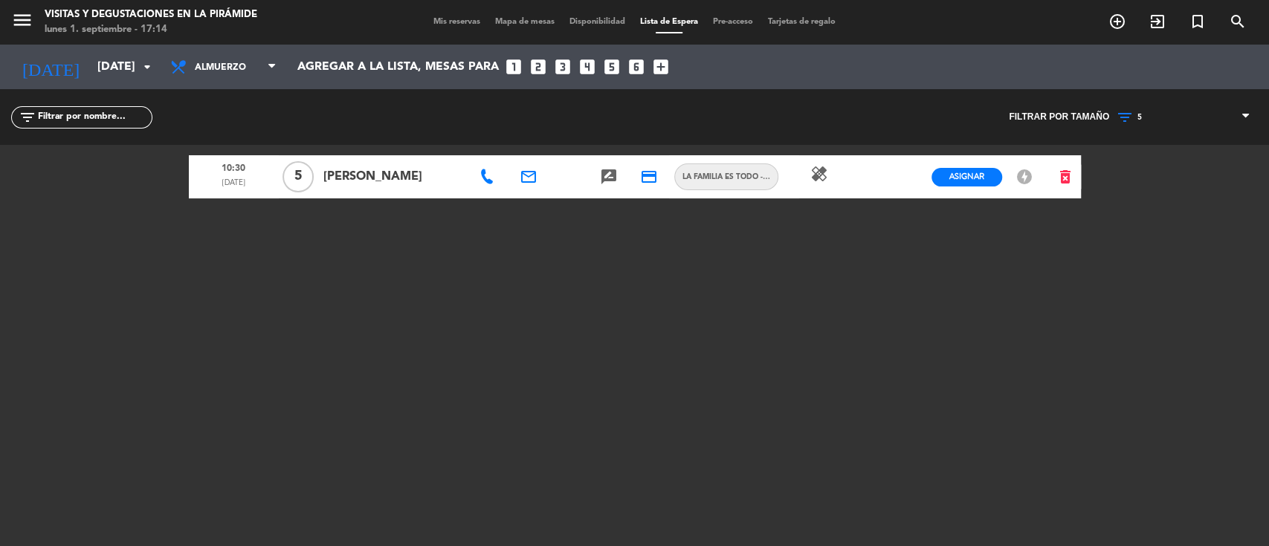
click at [486, 181] on icon at bounding box center [486, 176] width 15 height 15
click at [523, 178] on icon "email" at bounding box center [529, 177] width 18 height 18
click at [645, 175] on icon "credit_card" at bounding box center [649, 177] width 18 height 18
click at [143, 62] on icon "arrow_drop_down" at bounding box center [147, 67] width 18 height 18
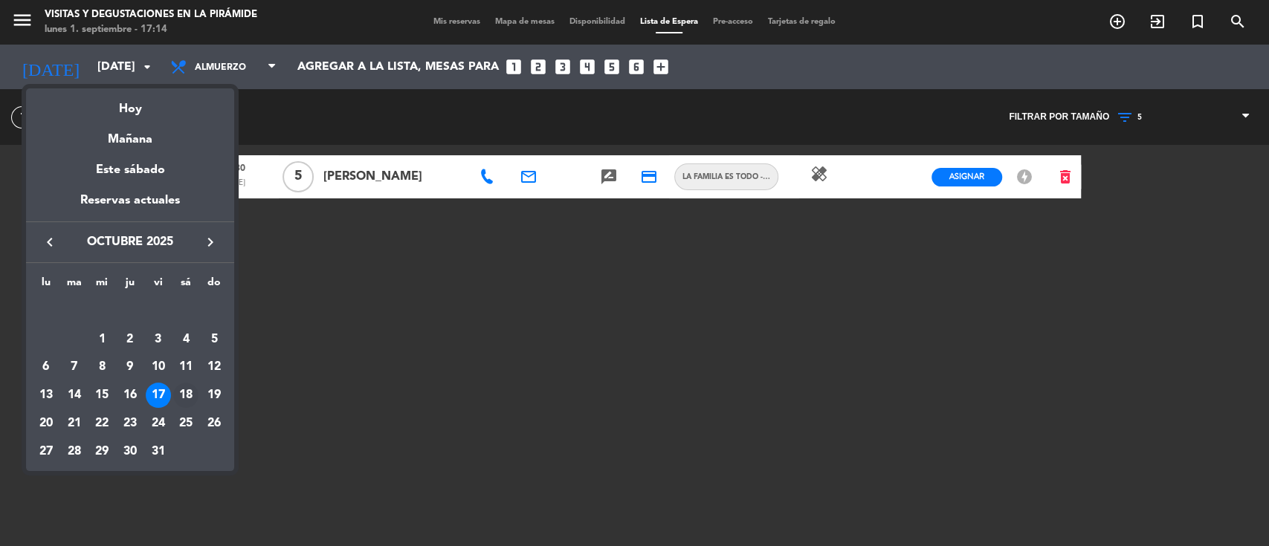
click at [191, 385] on div "18" at bounding box center [185, 395] width 25 height 25
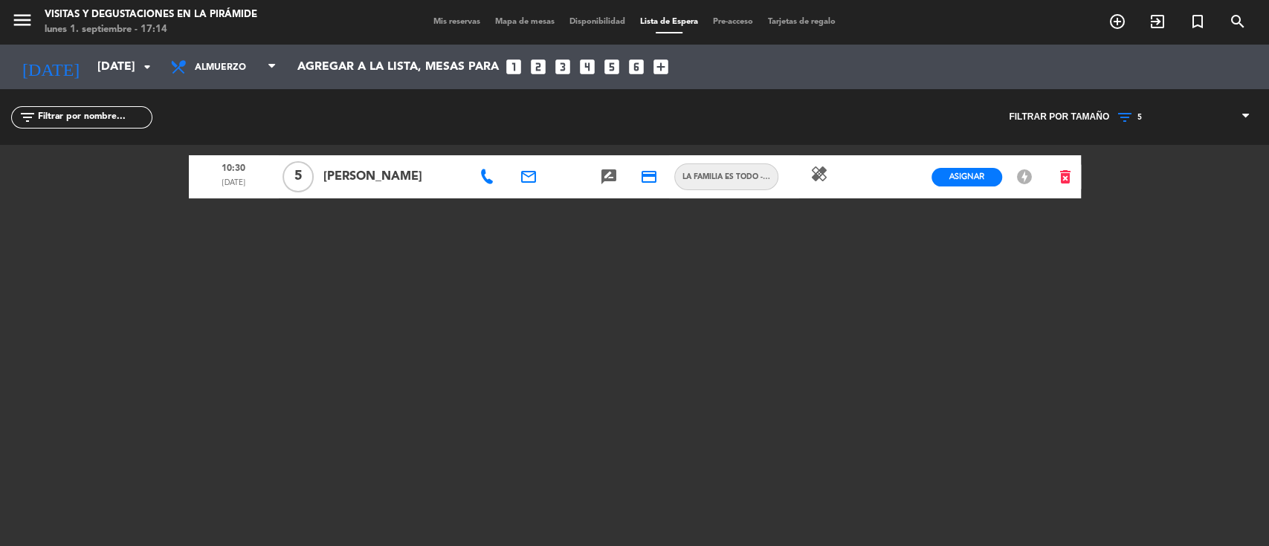
click at [485, 178] on icon at bounding box center [486, 176] width 15 height 15
click at [526, 175] on icon "email" at bounding box center [529, 177] width 18 height 18
click at [518, 110] on div "filter_list" at bounding box center [317, 117] width 635 height 56
click at [99, 73] on input "[DATE]" at bounding box center [168, 67] width 157 height 29
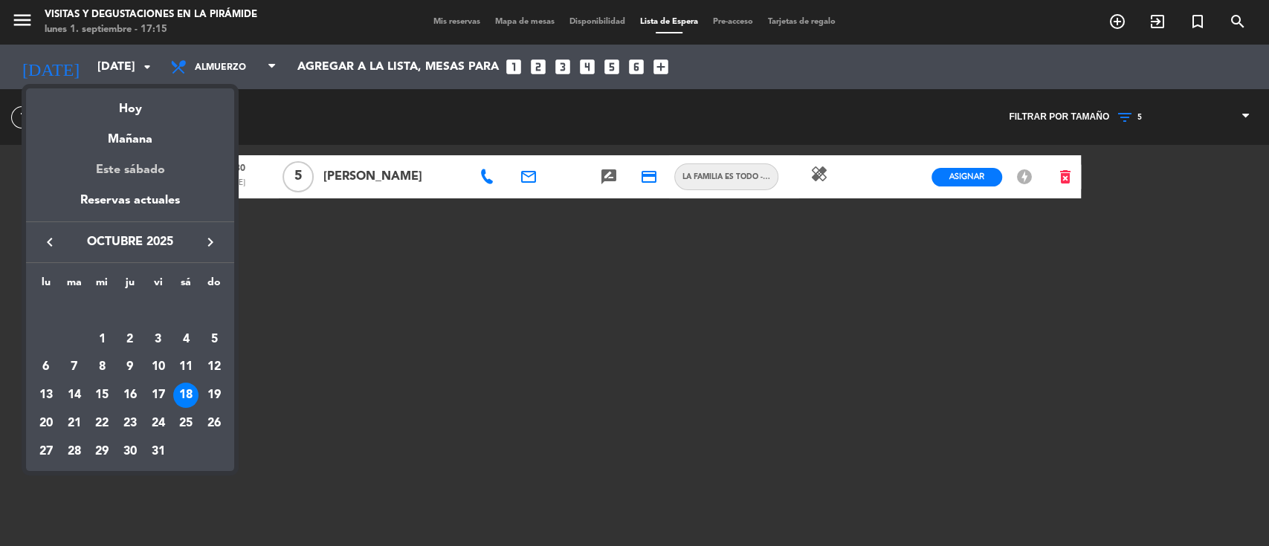
click at [140, 171] on div "Este sábado" at bounding box center [130, 170] width 208 height 42
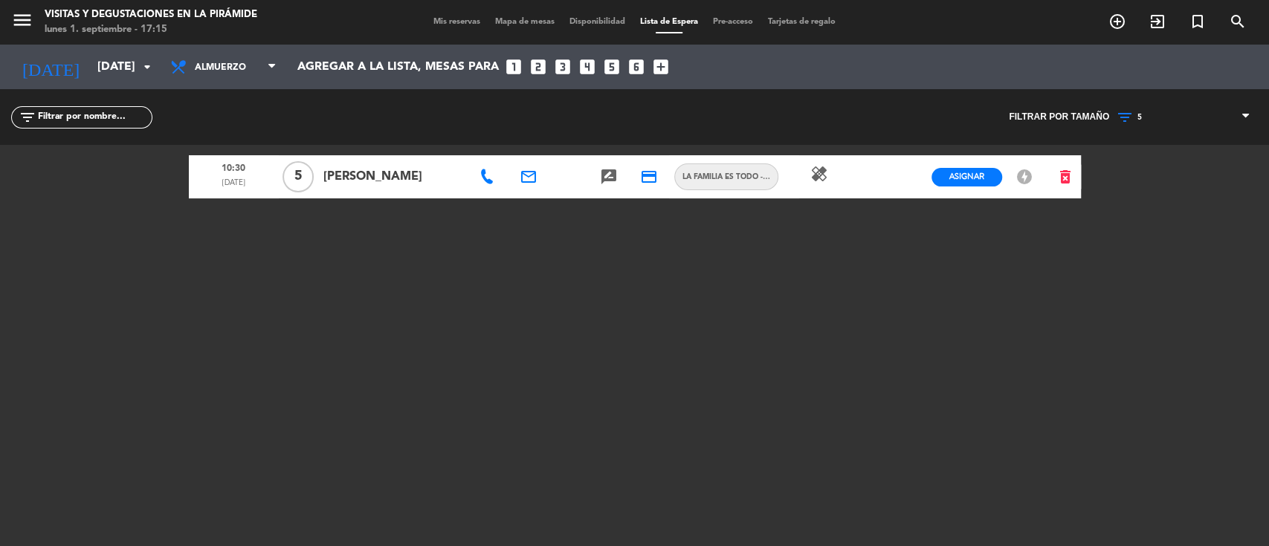
type input "[DATE]"
click at [470, 22] on span "Mis reservas" at bounding box center [457, 22] width 62 height 8
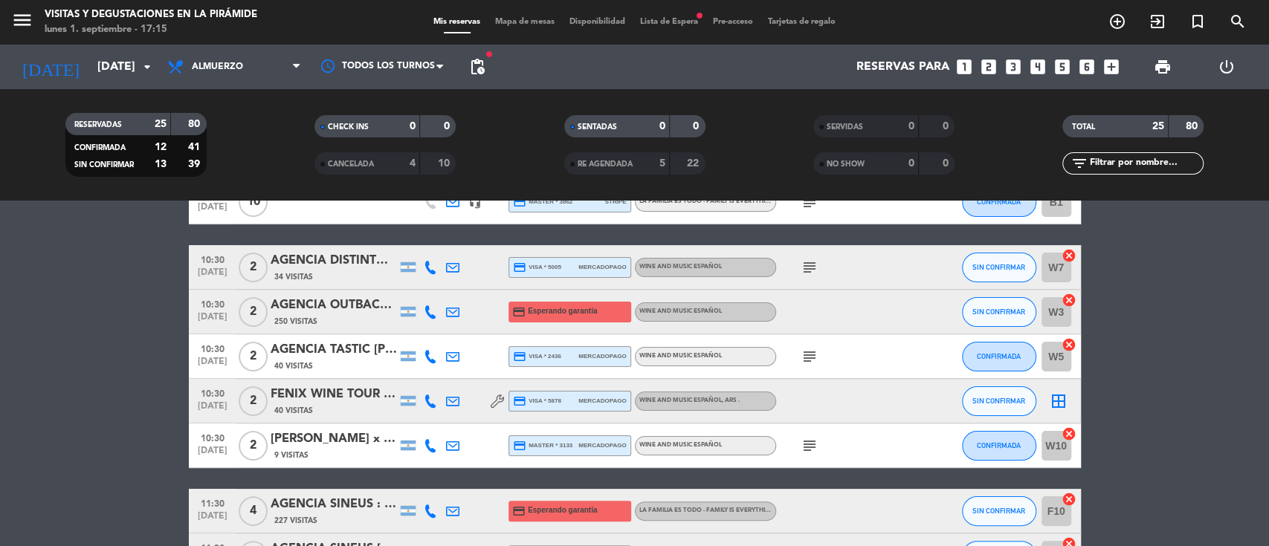
scroll to position [297, 0]
